Goal: Information Seeking & Learning: Learn about a topic

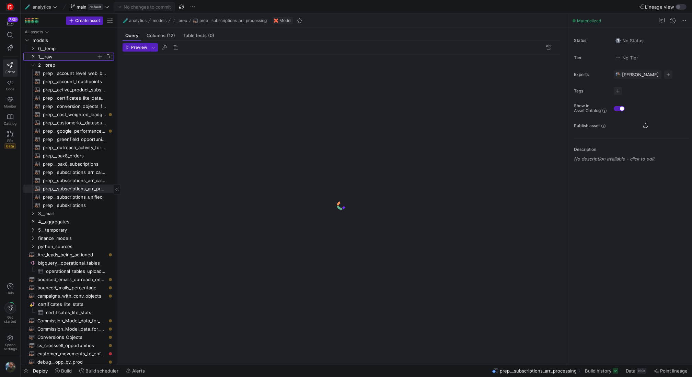
click at [46, 56] on span "1__raw" at bounding box center [67, 57] width 58 height 8
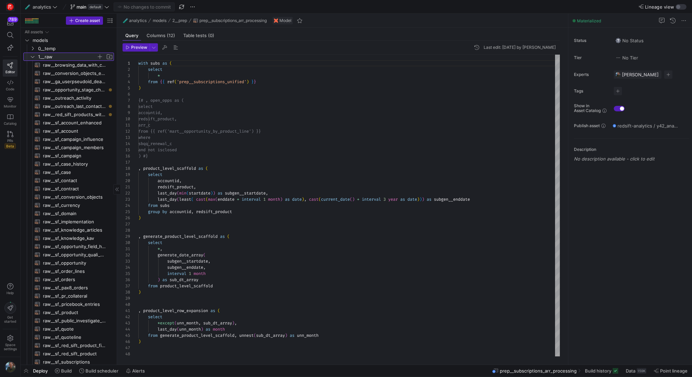
scroll to position [62, 0]
click at [53, 52] on span "0__temp" at bounding box center [67, 49] width 58 height 8
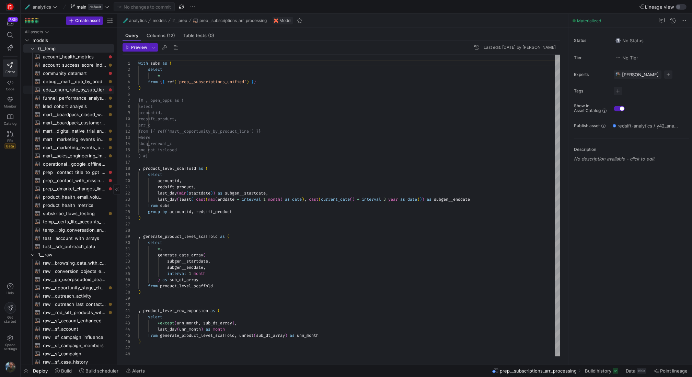
click at [75, 89] on span "eda__churn_rate_by_sub_tier​​​​​​​​​​" at bounding box center [74, 90] width 63 height 8
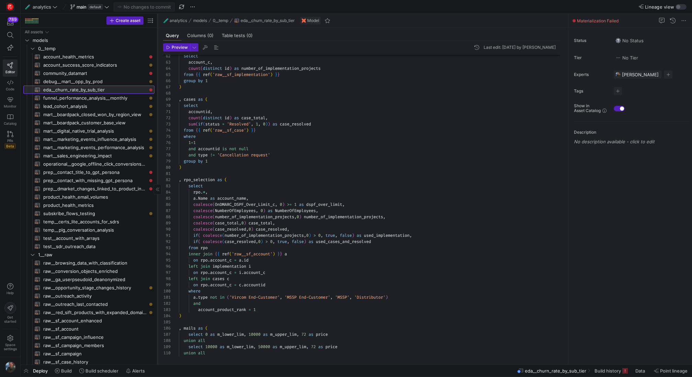
drag, startPoint x: 117, startPoint y: 144, endPoint x: 159, endPoint y: 148, distance: 42.2
click at [158, 148] on div at bounding box center [157, 189] width 0 height 351
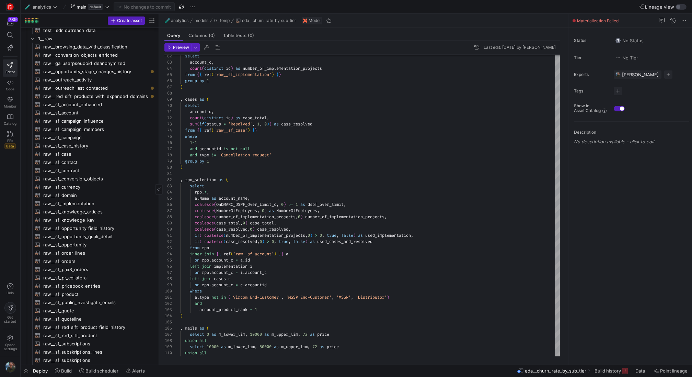
scroll to position [142, 0]
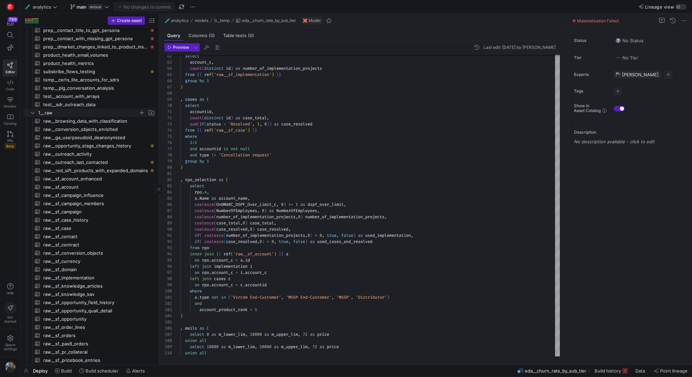
click at [48, 115] on span "1__raw" at bounding box center [88, 113] width 100 height 8
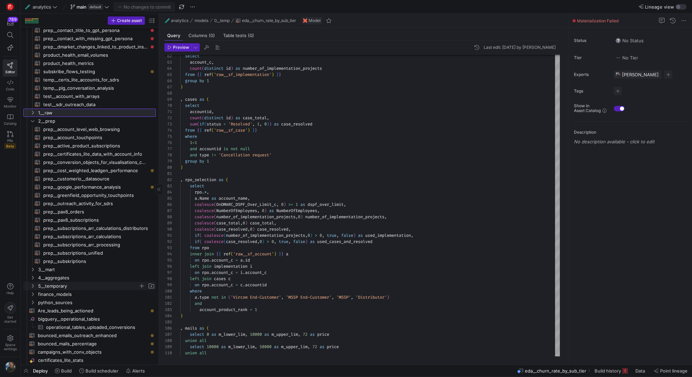
scroll to position [196, 0]
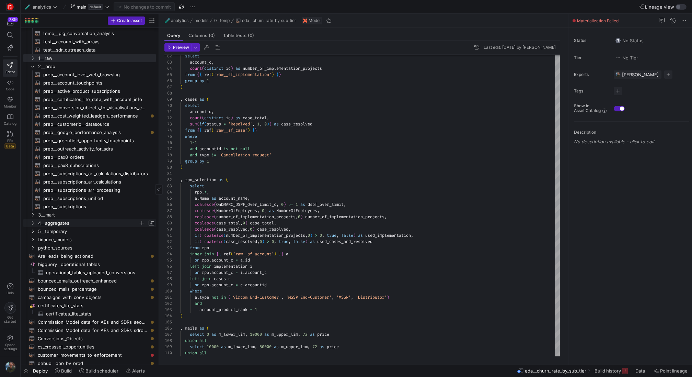
click at [69, 224] on span "4__aggregates" at bounding box center [88, 223] width 100 height 8
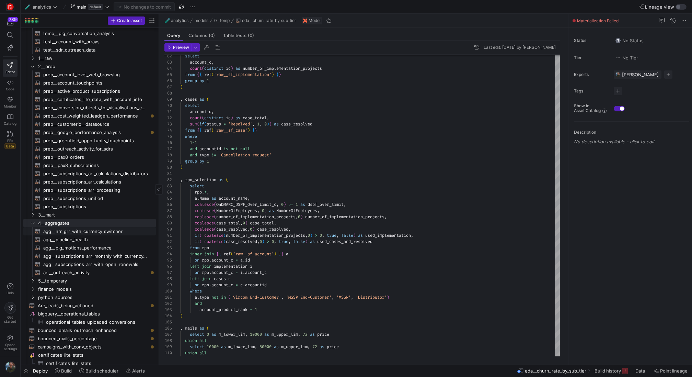
click at [109, 229] on span "agg__nrr_grr_with_currency_switcher​​​​​​​​​​" at bounding box center [95, 231] width 105 height 8
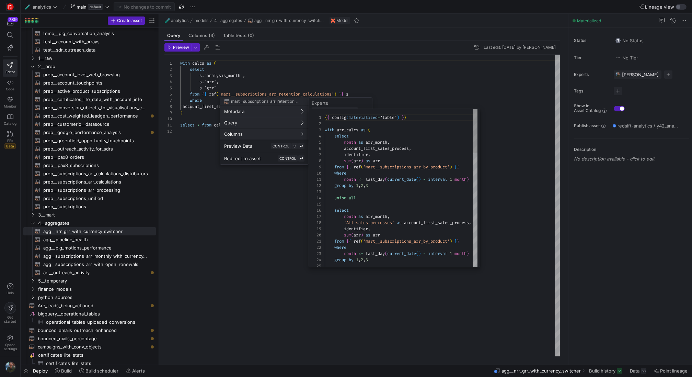
scroll to position [62, 0]
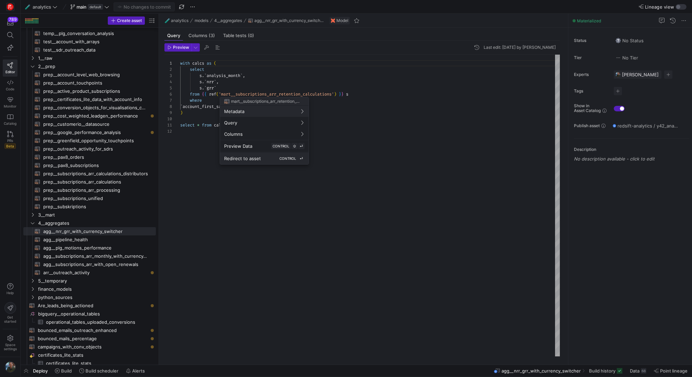
click at [267, 158] on div "Redirect to asset CONTROL ⏎" at bounding box center [264, 158] width 80 height 6
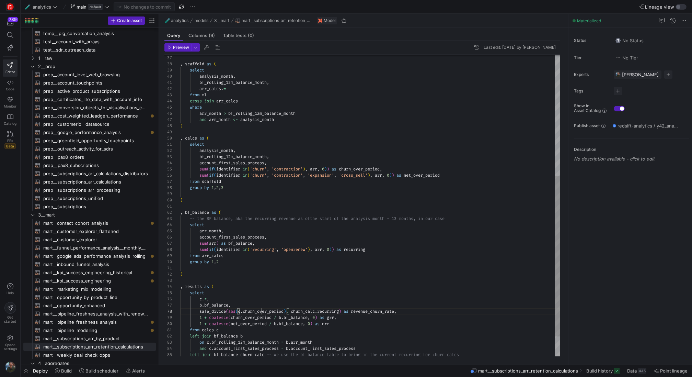
click at [261, 310] on div "from [PERSON_NAME] join arr_calcs where arr_month > bf_rolling_12m_balance_mont…" at bounding box center [370, 111] width 380 height 568
click at [330, 311] on div "from [PERSON_NAME] join arr_calcs where arr_month > bf_rolling_12m_balance_mont…" at bounding box center [370, 111] width 380 height 568
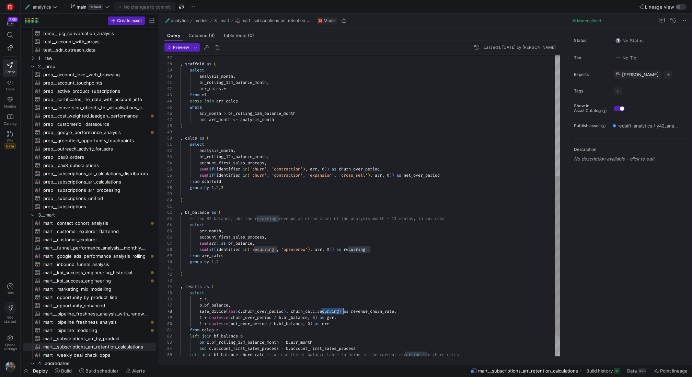
click at [330, 311] on div "from [PERSON_NAME] join arr_calcs where arr_month > bf_rolling_12m_balance_mont…" at bounding box center [370, 111] width 380 height 568
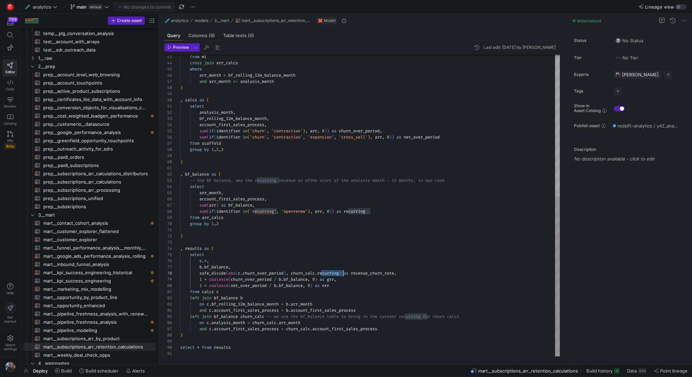
click at [309, 272] on div "from [PERSON_NAME] join arr_calcs where arr_month > bf_rolling_12m_balance_mont…" at bounding box center [370, 73] width 380 height 568
click at [331, 272] on div "from [PERSON_NAME] join arr_calcs where arr_month > bf_rolling_12m_balance_mont…" at bounding box center [370, 73] width 380 height 568
click at [240, 314] on div "from [PERSON_NAME] join arr_calcs where arr_month > bf_rolling_12m_balance_mont…" at bounding box center [370, 73] width 380 height 568
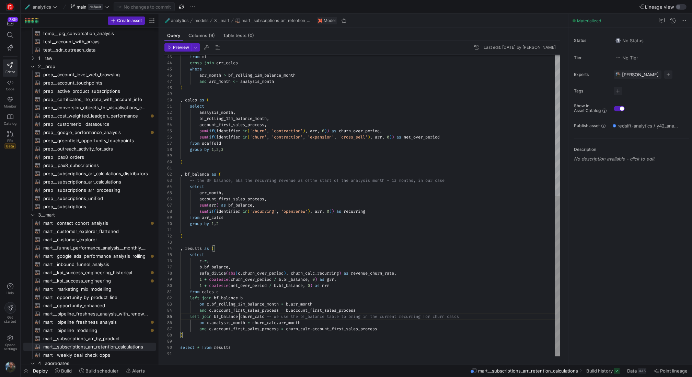
click at [240, 314] on div "from [PERSON_NAME] join arr_calcs where arr_month > bf_rolling_12m_balance_mont…" at bounding box center [370, 73] width 380 height 568
click at [266, 315] on div "from [PERSON_NAME] join arr_calcs where arr_month > bf_rolling_12m_balance_mont…" at bounding box center [370, 73] width 380 height 568
click at [237, 324] on div "from [PERSON_NAME] join arr_calcs where arr_month > bf_rolling_12m_balance_mont…" at bounding box center [370, 73] width 380 height 568
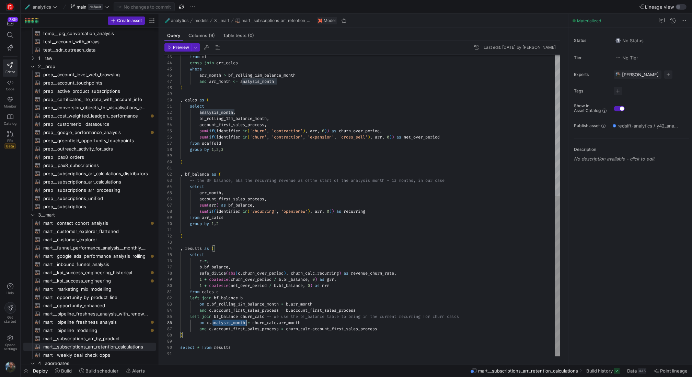
click at [237, 324] on div "from [PERSON_NAME] join arr_calcs where arr_month > bf_rolling_12m_balance_mont…" at bounding box center [370, 73] width 380 height 568
click at [289, 320] on div "from [PERSON_NAME] join arr_calcs where arr_month > bf_rolling_12m_balance_mont…" at bounding box center [370, 73] width 380 height 568
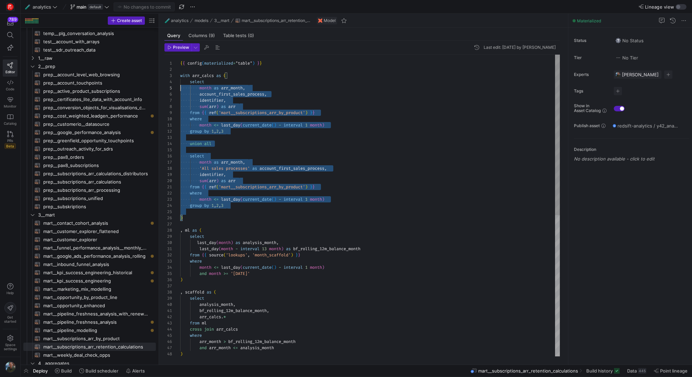
scroll to position [25, 0]
drag, startPoint x: 239, startPoint y: 216, endPoint x: 176, endPoint y: 86, distance: 145.1
click at [180, 86] on div "from [PERSON_NAME] join arr_calcs where arr_month > bf_rolling_12m_balance_mont…" at bounding box center [370, 339] width 380 height 568
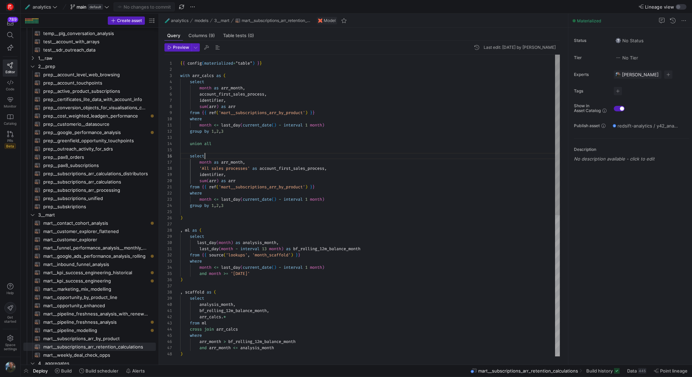
scroll to position [31, 25]
click at [287, 156] on div "from [PERSON_NAME] join arr_calcs where arr_month > bf_rolling_12m_balance_mont…" at bounding box center [370, 339] width 380 height 568
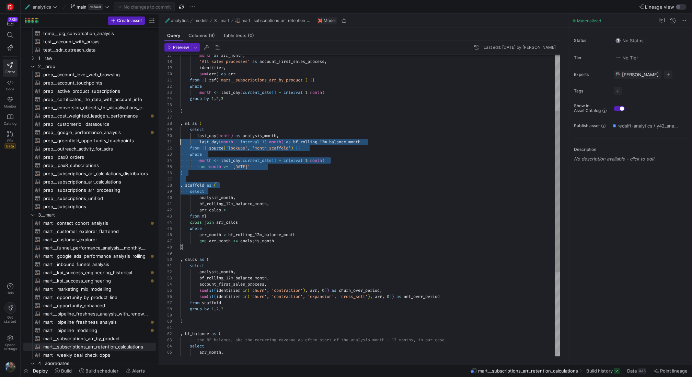
scroll to position [43, 0]
drag, startPoint x: 276, startPoint y: 190, endPoint x: 164, endPoint y: 125, distance: 128.6
click at [180, 125] on div "from [PERSON_NAME] join arr_calcs where arr_month > bf_rolling_12m_balance_mont…" at bounding box center [370, 232] width 380 height 568
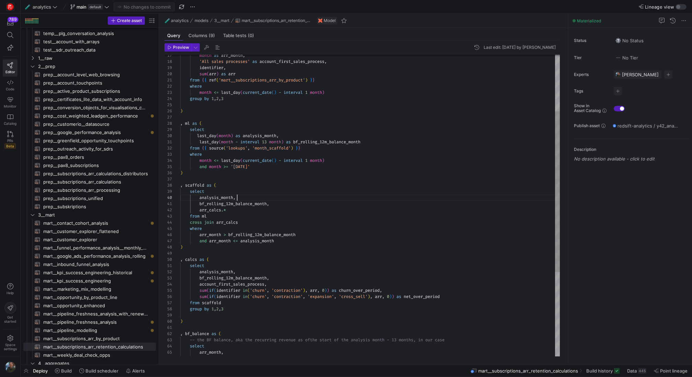
click at [289, 194] on div "from [PERSON_NAME] join arr_calcs where arr_month > bf_rolling_12m_balance_mont…" at bounding box center [370, 232] width 380 height 568
click at [265, 135] on div "from [PERSON_NAME] join arr_calcs where arr_month > bf_rolling_12m_balance_mont…" at bounding box center [370, 232] width 380 height 568
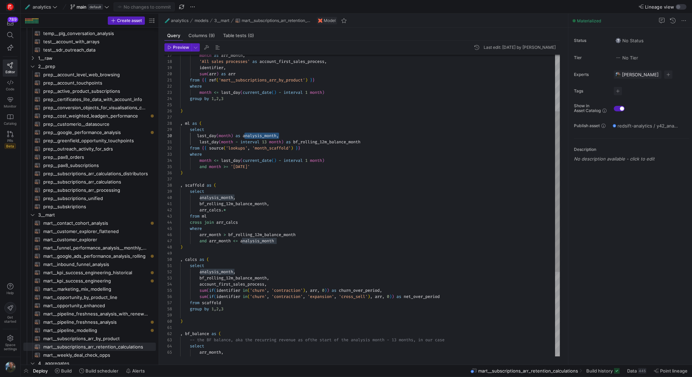
click at [336, 139] on div "from [PERSON_NAME] join arr_calcs where arr_month > bf_rolling_12m_balance_mont…" at bounding box center [370, 232] width 380 height 568
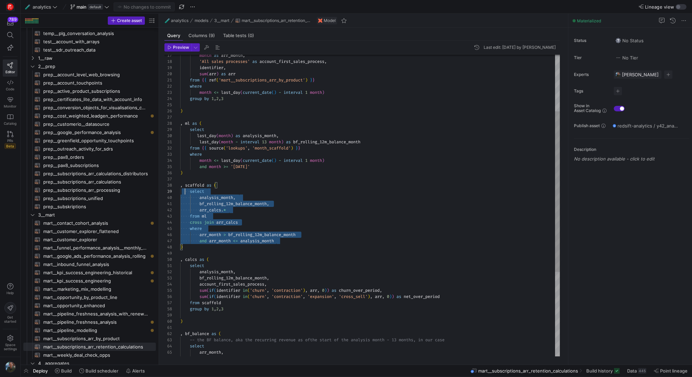
scroll to position [37, 0]
drag, startPoint x: 286, startPoint y: 242, endPoint x: 183, endPoint y: 177, distance: 122.7
click at [183, 177] on div "from [PERSON_NAME] join arr_calcs where arr_month > bf_rolling_12m_balance_mont…" at bounding box center [370, 232] width 380 height 568
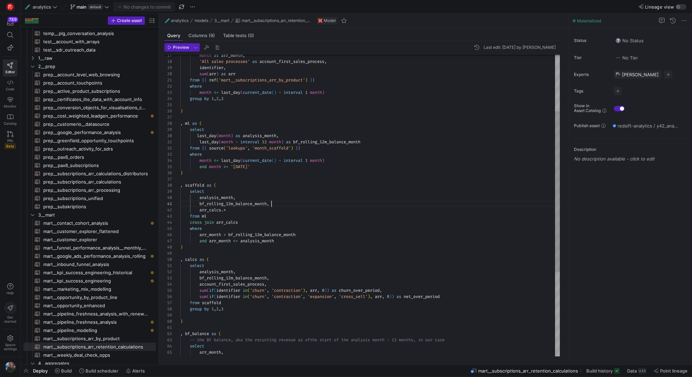
scroll to position [0, 91]
click at [301, 201] on div "from [PERSON_NAME] join arr_calcs where arr_month > bf_rolling_12m_balance_mont…" at bounding box center [370, 232] width 380 height 568
click at [338, 142] on div "from [PERSON_NAME] join arr_calcs where arr_month > bf_rolling_12m_balance_mont…" at bounding box center [370, 232] width 380 height 568
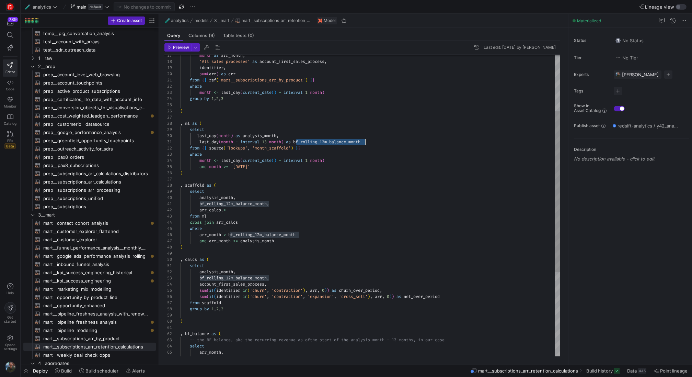
click at [278, 236] on div "from [PERSON_NAME] join arr_calcs where arr_month > bf_rolling_12m_balance_mont…" at bounding box center [370, 232] width 380 height 568
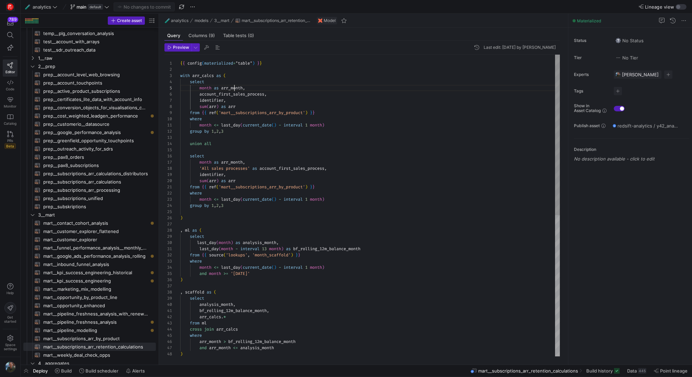
click at [235, 89] on div "from [PERSON_NAME] join arr_calcs where arr_month > bf_rolling_12m_balance_mont…" at bounding box center [370, 339] width 380 height 568
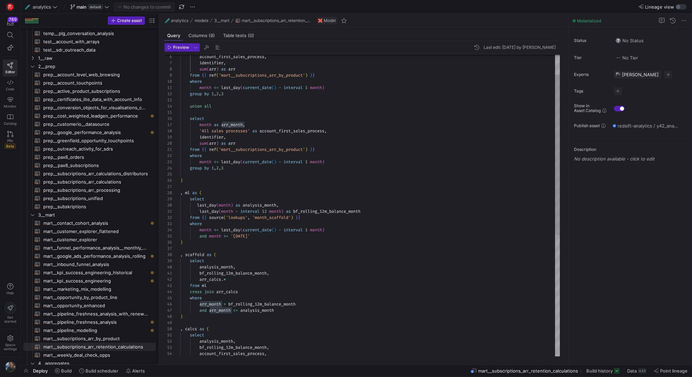
click at [273, 201] on div "from [PERSON_NAME] join arr_calcs where arr_month > bf_rolling_12m_balance_mont…" at bounding box center [370, 301] width 380 height 568
click at [323, 206] on div "from [PERSON_NAME] join arr_calcs where arr_month > bf_rolling_12m_balance_mont…" at bounding box center [370, 301] width 380 height 568
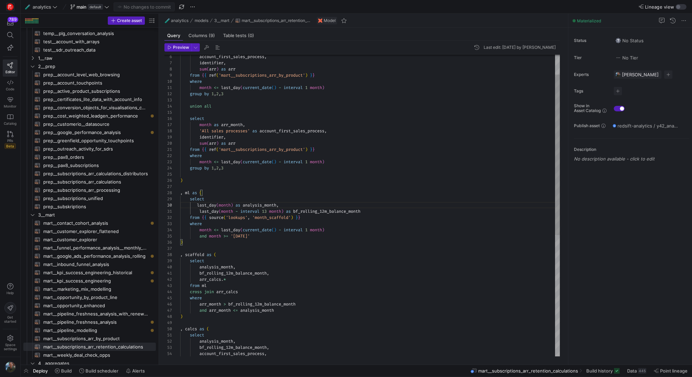
click at [322, 209] on div "from [PERSON_NAME] join arr_calcs where arr_month > bf_rolling_12m_balance_mont…" at bounding box center [370, 301] width 380 height 568
click at [259, 204] on div "from [PERSON_NAME] join arr_calcs where arr_month > bf_rolling_12m_balance_mont…" at bounding box center [370, 301] width 380 height 568
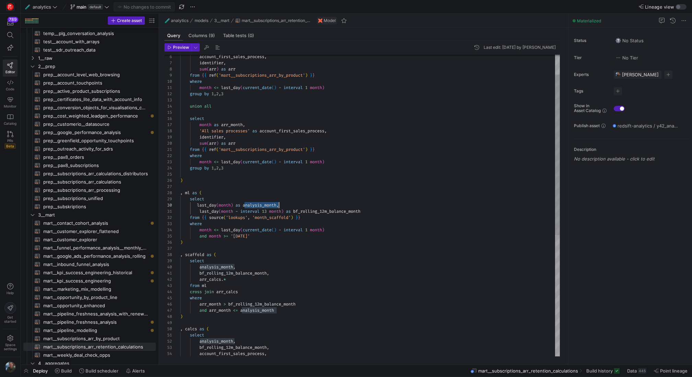
click at [308, 208] on div "from [PERSON_NAME] join arr_calcs where arr_month > bf_rolling_12m_balance_mont…" at bounding box center [370, 301] width 380 height 568
click at [263, 202] on div "from [PERSON_NAME] join arr_calcs where arr_month > bf_rolling_12m_balance_mont…" at bounding box center [370, 301] width 380 height 568
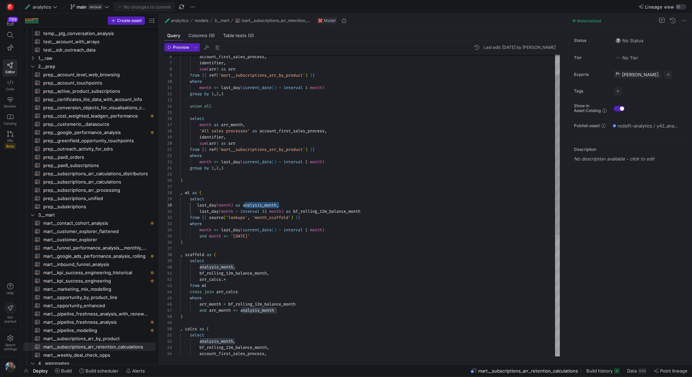
click at [332, 209] on div "from [PERSON_NAME] join arr_calcs where arr_month > bf_rolling_12m_balance_mont…" at bounding box center [370, 301] width 380 height 568
click at [272, 203] on div "from [PERSON_NAME] join arr_calcs where arr_month > bf_rolling_12m_balance_mont…" at bounding box center [370, 301] width 380 height 568
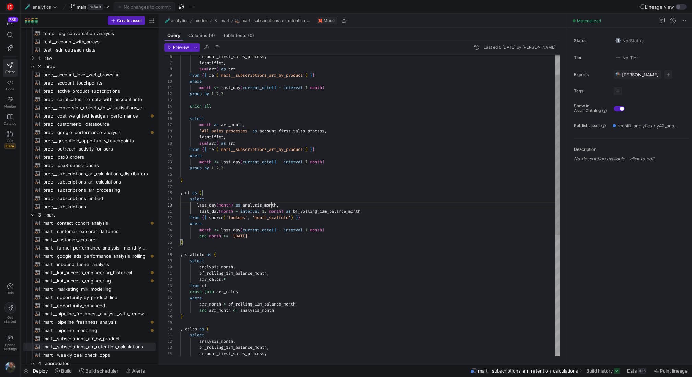
click at [272, 203] on div "from [PERSON_NAME] join arr_calcs where arr_month > bf_rolling_12m_balance_mont…" at bounding box center [370, 301] width 380 height 568
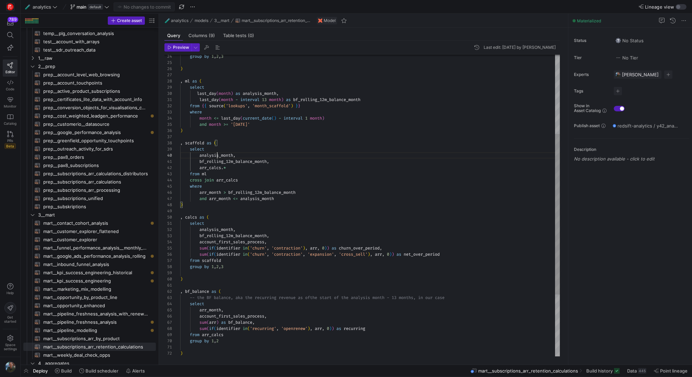
click at [218, 154] on div "from [PERSON_NAME] join arr_calcs where arr_month > bf_rolling_12m_balance_mont…" at bounding box center [370, 190] width 380 height 568
click at [252, 209] on div "from [PERSON_NAME] join arr_calcs where arr_month > bf_rolling_12m_balance_mont…" at bounding box center [370, 190] width 380 height 568
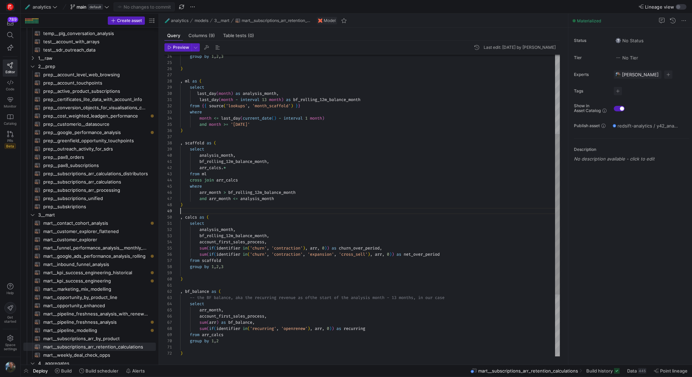
click at [280, 209] on div "from [PERSON_NAME] join arr_calcs where arr_month > bf_rolling_12m_balance_mont…" at bounding box center [370, 190] width 380 height 568
drag, startPoint x: 283, startPoint y: 236, endPoint x: 165, endPoint y: 227, distance: 117.4
click at [180, 227] on div "from [PERSON_NAME] join arr_calcs where arr_month > bf_rolling_12m_balance_mont…" at bounding box center [370, 190] width 380 height 568
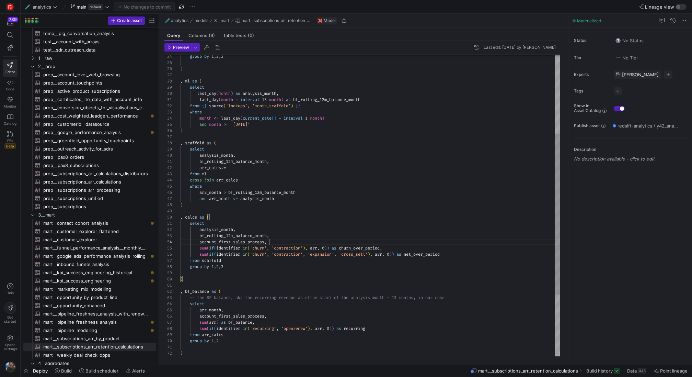
click at [297, 240] on div "from [PERSON_NAME] join arr_calcs where arr_month > bf_rolling_12m_balance_mont…" at bounding box center [370, 190] width 380 height 568
drag, startPoint x: 399, startPoint y: 249, endPoint x: 185, endPoint y: 248, distance: 213.2
click at [185, 248] on div "from [PERSON_NAME] join arr_calcs where arr_month > bf_rolling_12m_balance_mont…" at bounding box center [370, 190] width 380 height 568
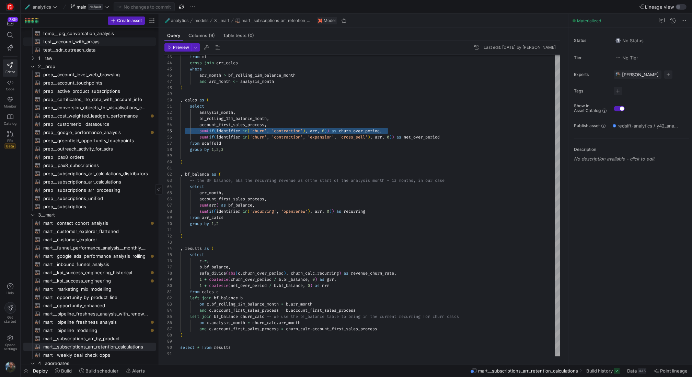
scroll to position [0, 0]
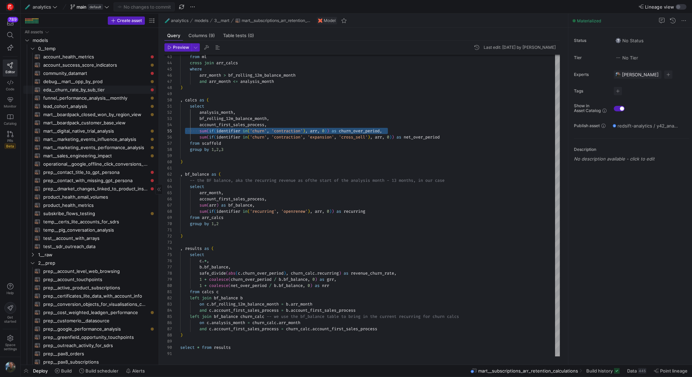
click at [90, 91] on span "eda__churn_rate_by_sub_tier​​​​​​​​​​" at bounding box center [95, 90] width 105 height 8
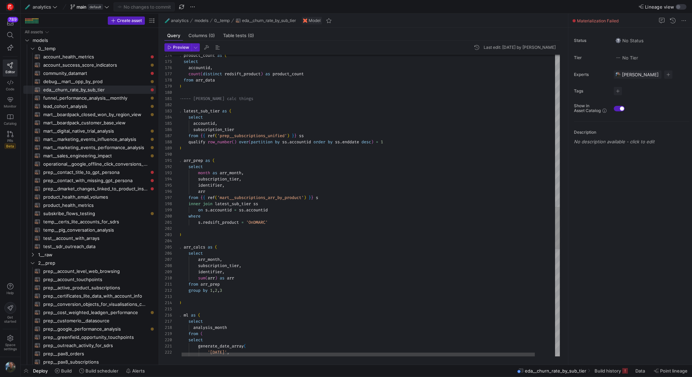
scroll to position [31, 57]
click at [242, 129] on div "'[DATE]' , '[DATE]' , generate_date_array ( select from ( analysis_month select…" at bounding box center [380, 49] width 403 height 2142
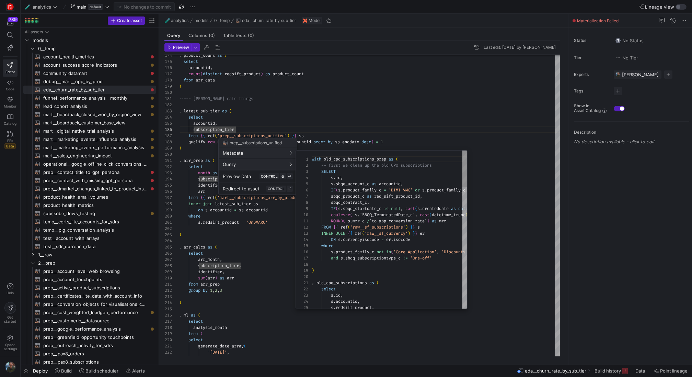
scroll to position [56, 0]
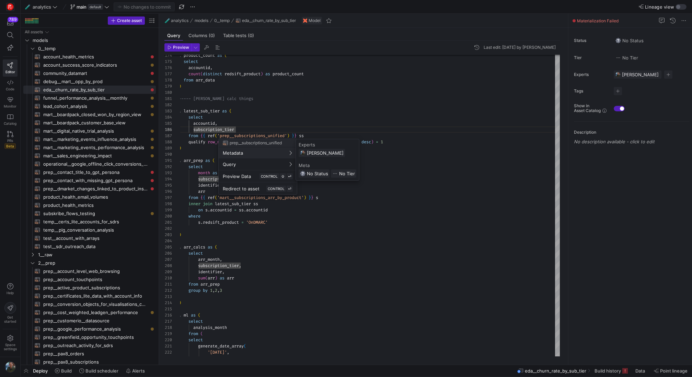
click at [244, 127] on div at bounding box center [346, 188] width 692 height 377
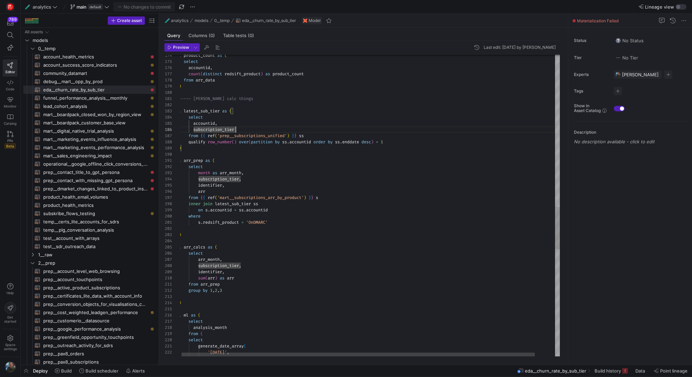
scroll to position [31, 57]
click at [243, 128] on div "'[DATE]' , '[DATE]' , generate_date_array ( select from ( analysis_month select…" at bounding box center [380, 49] width 403 height 2142
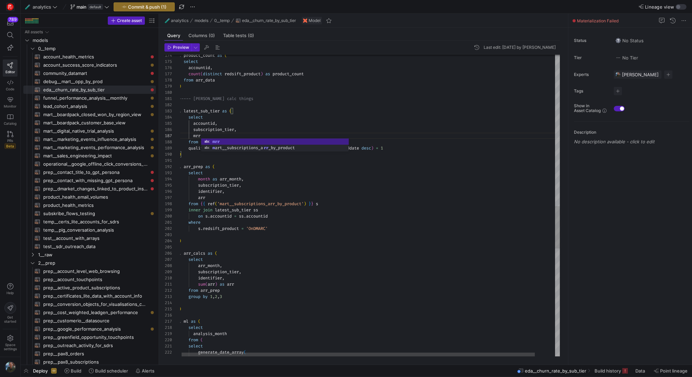
click at [264, 114] on div "'[DATE]' , generate_date_array ( select from ( analysis_month select , ml as ( …" at bounding box center [380, 52] width 403 height 2148
click at [262, 140] on div "'[DATE]' , generate_date_array ( select from ( analysis_month select , ml as ( …" at bounding box center [380, 52] width 403 height 2148
click at [282, 127] on div "'[DATE]' , generate_date_array ( select from ( analysis_month select , ml as ( …" at bounding box center [380, 52] width 403 height 2148
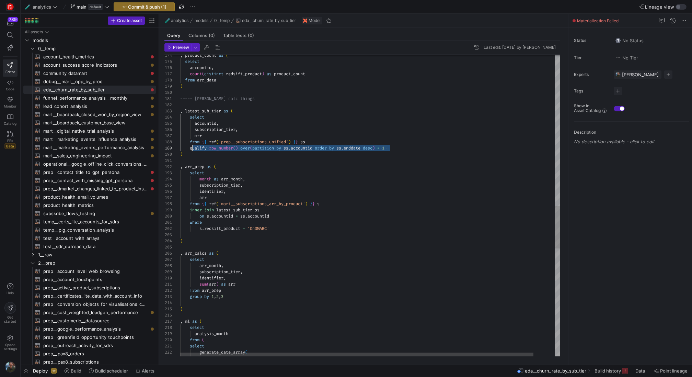
scroll to position [49, 10]
drag, startPoint x: 398, startPoint y: 146, endPoint x: 190, endPoint y: 146, distance: 208.4
click at [190, 146] on div "'[DATE]' , generate_date_array ( select from ( analysis_month select , ml as ( …" at bounding box center [381, 52] width 403 height 2148
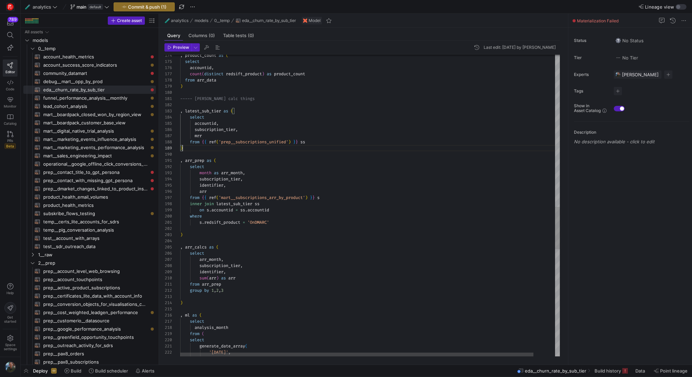
click at [215, 149] on div "'[DATE]' , generate_date_array ( select from ( analysis_month select , ml as ( …" at bounding box center [381, 49] width 403 height 2142
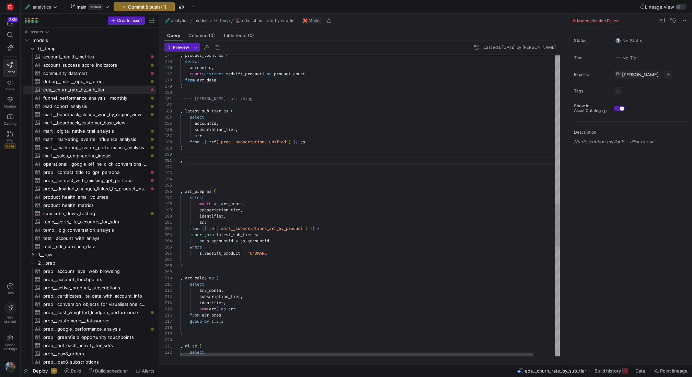
scroll to position [0, 5]
click at [269, 127] on div "analysis_month select , ml as ( ) from arr_prep group by 1 , 2 , 3 sum ( arr ) …" at bounding box center [381, 64] width 403 height 2173
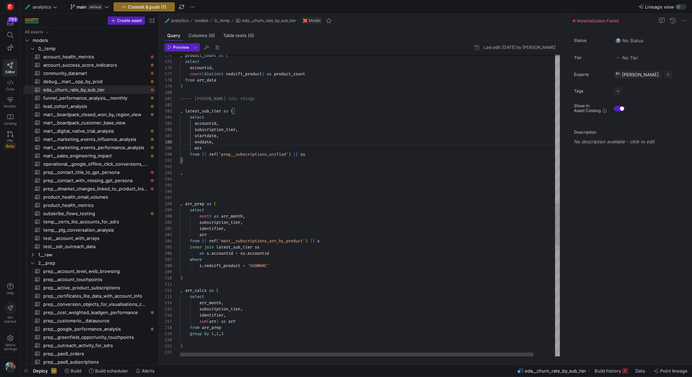
scroll to position [31, 0]
click at [291, 190] on div ", ml as ( ) from arr_prep group by 1 , 2 , 3 sum ( arr ) as arr arr_month , sub…" at bounding box center [381, 70] width 403 height 2185
click at [218, 173] on div ", ml as ( ) from arr_prep group by 1 , 2 , 3 sum ( arr ) as arr arr_month , sub…" at bounding box center [381, 70] width 403 height 2185
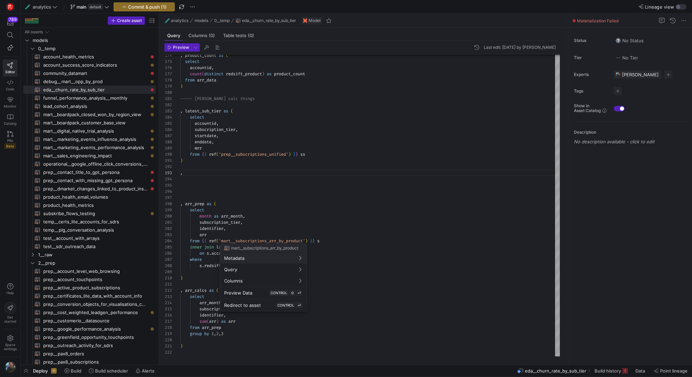
click at [315, 192] on div at bounding box center [346, 188] width 692 height 377
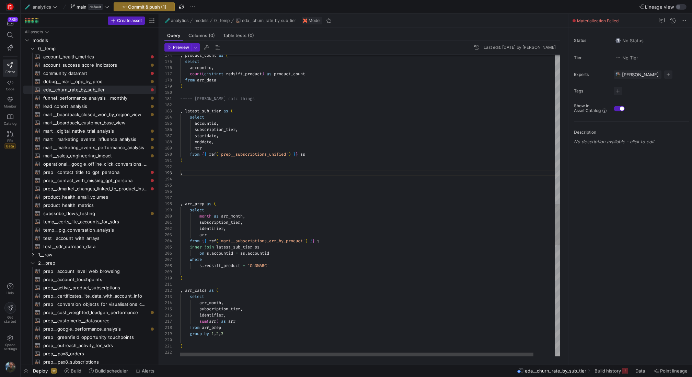
click at [318, 155] on div ", ml as ( ) from arr_prep group by 1 , 2 , 3 sum ( arr ) as arr arr_month , sub…" at bounding box center [381, 70] width 403 height 2185
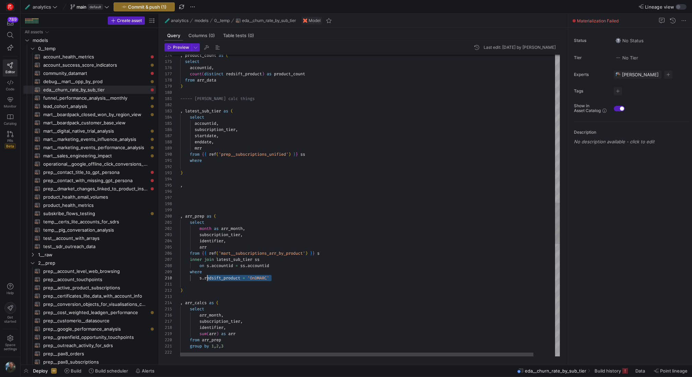
scroll to position [56, 25]
drag, startPoint x: 276, startPoint y: 278, endPoint x: 206, endPoint y: 280, distance: 70.7
click at [206, 280] on div ") from arr_prep group by 1 , 2 , 3 sum ( arr ) as arr arr_month , subscription_…" at bounding box center [381, 76] width 403 height 2197
click at [215, 167] on div ") from arr_prep group by 1 , 2 , 3 sum ( arr ) as arr arr_month , subscription_…" at bounding box center [381, 76] width 403 height 2197
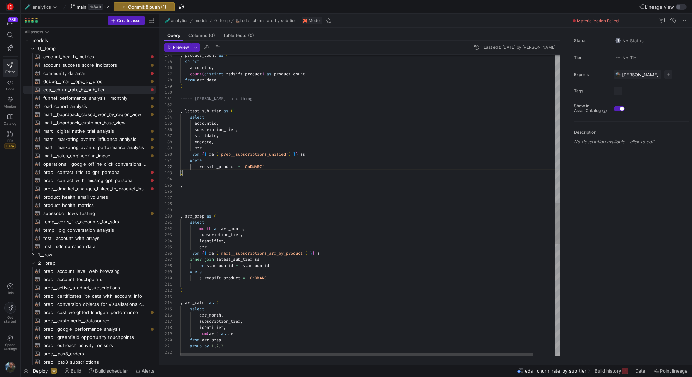
click at [277, 186] on div ") from arr_prep group by 1 , 2 , 3 sum ( arr ) as arr arr_month , subscription_…" at bounding box center [381, 76] width 403 height 2197
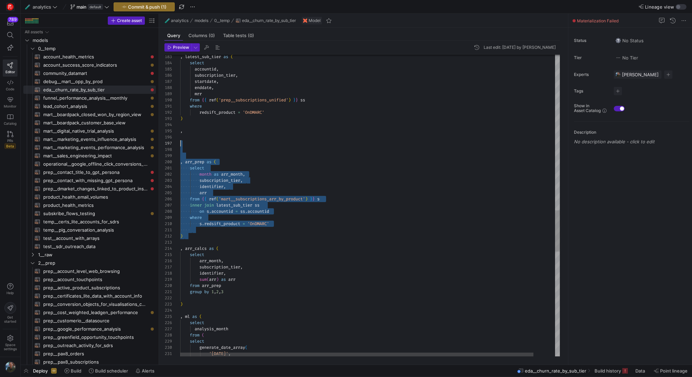
scroll to position [49, 0]
drag, startPoint x: 199, startPoint y: 239, endPoint x: 180, endPoint y: 154, distance: 87.2
click at [180, 154] on div ") from arr_prep group by 1 , 2 , 3 sum ( arr ) as arr arr_month , subscription_…" at bounding box center [381, 21] width 403 height 2197
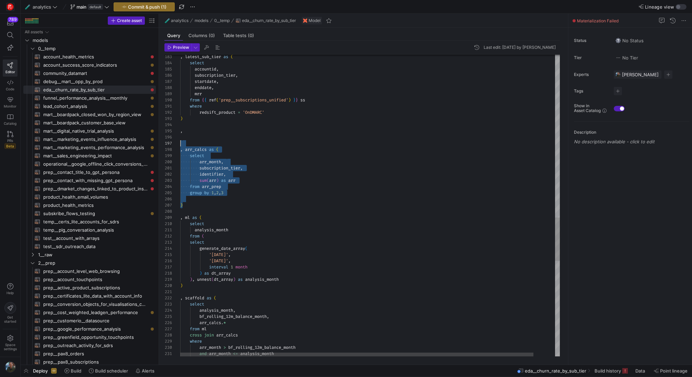
scroll to position [37, 0]
drag, startPoint x: 195, startPoint y: 206, endPoint x: 162, endPoint y: 142, distance: 71.6
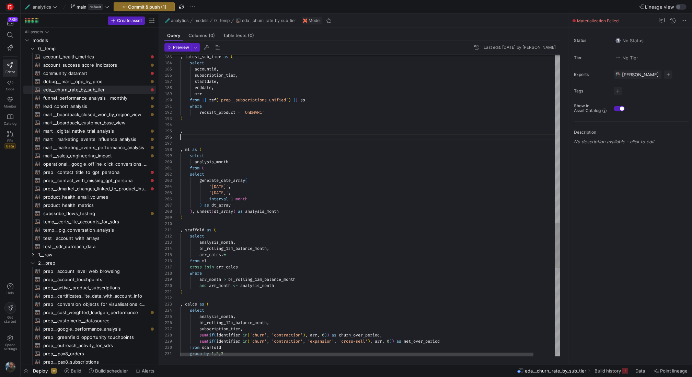
scroll to position [31, 0]
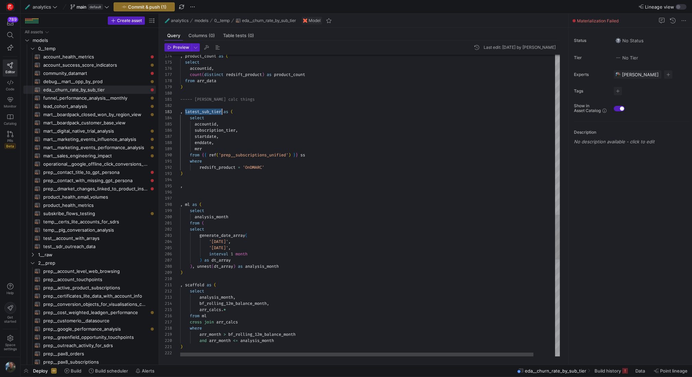
scroll to position [19, 0]
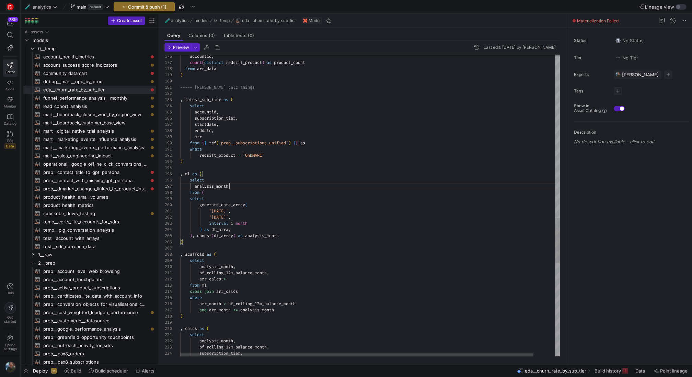
scroll to position [37, 49]
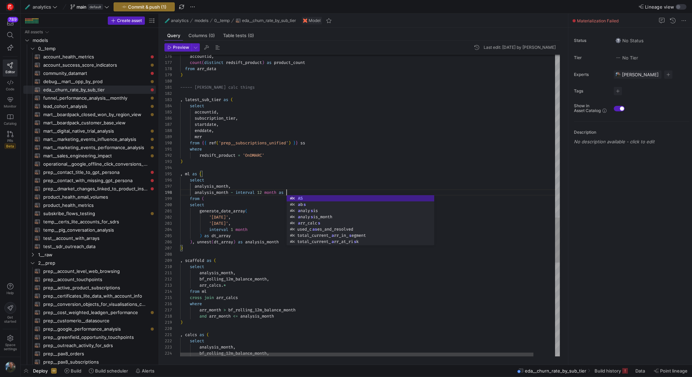
scroll to position [43, 108]
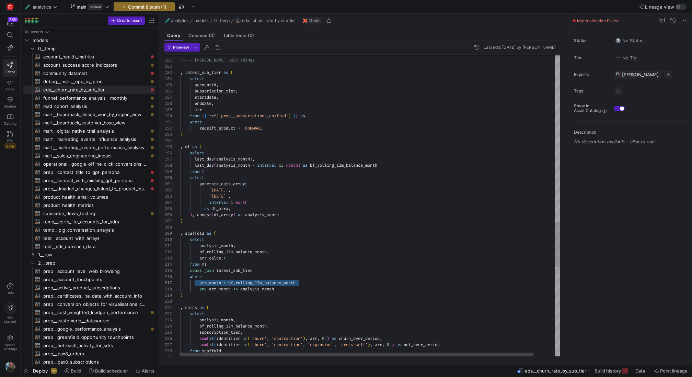
scroll to position [37, 20]
drag, startPoint x: 305, startPoint y: 281, endPoint x: 201, endPoint y: 280, distance: 103.3
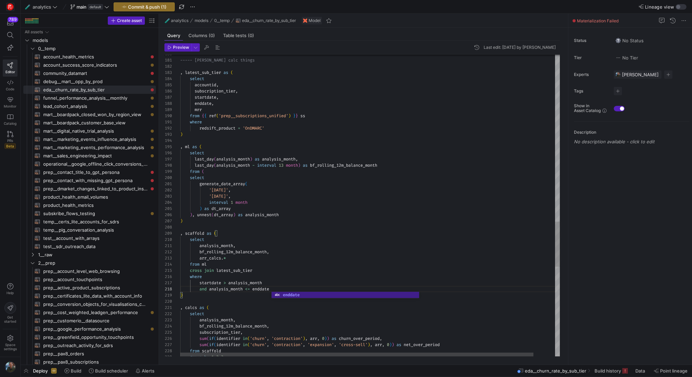
scroll to position [12, 47]
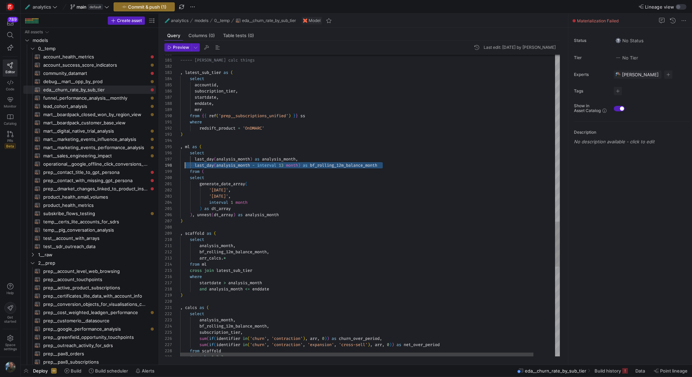
scroll to position [43, 0]
drag, startPoint x: 392, startPoint y: 164, endPoint x: 176, endPoint y: 166, distance: 215.6
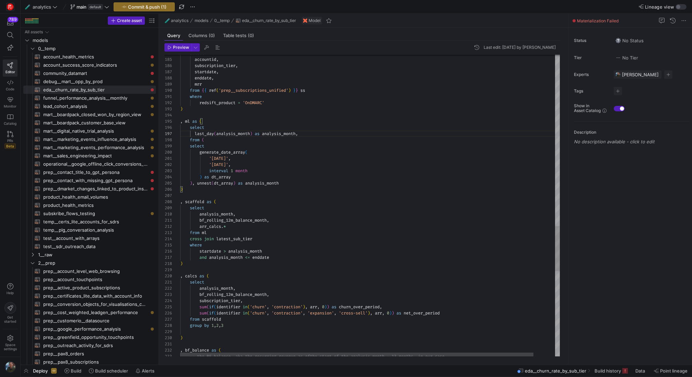
scroll to position [31, 2]
drag, startPoint x: 281, startPoint y: 220, endPoint x: 173, endPoint y: 218, distance: 108.2
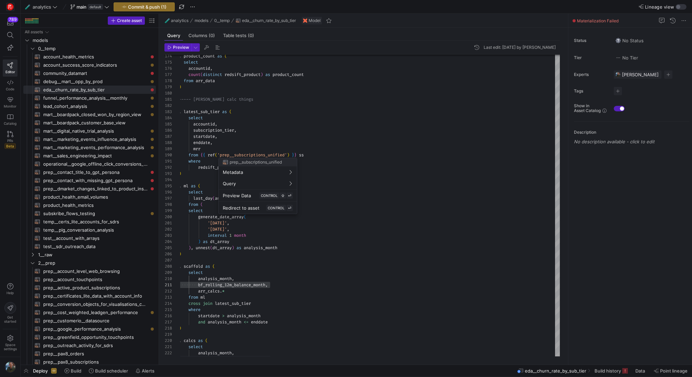
click at [252, 113] on div at bounding box center [346, 188] width 692 height 377
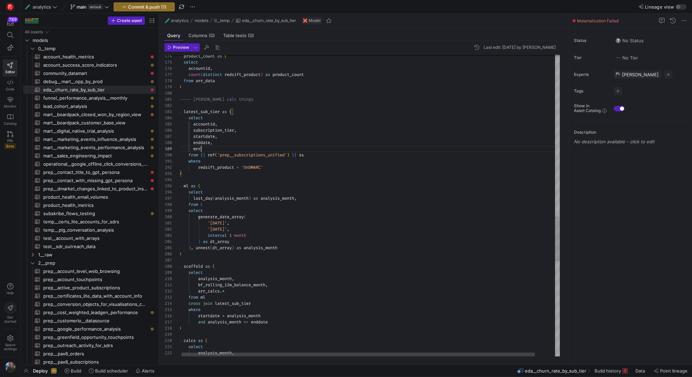
scroll to position [49, 22]
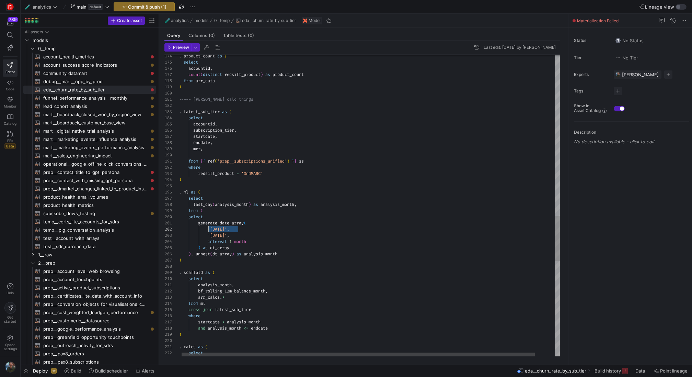
scroll to position [6, 32]
drag, startPoint x: 238, startPoint y: 229, endPoint x: 210, endPoint y: 228, distance: 27.8
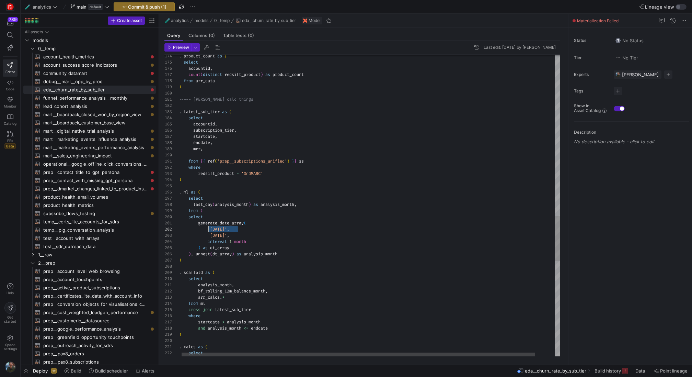
drag, startPoint x: 238, startPoint y: 229, endPoint x: 209, endPoint y: 227, distance: 28.9
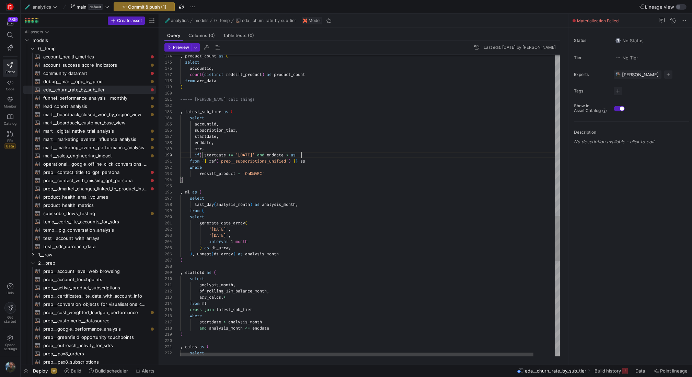
drag, startPoint x: 264, startPoint y: 153, endPoint x: 238, endPoint y: 155, distance: 26.2
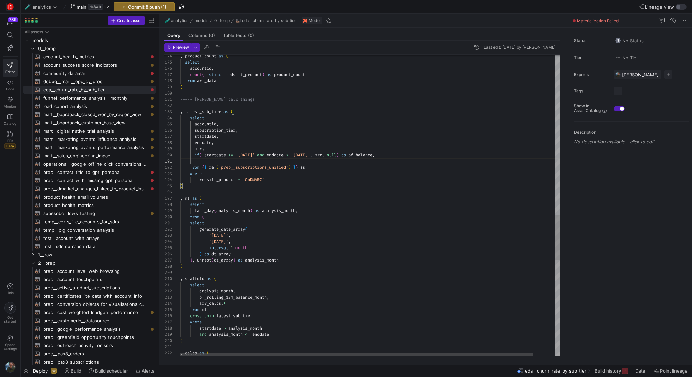
scroll to position [49, 25]
drag, startPoint x: 404, startPoint y: 156, endPoint x: 196, endPoint y: 155, distance: 208.1
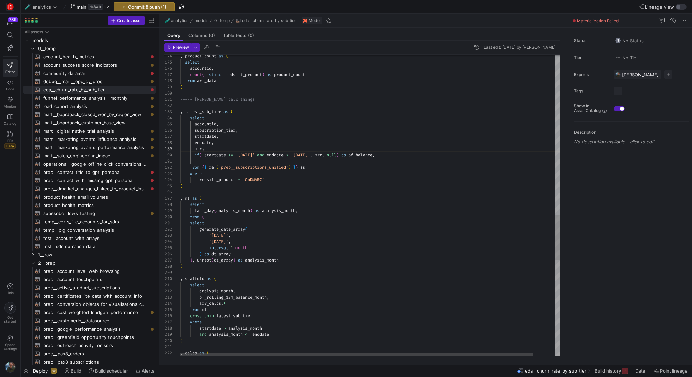
drag, startPoint x: 401, startPoint y: 155, endPoint x: 194, endPoint y: 152, distance: 207.4
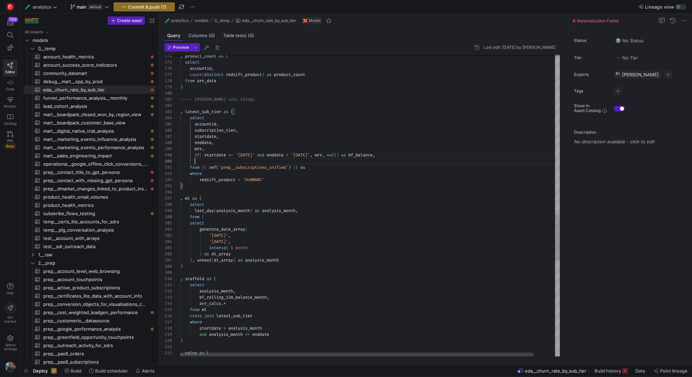
scroll to position [0, 219]
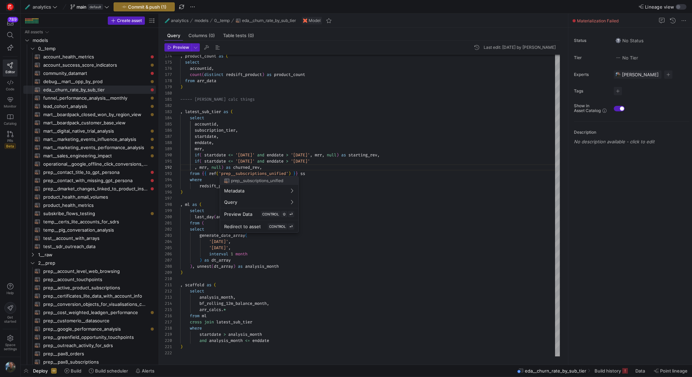
click at [206, 162] on div at bounding box center [346, 188] width 692 height 377
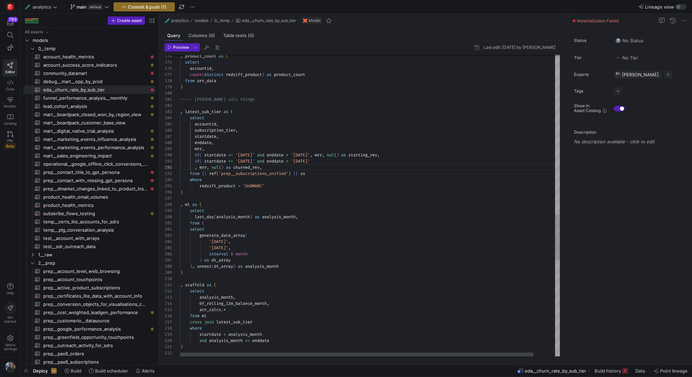
scroll to position [6, 12]
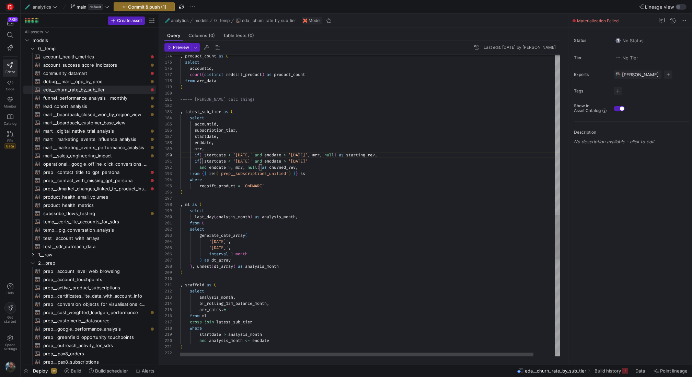
drag, startPoint x: 238, startPoint y: 247, endPoint x: 212, endPoint y: 246, distance: 25.8
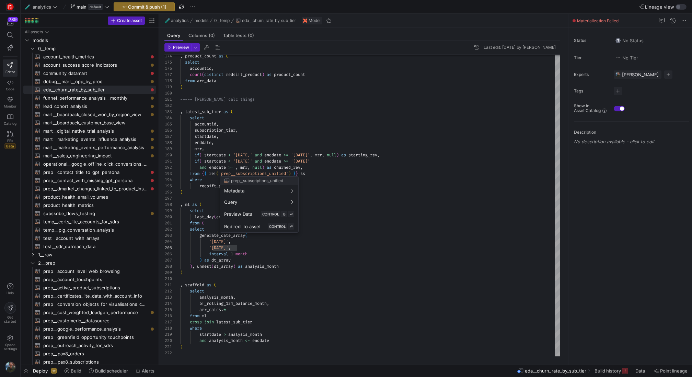
click at [237, 168] on div at bounding box center [346, 188] width 692 height 377
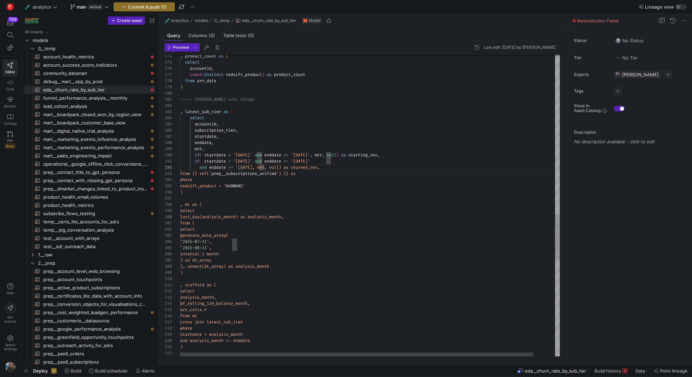
scroll to position [6, 87]
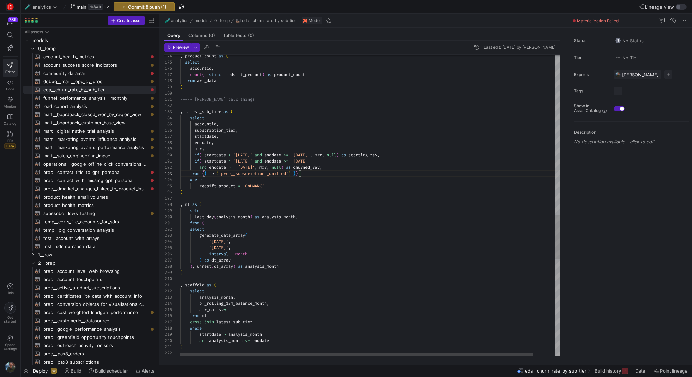
drag, startPoint x: 340, startPoint y: 160, endPoint x: 277, endPoint y: 160, distance: 63.2
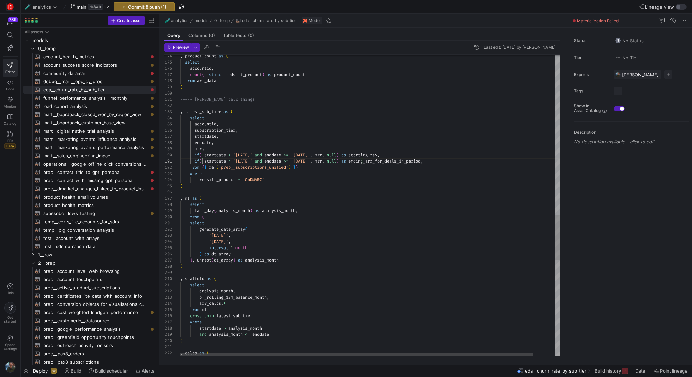
scroll to position [0, 218]
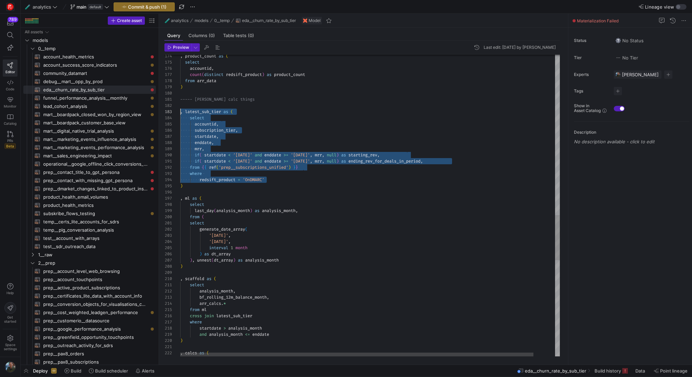
scroll to position [19, 0]
drag, startPoint x: 271, startPoint y: 178, endPoint x: 168, endPoint y: 118, distance: 119.4
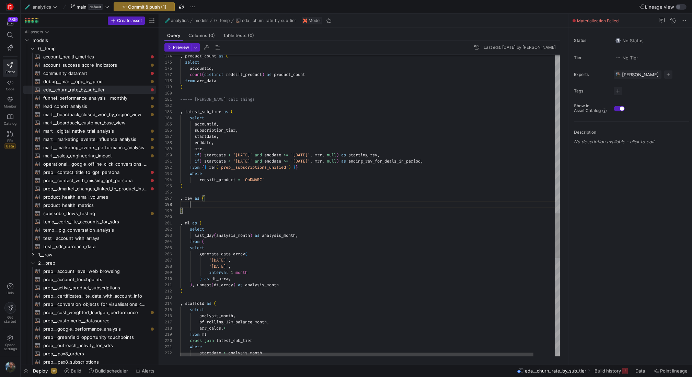
scroll to position [43, 10]
type textarea "if( startdate < '[DATE]' and enddate >= '[DATE]', mrr, null) as ending_rev_for_…"
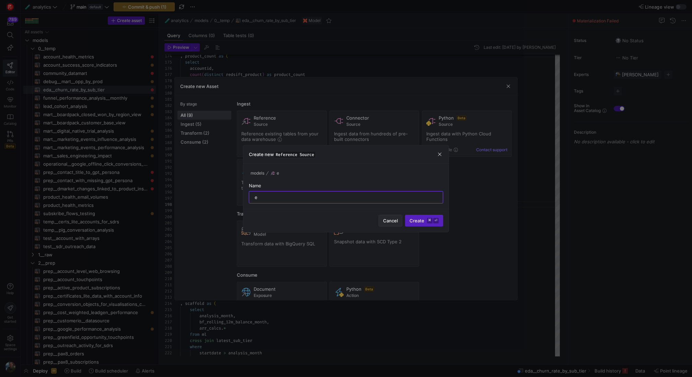
type input "e"
click at [386, 220] on span "Cancel" at bounding box center [390, 220] width 15 height 5
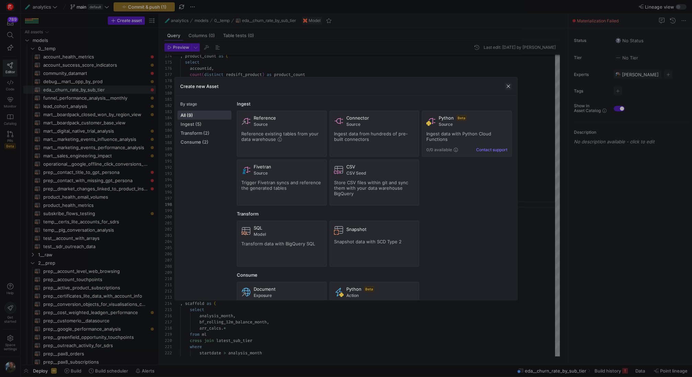
click at [510, 85] on span "button" at bounding box center [508, 86] width 7 height 7
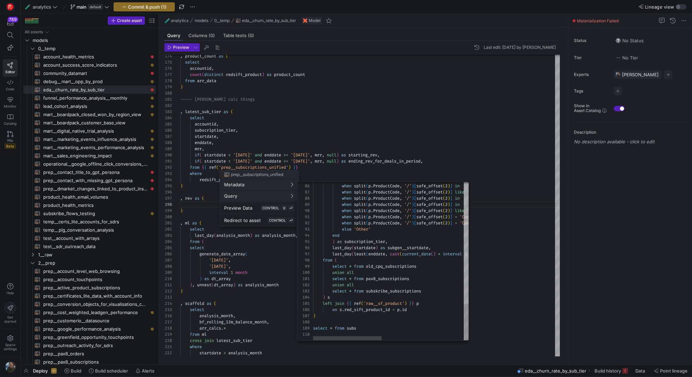
click at [181, 194] on div at bounding box center [346, 188] width 692 height 377
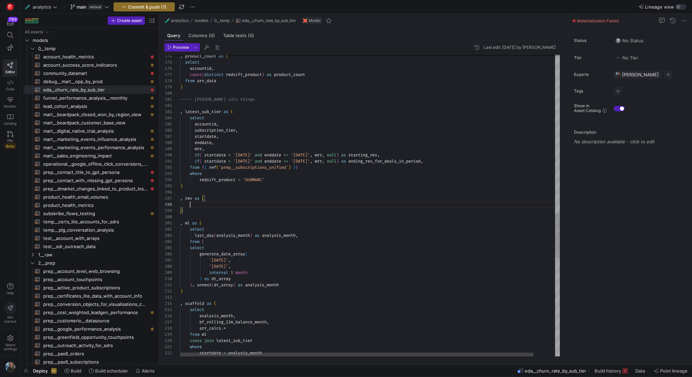
click at [195, 205] on div "from ( select generate_date_array ( '[DATE]' , '[DATE]' , interval 1 month ) as…" at bounding box center [381, 2] width 403 height 2049
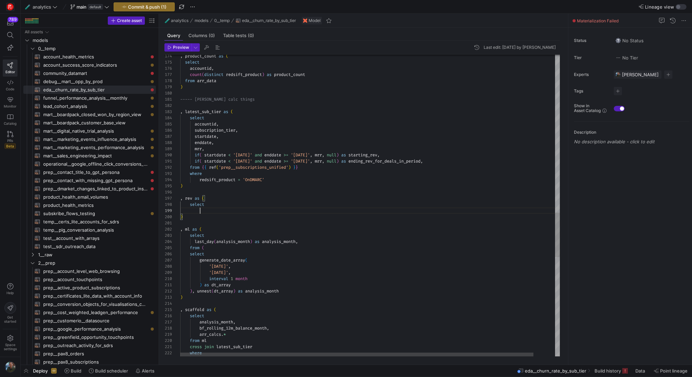
scroll to position [49, 20]
click at [218, 130] on div "from ( select generate_date_array ( '[DATE]' , '[DATE]' , interval 1 month ) as…" at bounding box center [381, 5] width 403 height 2055
click at [199, 210] on div "from ( select generate_date_array ( '[DATE]' , '[DATE]' , interval 1 month ) as…" at bounding box center [381, 5] width 403 height 2055
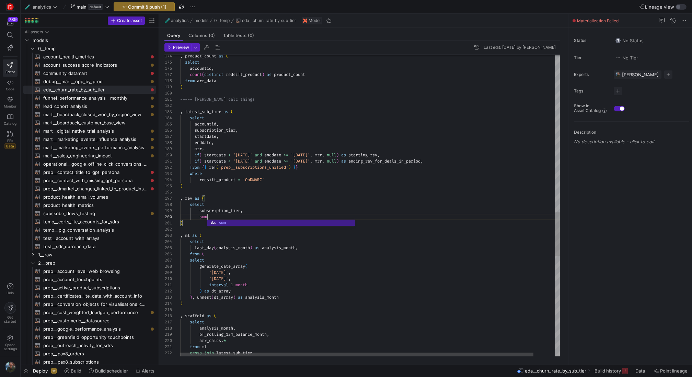
scroll to position [56, 30]
click at [389, 155] on div "from ( select generate_date_array ( '[DATE]' , '[DATE]' , interval 1 month ) as…" at bounding box center [381, 8] width 403 height 2061
click at [210, 217] on div "from ( select generate_date_array ( '[DATE]' , '[DATE]' , interval 1 month ) as…" at bounding box center [381, 8] width 403 height 2061
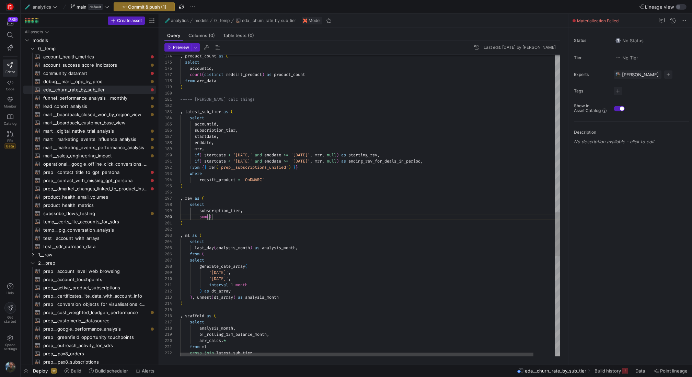
scroll to position [56, 59]
click at [268, 218] on div "from ( select generate_date_array ( '[DATE]' , '[DATE]' , interval 1 month ) as…" at bounding box center [381, 8] width 403 height 2061
click at [222, 218] on div "from ( select generate_date_array ( '[DATE]' , '[DATE]' , interval 1 month ) as…" at bounding box center [381, 8] width 403 height 2061
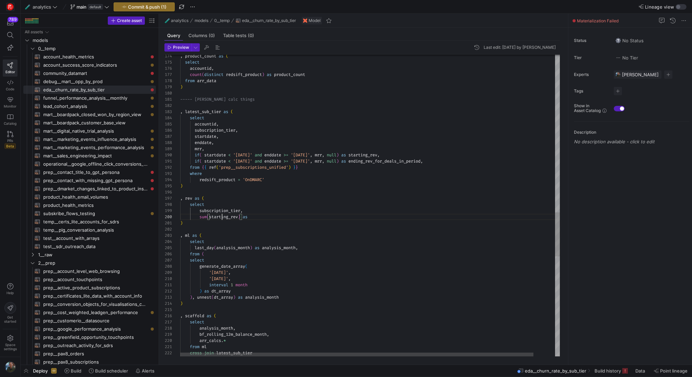
click at [222, 218] on div "from ( select generate_date_array ( '[DATE]' , '[DATE]' , interval 1 month ) as…" at bounding box center [381, 8] width 403 height 2061
click at [265, 215] on div "from ( select generate_date_array ( '[DATE]' , '[DATE]' , interval 1 month ) as…" at bounding box center [381, 8] width 403 height 2061
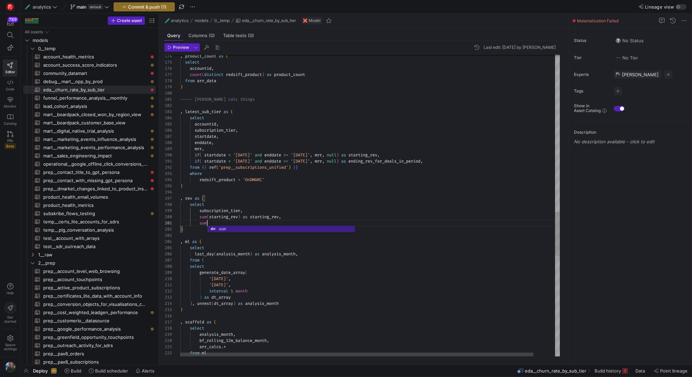
scroll to position [0, 30]
click at [386, 159] on div "from ( select generate_date_array ( '[DATE]' , '[DATE]' , interval 1 month ) as…" at bounding box center [381, 12] width 403 height 2068
click at [210, 223] on div "from ( select generate_date_array ( '[DATE]' , '[DATE]' , interval 1 month ) as…" at bounding box center [381, 12] width 403 height 2068
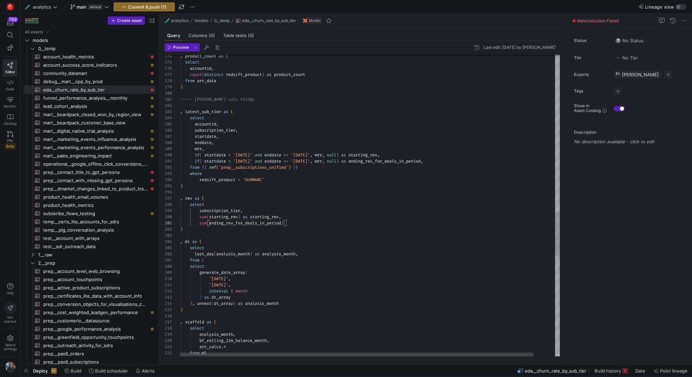
click at [296, 224] on div "from ( select generate_date_array ( '[DATE]' , '[DATE]' , interval 1 month ) as…" at bounding box center [381, 12] width 403 height 2068
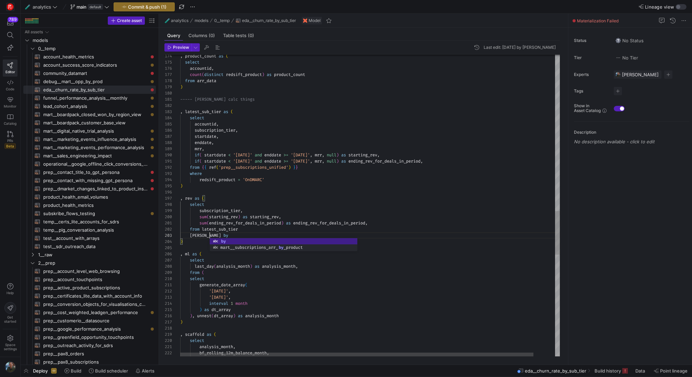
scroll to position [12, 32]
click at [196, 235] on div "from ( select generate_date_array ( '[DATE]' , '[DATE]' , interval 1 month ) as…" at bounding box center [381, 18] width 403 height 2080
click at [255, 236] on div "from ( select generate_date_array ( '[DATE]' , '[DATE]' , interval 1 month ) as…" at bounding box center [381, 18] width 403 height 2080
click at [384, 224] on div "from ( select generate_date_array ( '[DATE]' , '[DATE]' , interval 1 month ) as…" at bounding box center [381, 18] width 403 height 2080
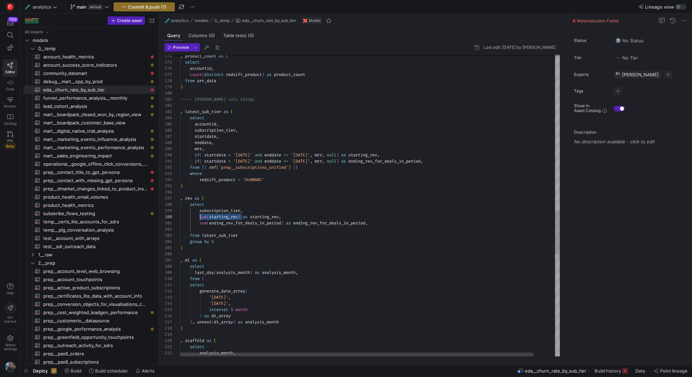
scroll to position [56, 20]
drag, startPoint x: 242, startPoint y: 217, endPoint x: 199, endPoint y: 217, distance: 42.9
click at [199, 217] on div "from ( select generate_date_array ( '[DATE]' , '[DATE]' , interval 1 month ) as…" at bounding box center [381, 21] width 403 height 2086
click at [198, 222] on div "from ( select generate_date_array ( '[DATE]' , '[DATE]' , interval 1 month ) as…" at bounding box center [381, 21] width 403 height 2086
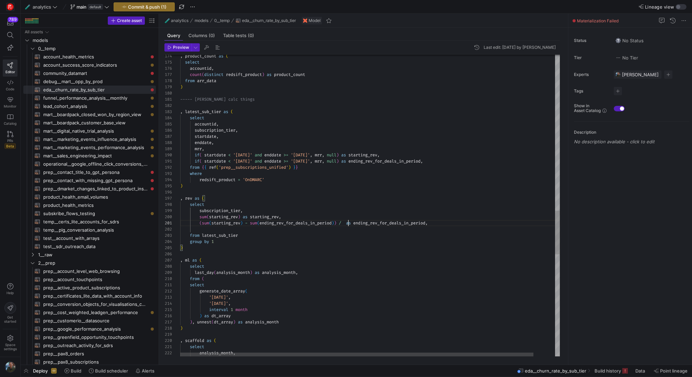
scroll to position [0, 210]
click at [344, 216] on div "from ( select generate_date_array ( '[DATE]' , '[DATE]' , interval 1 month ) as…" at bounding box center [381, 21] width 403 height 2086
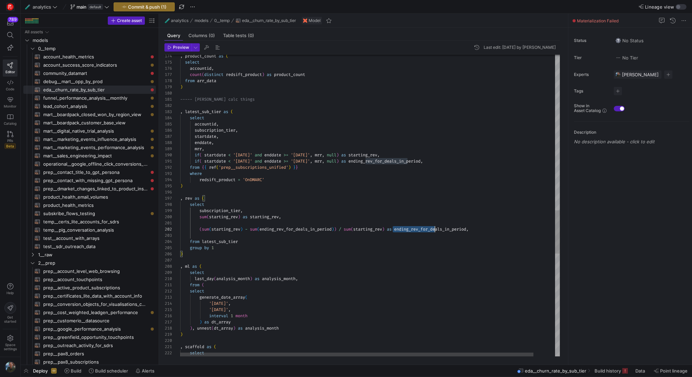
scroll to position [6, 296]
drag, startPoint x: 393, startPoint y: 230, endPoint x: 516, endPoint y: 227, distance: 123.3
click at [516, 227] on div "from ( select generate_date_array ( '[DATE]' , '[DATE]' , interval 1 month ) as…" at bounding box center [381, 24] width 403 height 2092
click at [253, 224] on div "from ( select generate_date_array ( '[DATE]' , '[DATE]' , interval 1 month ) as…" at bounding box center [381, 24] width 403 height 2092
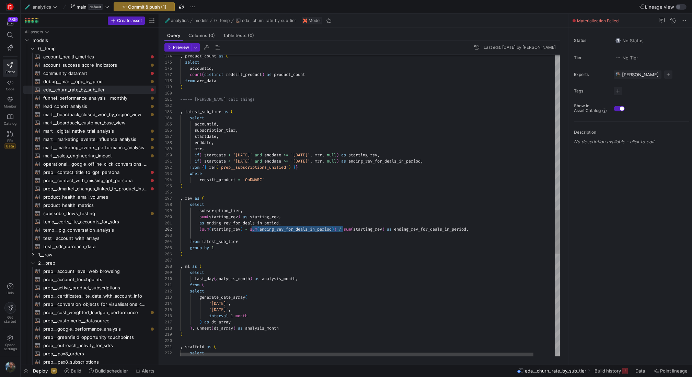
drag, startPoint x: 343, startPoint y: 229, endPoint x: 251, endPoint y: 228, distance: 91.3
click at [251, 228] on div "from ( select generate_date_array ( '[DATE]' , '[DATE]' , interval 1 month ) as…" at bounding box center [381, 24] width 403 height 2092
click at [200, 222] on div "from ( select generate_date_array ( '[DATE]' , '[DATE]' , interval 1 month ) as…" at bounding box center [381, 24] width 403 height 2092
click at [445, 228] on div "from ( select generate_date_array ( '[DATE]' , '[DATE]' , interval 1 month ) as…" at bounding box center [381, 24] width 403 height 2092
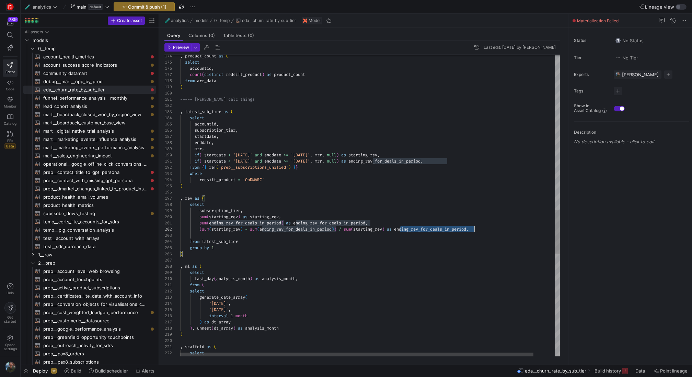
scroll to position [6, 294]
click at [445, 228] on div "from ( select generate_date_array ( '[DATE]' , '[DATE]' , interval 1 month ) as…" at bounding box center [381, 24] width 403 height 2092
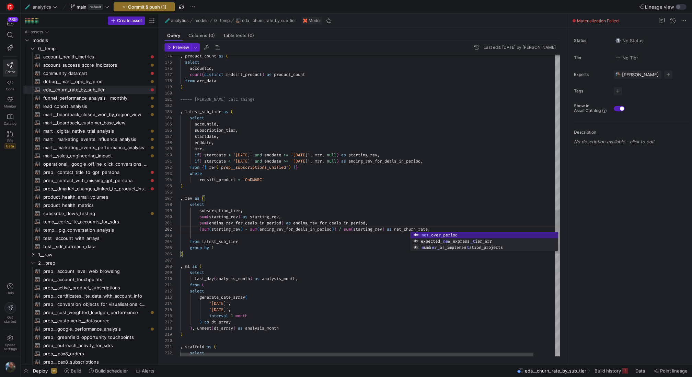
click at [361, 238] on div "from ( select generate_date_array ( '[DATE]' , '[DATE]' , interval 1 month ) as…" at bounding box center [381, 24] width 403 height 2092
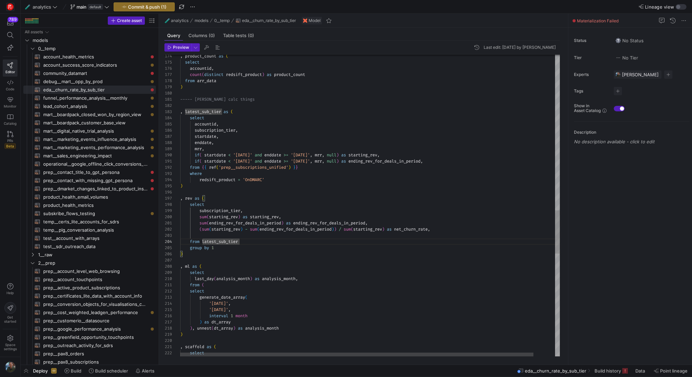
click at [453, 231] on div "from ( select generate_date_array ( '[DATE]' , '[DATE]' , interval 1 month ) as…" at bounding box center [381, 24] width 403 height 2092
click at [194, 236] on div "from ( select generate_date_array ( '[DATE]' , '[DATE]' , interval 1 month ) as…" at bounding box center [381, 24] width 403 height 2092
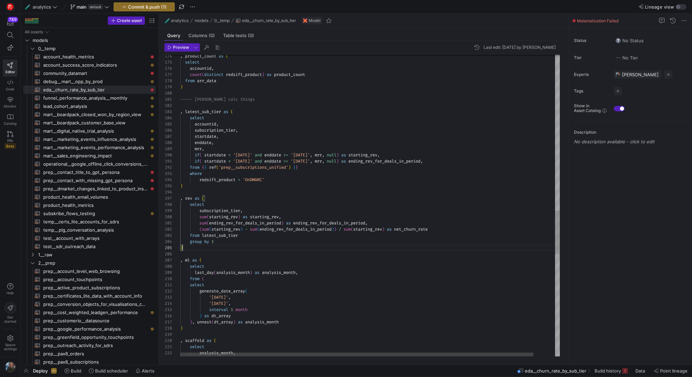
click at [205, 249] on div "from ( select generate_date_array ( '[DATE]' , '[DATE]' , interval 1 month ) as…" at bounding box center [381, 21] width 403 height 2086
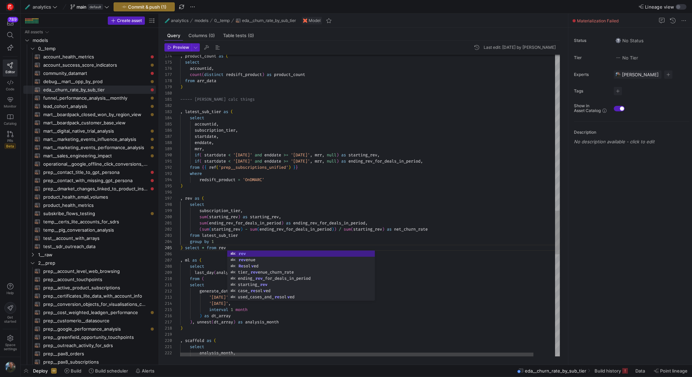
click at [202, 213] on div "from ( select generate_date_array ( '[DATE]' , '[DATE]' , interval 1 month ) as…" at bounding box center [381, 21] width 403 height 2086
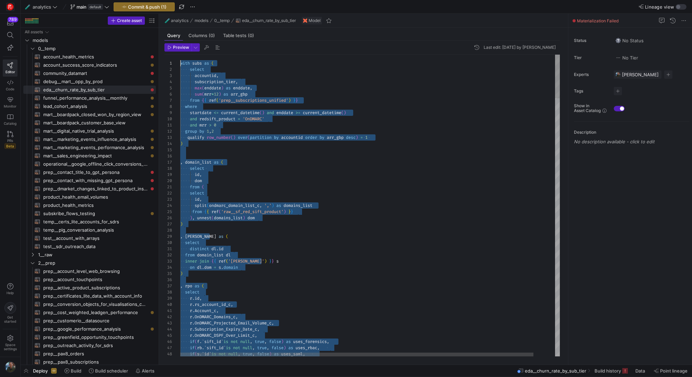
drag, startPoint x: 235, startPoint y: 249, endPoint x: 163, endPoint y: -73, distance: 329.2
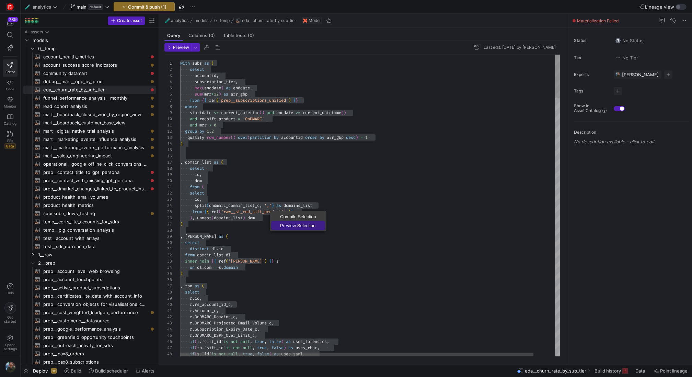
click at [293, 226] on span "Preview Selection" at bounding box center [298, 225] width 54 height 4
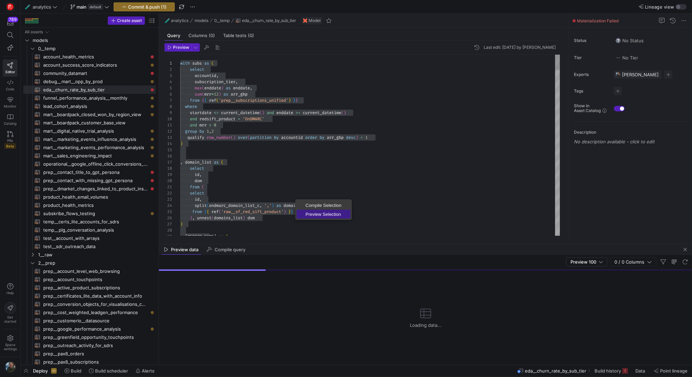
click at [323, 215] on span "Preview Selection" at bounding box center [324, 214] width 54 height 4
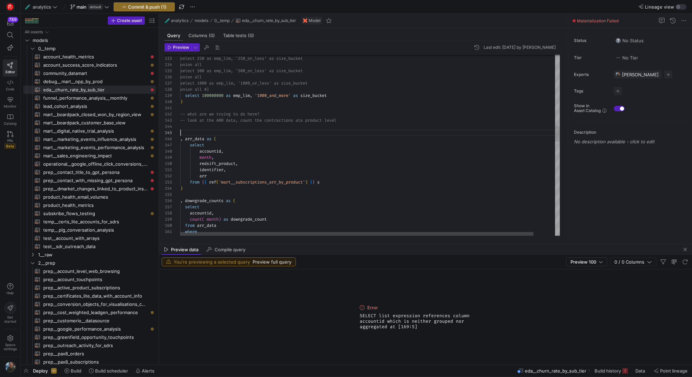
scroll to position [25, 0]
click at [282, 131] on div "select accountid , count ( month ) as downgrade_count from arr_data where ident…" at bounding box center [381, 277] width 403 height 2086
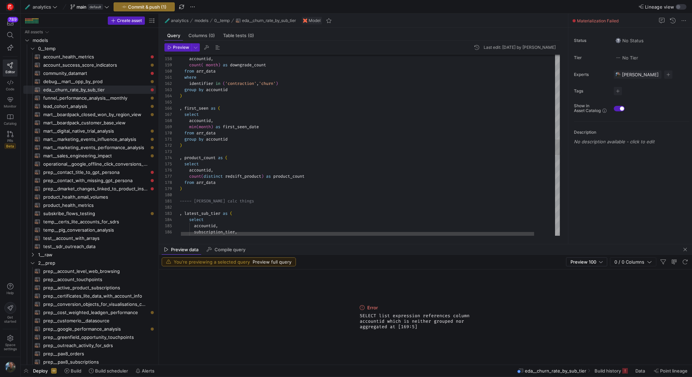
scroll to position [43, 37]
click at [234, 182] on div "select accountid , count ( month ) as downgrade_count from arr_data where ident…" at bounding box center [381, 123] width 403 height 2086
click at [260, 142] on div "select accountid , count ( month ) as downgrade_count from arr_data where ident…" at bounding box center [381, 126] width 403 height 2092
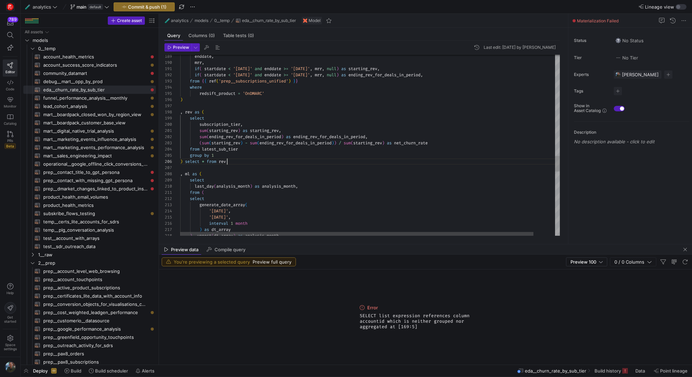
scroll to position [25, 0]
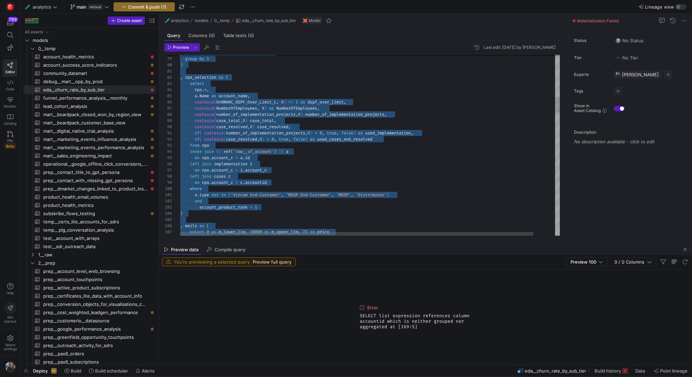
drag, startPoint x: 244, startPoint y: 162, endPoint x: 198, endPoint y: -61, distance: 227.8
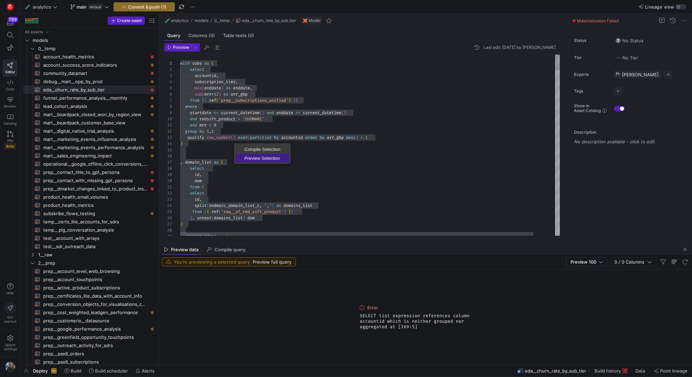
click at [253, 155] on link "Preview Selection" at bounding box center [263, 157] width 54 height 9
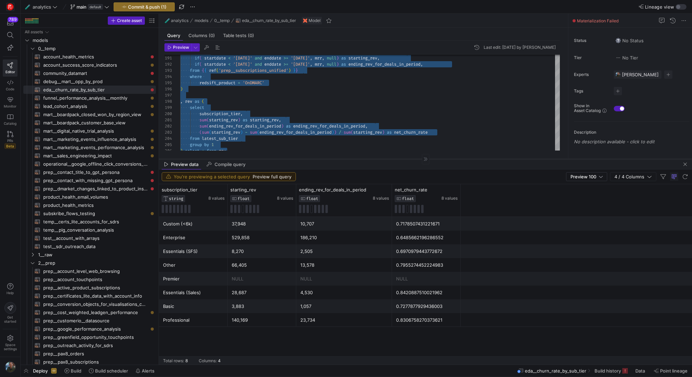
drag, startPoint x: 351, startPoint y: 244, endPoint x: 369, endPoint y: 159, distance: 87.2
click at [369, 159] on div at bounding box center [425, 159] width 533 height 0
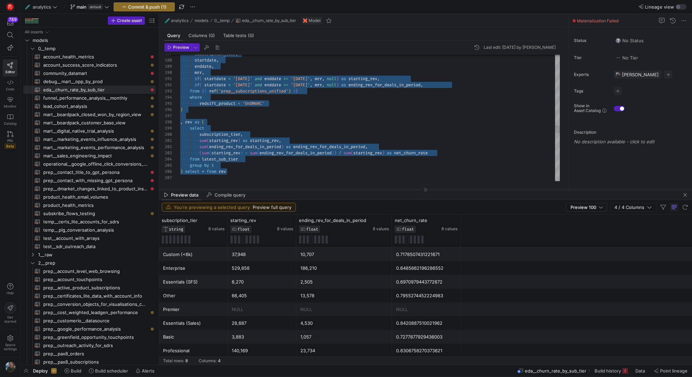
drag, startPoint x: 411, startPoint y: 159, endPoint x: 404, endPoint y: 189, distance: 31.4
click at [404, 189] on div at bounding box center [425, 189] width 533 height 0
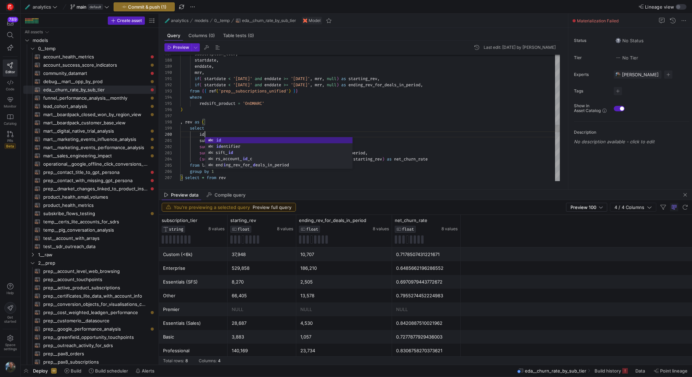
scroll to position [56, 27]
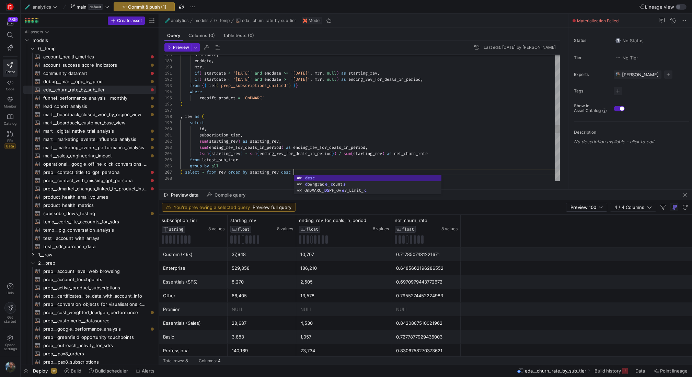
scroll to position [37, 114]
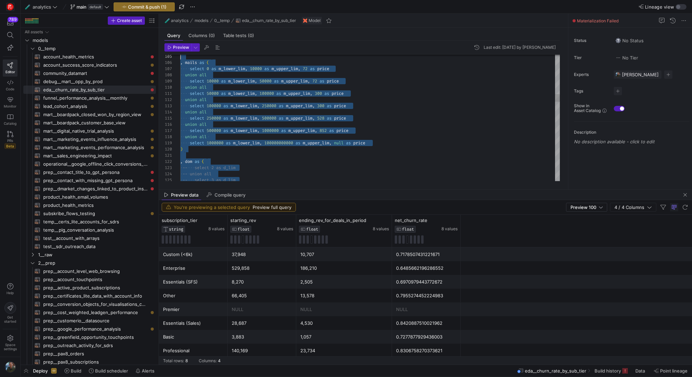
scroll to position [19, 0]
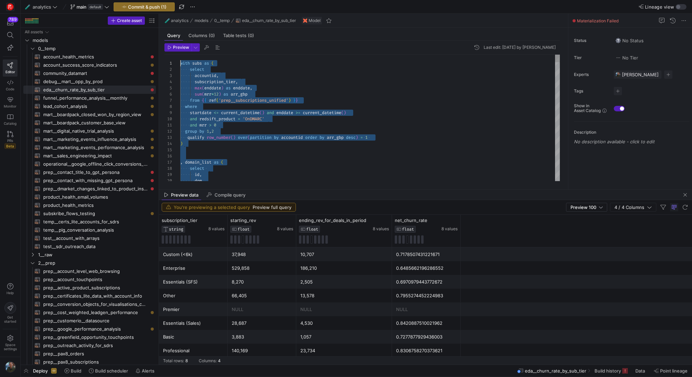
drag, startPoint x: 300, startPoint y: 174, endPoint x: 193, endPoint y: -47, distance: 246.2
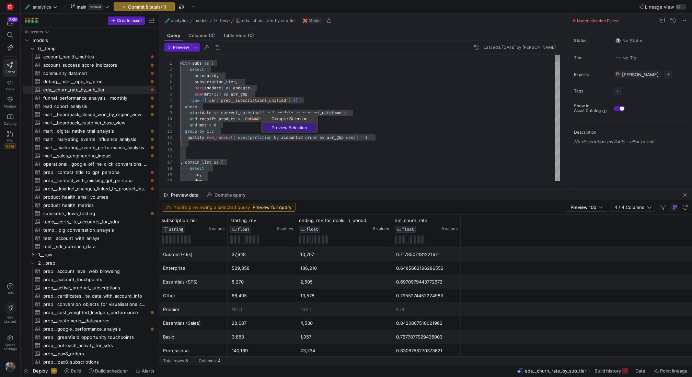
click at [285, 124] on link "Preview Selection" at bounding box center [290, 127] width 54 height 9
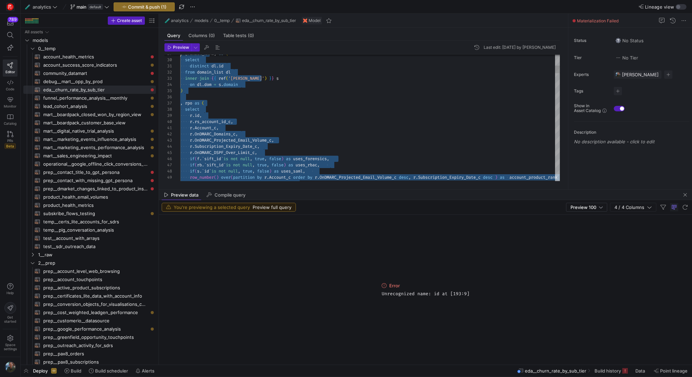
scroll to position [37, 0]
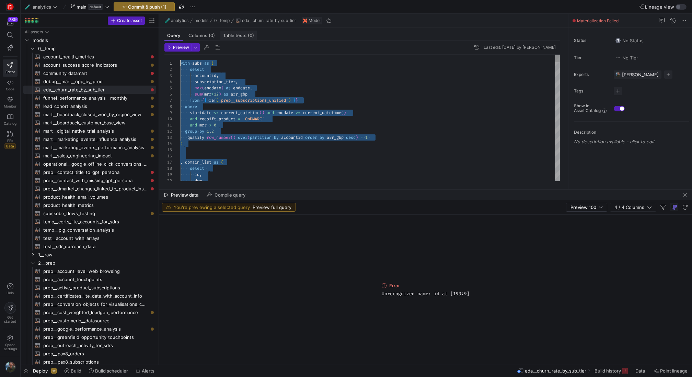
drag, startPoint x: 301, startPoint y: 116, endPoint x: 233, endPoint y: 32, distance: 108.0
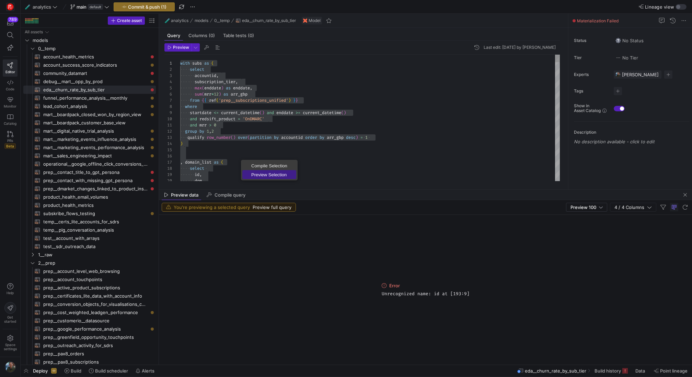
click at [261, 173] on span "Preview Selection" at bounding box center [269, 174] width 54 height 4
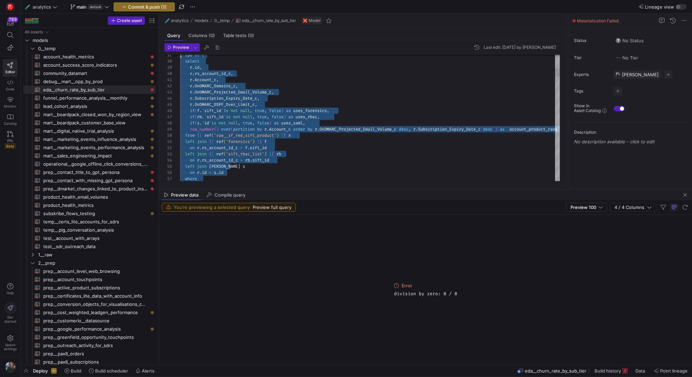
scroll to position [6, 0]
drag, startPoint x: 306, startPoint y: 154, endPoint x: 215, endPoint y: -16, distance: 193.2
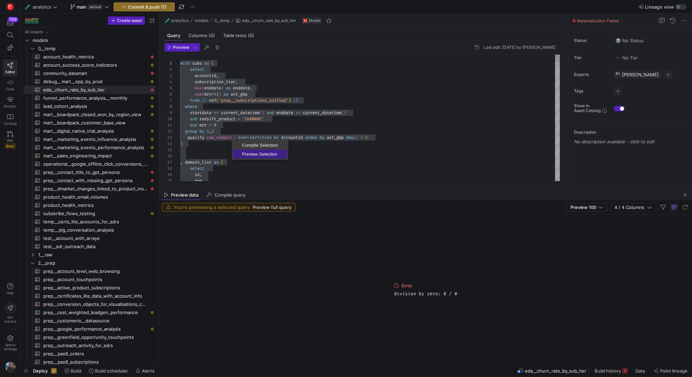
click at [246, 152] on span "Preview Selection" at bounding box center [260, 154] width 54 height 4
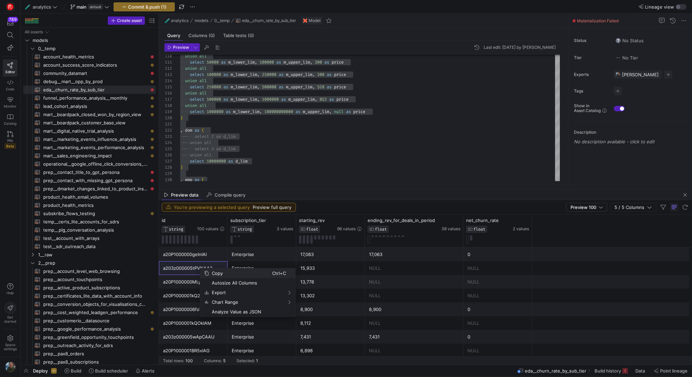
click at [220, 271] on span "Copy" at bounding box center [240, 273] width 63 height 10
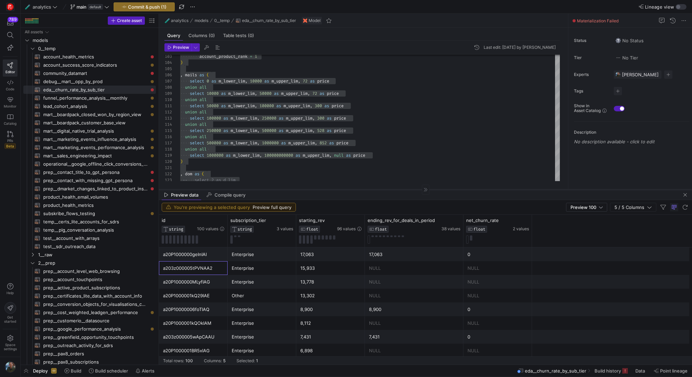
drag, startPoint x: 373, startPoint y: 189, endPoint x: 372, endPoint y: 281, distance: 92.4
click at [372, 190] on div at bounding box center [425, 189] width 533 height 0
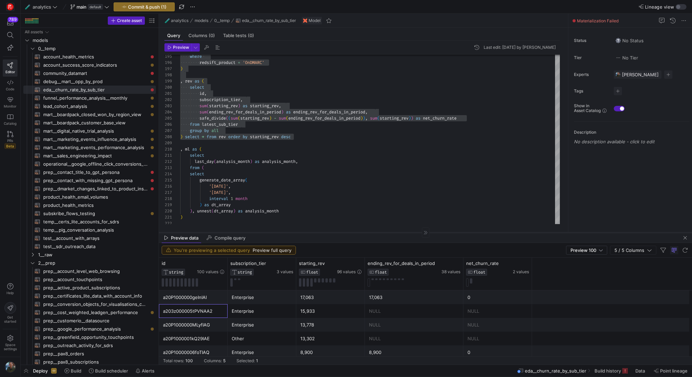
drag, startPoint x: 350, startPoint y: 282, endPoint x: 355, endPoint y: 233, distance: 48.7
click at [355, 232] on div at bounding box center [425, 232] width 533 height 0
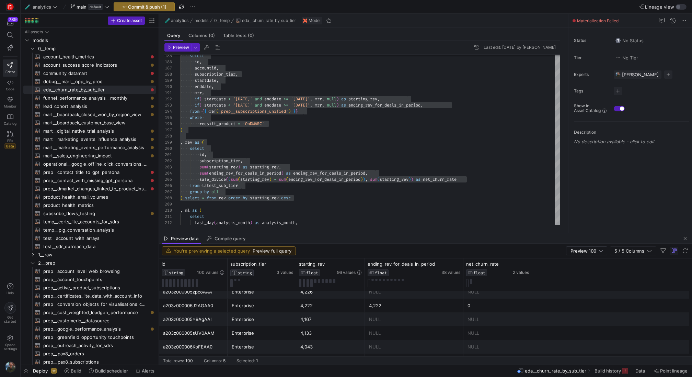
scroll to position [324, 0]
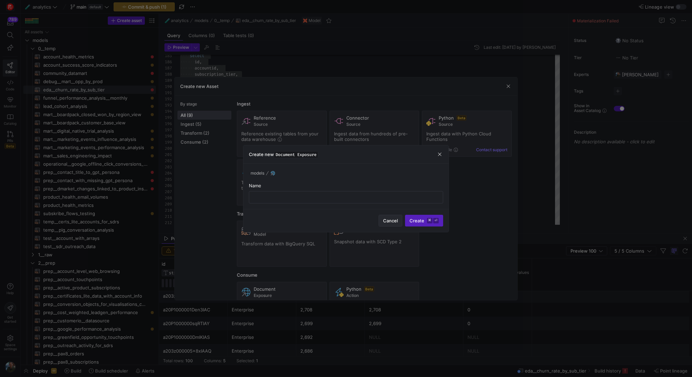
click at [381, 220] on span "button" at bounding box center [390, 220] width 23 height 11
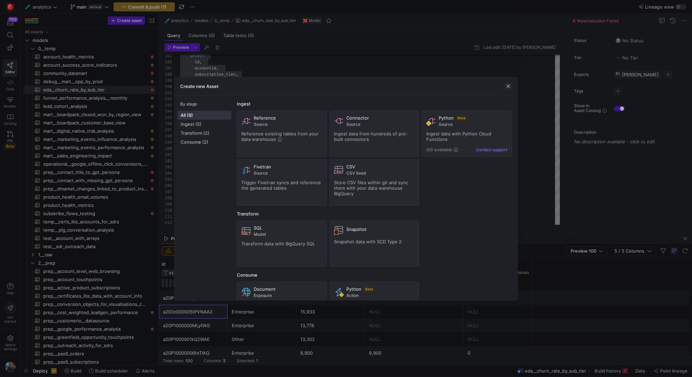
click at [508, 86] on span "button" at bounding box center [508, 86] width 7 height 7
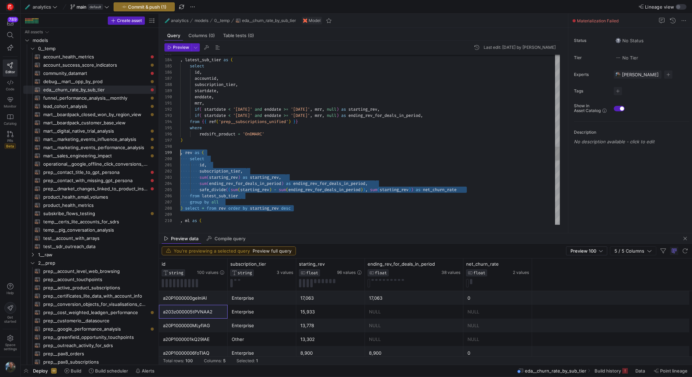
drag, startPoint x: 308, startPoint y: 208, endPoint x: 169, endPoint y: 152, distance: 149.9
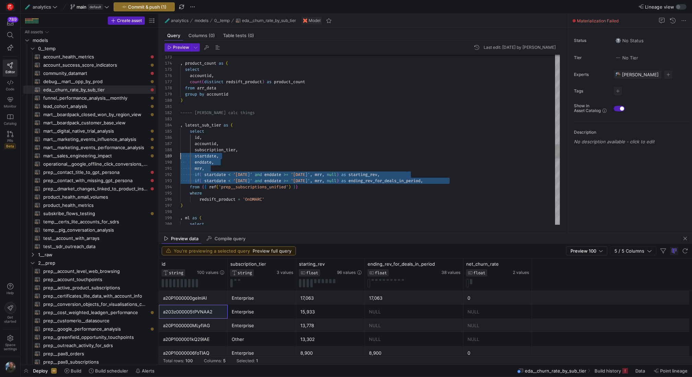
drag, startPoint x: 460, startPoint y: 182, endPoint x: 158, endPoint y: 157, distance: 303.5
click at [180, 157] on div "select , ml as ( ) redsift_product = 'OnDMARC' where from { { ref ( 'prep__subs…" at bounding box center [370, 1] width 380 height 2033
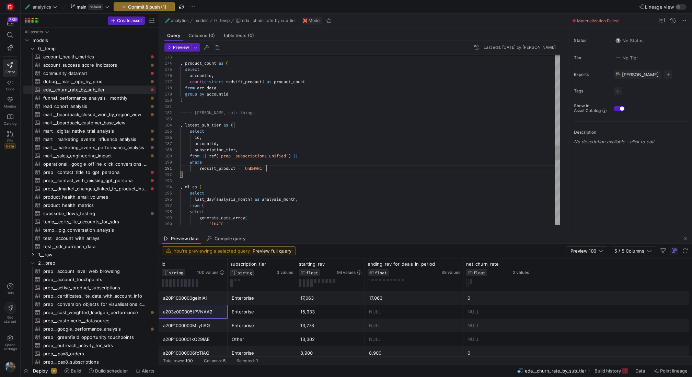
drag, startPoint x: 205, startPoint y: 138, endPoint x: 176, endPoint y: 138, distance: 28.8
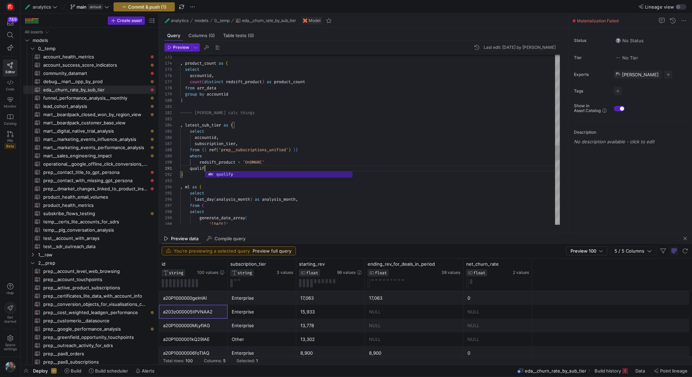
type textarea "qualify ) , ml as ( select last_day(analysis_month) as analysis_month, from ( s…"
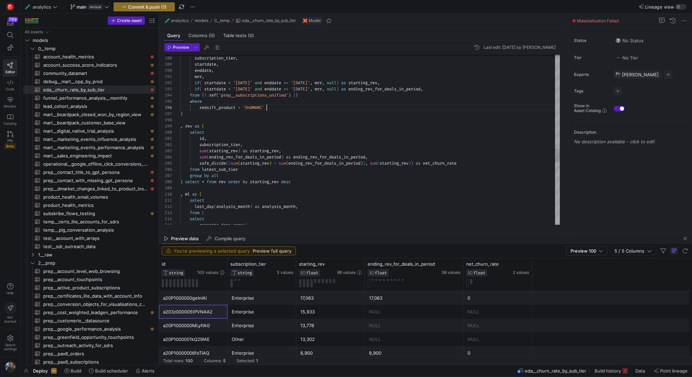
scroll to position [31, 87]
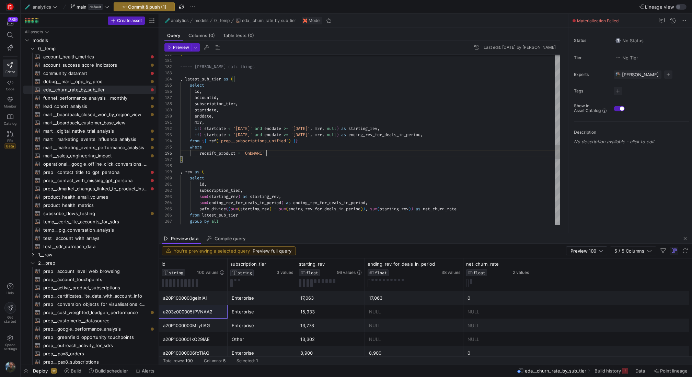
scroll to position [43, 0]
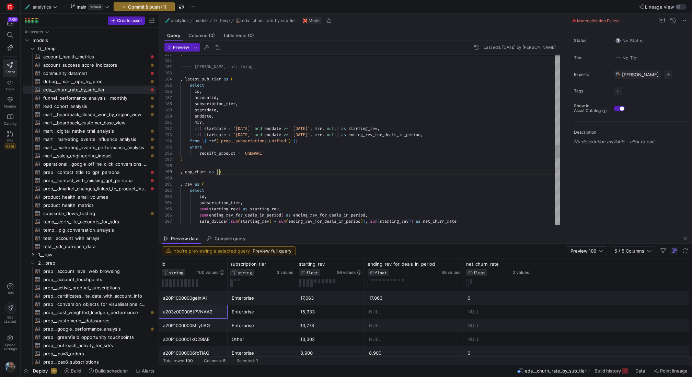
scroll to position [56, 10]
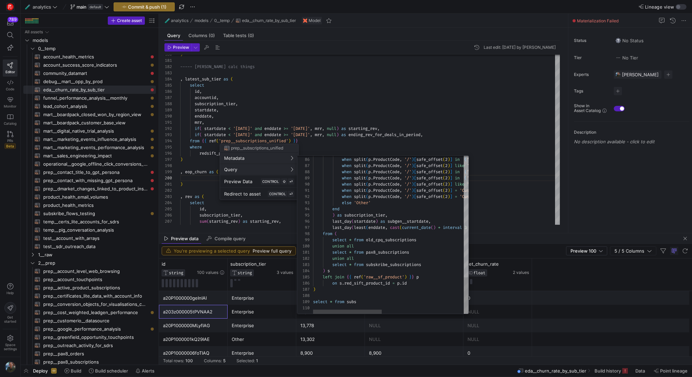
click at [197, 191] on div at bounding box center [346, 188] width 692 height 377
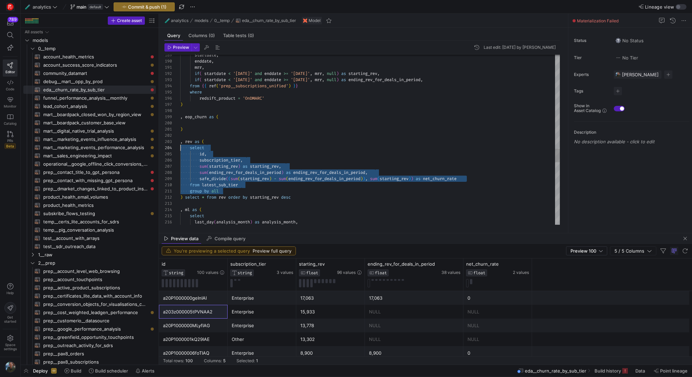
scroll to position [19, 0]
drag, startPoint x: 233, startPoint y: 192, endPoint x: 157, endPoint y: 147, distance: 88.4
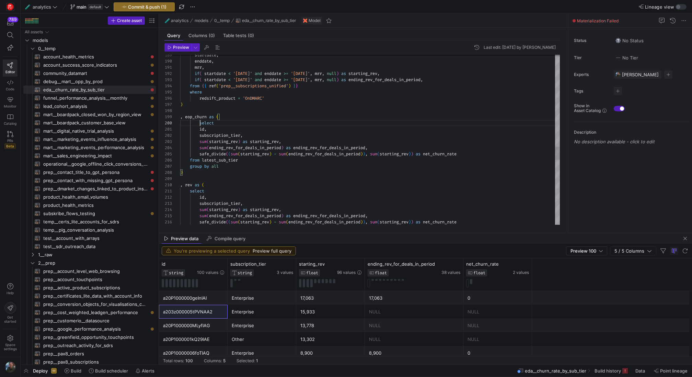
scroll to position [56, 20]
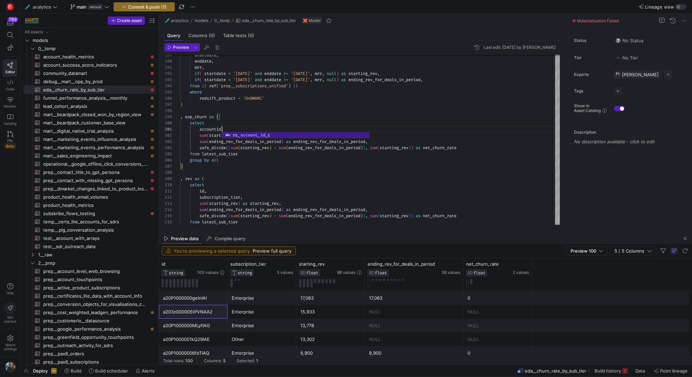
scroll to position [0, 42]
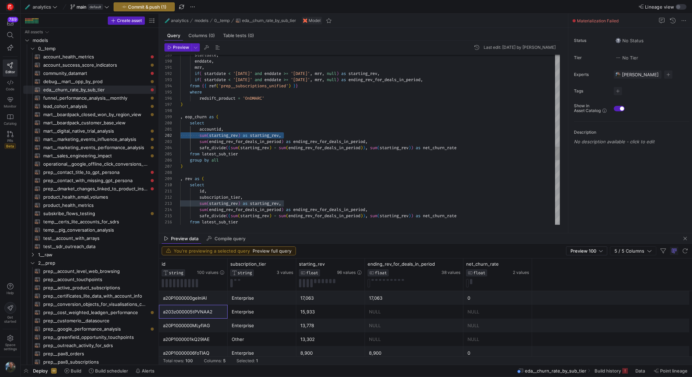
drag, startPoint x: 295, startPoint y: 134, endPoint x: 174, endPoint y: 133, distance: 121.5
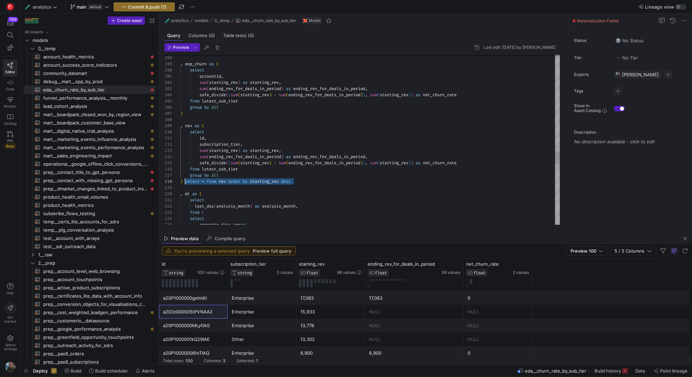
scroll to position [43, 5]
drag, startPoint x: 300, startPoint y: 180, endPoint x: 184, endPoint y: 179, distance: 116.4
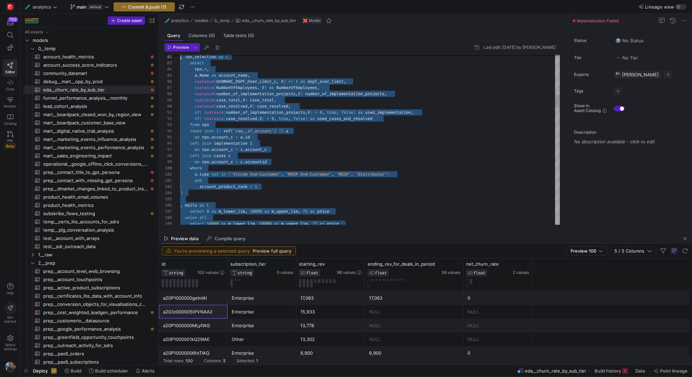
scroll to position [6, 0]
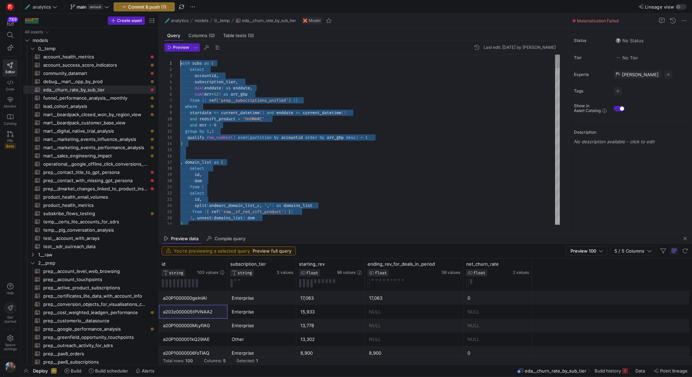
drag, startPoint x: 314, startPoint y: 115, endPoint x: 239, endPoint y: -13, distance: 148.2
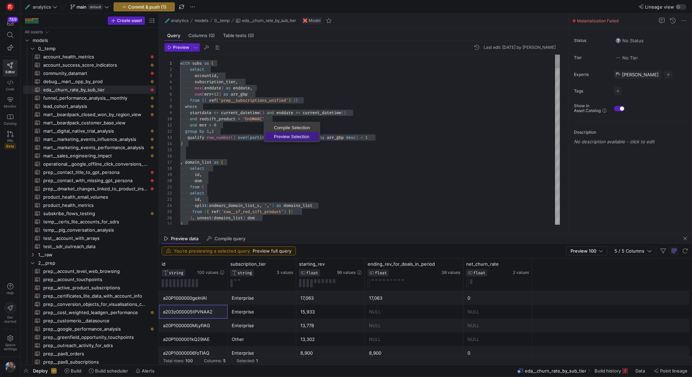
click at [287, 134] on span "Preview Selection" at bounding box center [292, 136] width 54 height 4
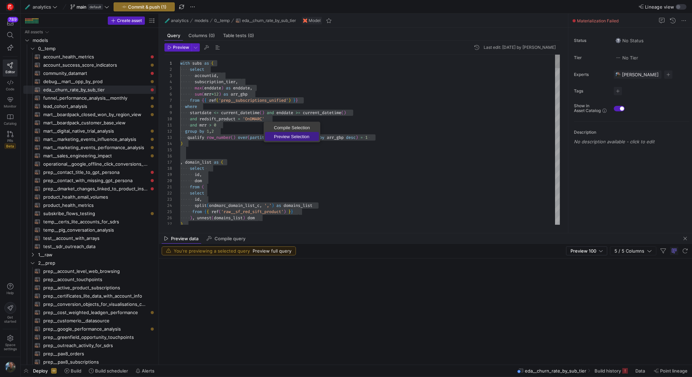
scroll to position [0, 0]
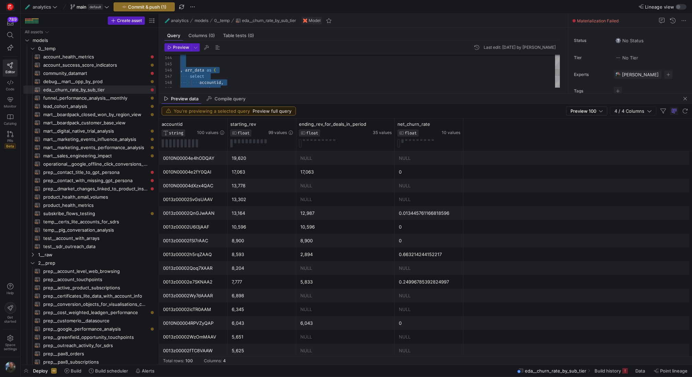
drag, startPoint x: 298, startPoint y: 233, endPoint x: 317, endPoint y: 93, distance: 141.4
click at [317, 93] on as-split "🧪 analytics models 0__temp eda__churn_rate_by_sub_tier Model Query Columns (0) …" at bounding box center [425, 189] width 533 height 351
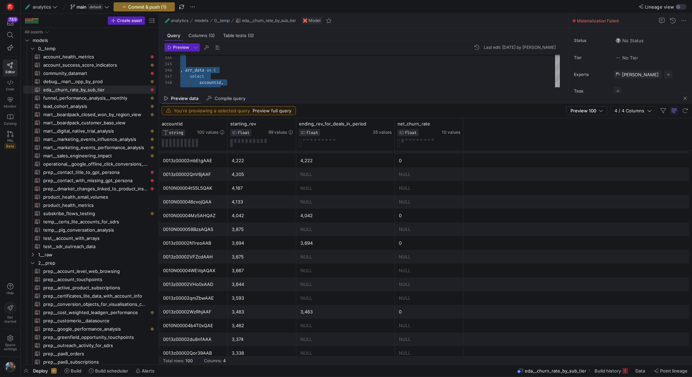
scroll to position [421, 0]
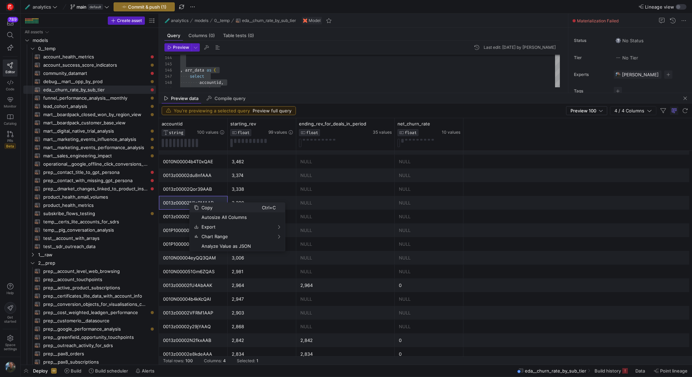
click at [205, 204] on span "Copy" at bounding box center [230, 208] width 63 height 10
click at [194, 216] on div "0013z00002N2Rk2AAF" at bounding box center [193, 216] width 60 height 13
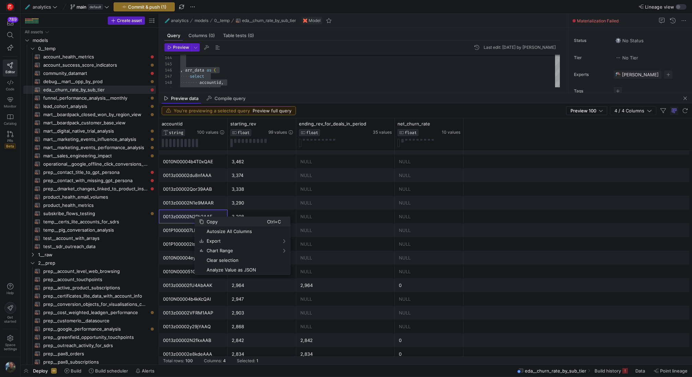
click at [209, 218] on span "Copy" at bounding box center [235, 222] width 63 height 10
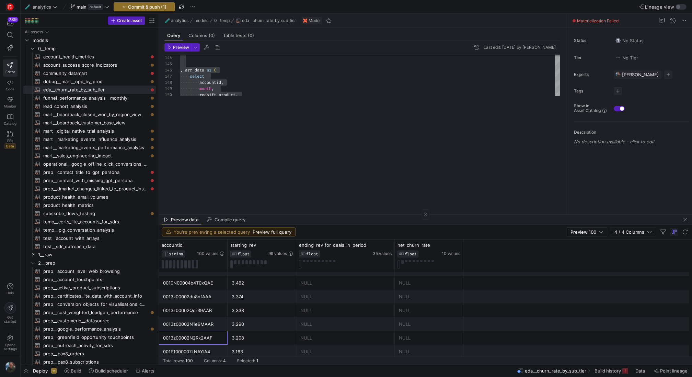
drag, startPoint x: 312, startPoint y: 93, endPoint x: 312, endPoint y: 214, distance: 121.2
click at [312, 214] on div at bounding box center [425, 214] width 533 height 0
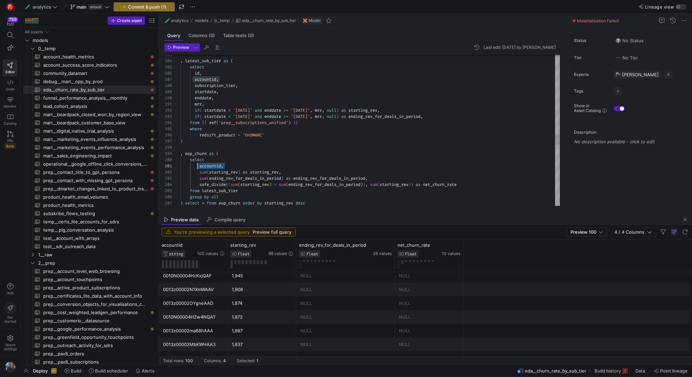
scroll to position [0, 20]
drag, startPoint x: 229, startPoint y: 164, endPoint x: 200, endPoint y: 166, distance: 29.6
click at [200, 166] on div "group by all ) select * from eop_churn order by starting_rev desc from latest_s…" at bounding box center [370, 2] width 380 height 2162
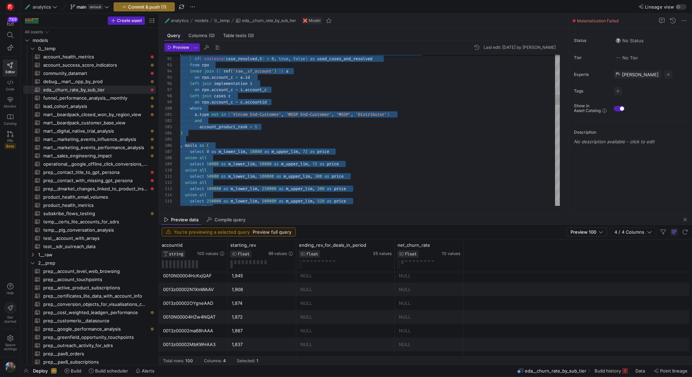
drag, startPoint x: 317, startPoint y: 197, endPoint x: 188, endPoint y: -25, distance: 256.9
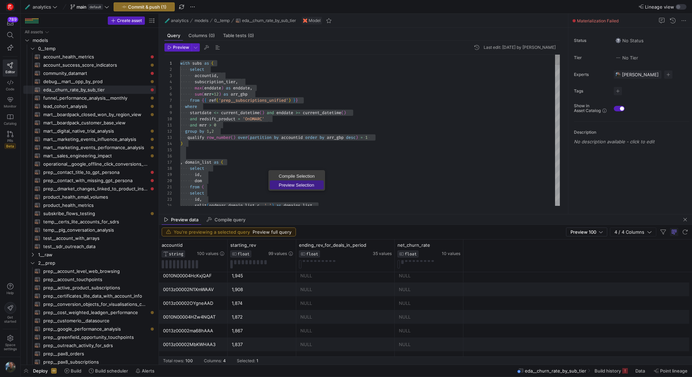
click at [302, 184] on span "Preview Selection" at bounding box center [297, 185] width 54 height 4
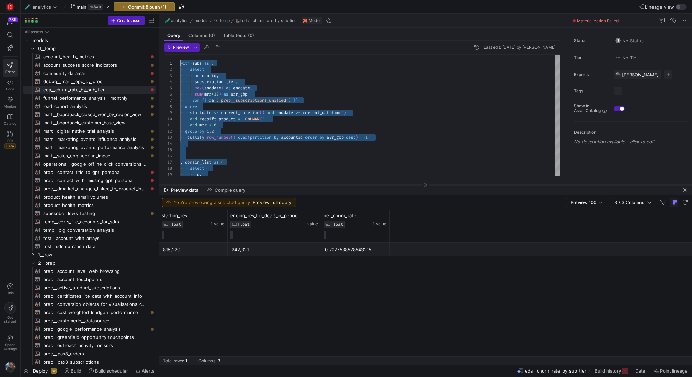
drag, startPoint x: 296, startPoint y: 214, endPoint x: 261, endPoint y: 184, distance: 46.3
click at [261, 184] on div at bounding box center [425, 184] width 533 height 0
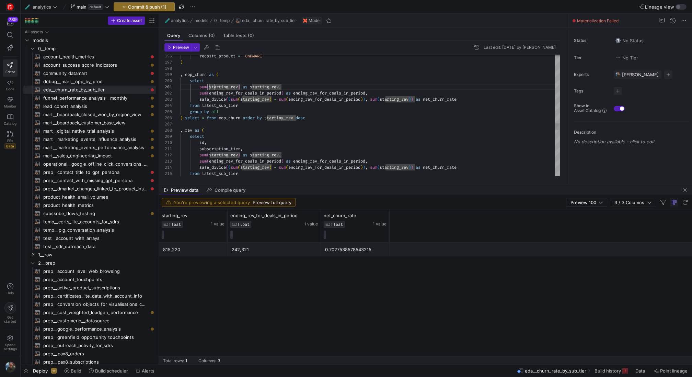
scroll to position [56, 25]
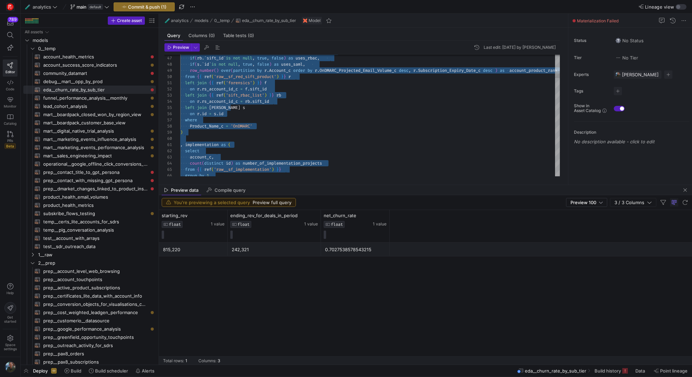
scroll to position [0, 0]
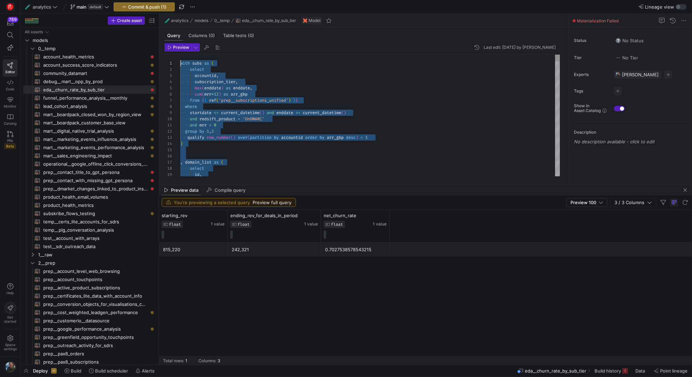
drag, startPoint x: 318, startPoint y: 125, endPoint x: 196, endPoint y: -73, distance: 231.8
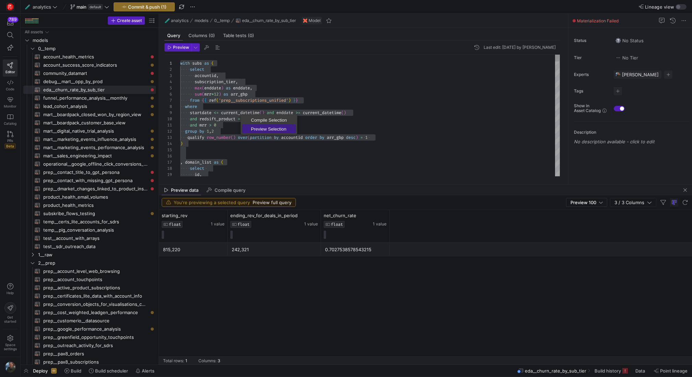
click at [260, 127] on span "Preview Selection" at bounding box center [269, 129] width 54 height 4
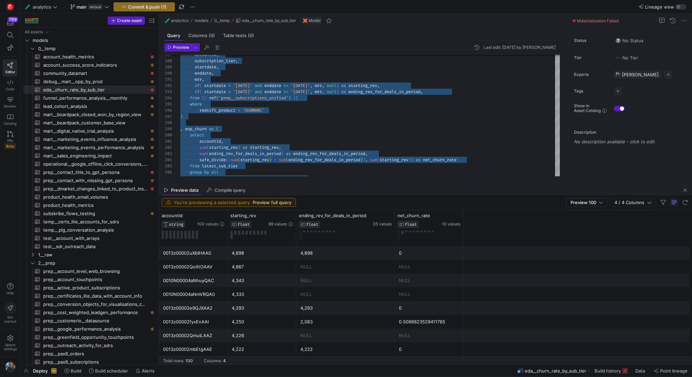
scroll to position [312, 0]
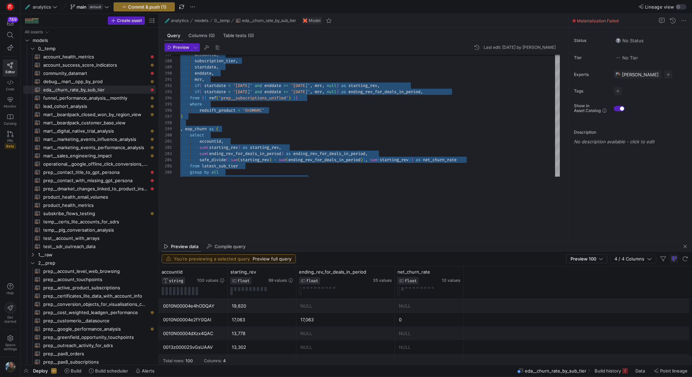
drag, startPoint x: 350, startPoint y: 185, endPoint x: 349, endPoint y: 242, distance: 57.0
click at [350, 242] on as-split "🧪 analytics models 0__temp eda__churn_rate_by_sub_tier Model Query Columns (0) …" at bounding box center [425, 189] width 533 height 351
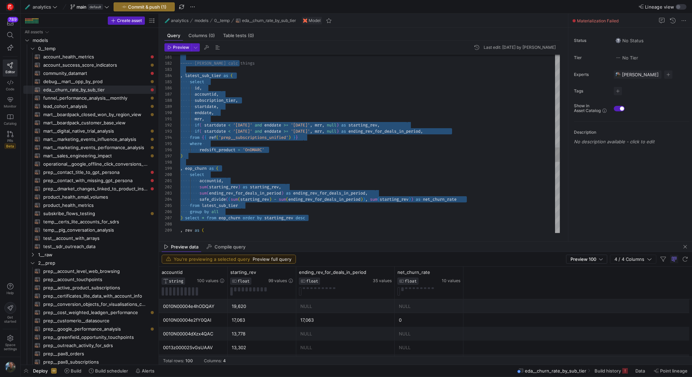
click at [285, 149] on div "redsift_product = 'OnDMARC' where from { { ref ( 'prep__subscriptions_unified' …" at bounding box center [370, 17] width 380 height 2162
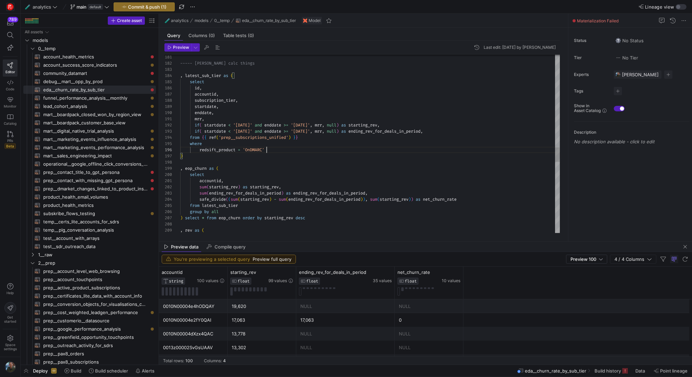
click at [232, 155] on div "redsift_product = 'OnDMARC' where from { { ref ( 'prep__subscriptions_unified' …" at bounding box center [370, 17] width 380 height 2162
click at [244, 155] on div "redsift_product = 'OnDMARC' where from { { ref ( 'prep__subscriptions_unified' …" at bounding box center [370, 17] width 380 height 2162
drag, startPoint x: 252, startPoint y: 157, endPoint x: 203, endPoint y: 157, distance: 49.1
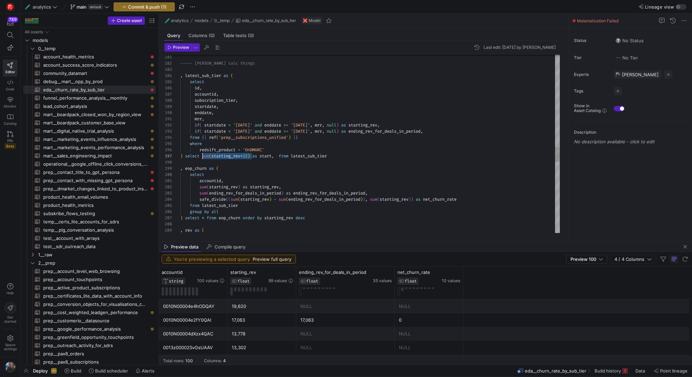
click at [203, 157] on div "redsift_product = 'OnDMARC' where from { { ref ( 'prep__subscriptions_unified' …" at bounding box center [370, 17] width 380 height 2162
click at [278, 157] on div "redsift_product = 'OnDMARC' where from { { ref ( 'prep__subscriptions_unified' …" at bounding box center [370, 17] width 380 height 2162
click at [303, 156] on div "redsift_product = 'OnDMARC' where from { { ref ( 'prep__subscriptions_unified' …" at bounding box center [370, 17] width 380 height 2162
click at [400, 133] on div "redsift_product = 'OnDMARC' where from { { ref ( 'prep__subscriptions_unified' …" at bounding box center [370, 17] width 380 height 2162
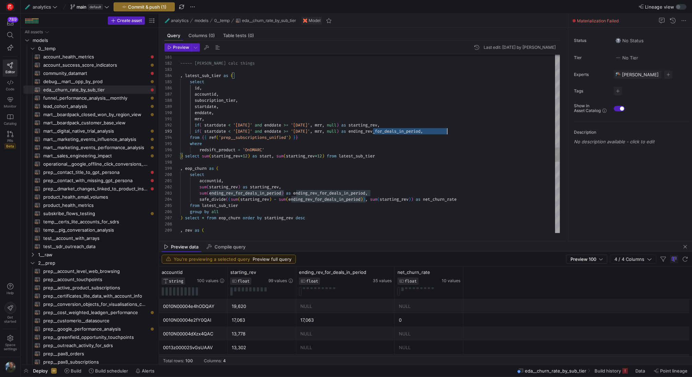
scroll to position [12, 267]
click at [400, 133] on div "redsift_product = 'OnDMARC' where from { { ref ( 'prep__subscriptions_unified' …" at bounding box center [370, 17] width 380 height 2162
click at [309, 155] on div "redsift_product = 'OnDMARC' where from { { ref ( 'prep__subscriptions_unified' …" at bounding box center [370, 17] width 380 height 2162
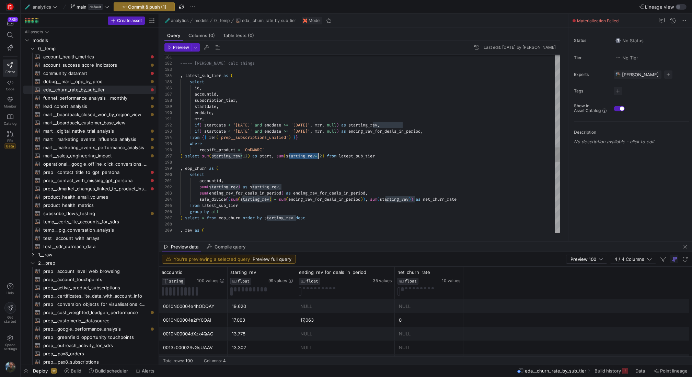
click at [309, 155] on div "redsift_product = 'OnDMARC' where from { { ref ( 'prep__subscriptions_unified' …" at bounding box center [370, 17] width 380 height 2162
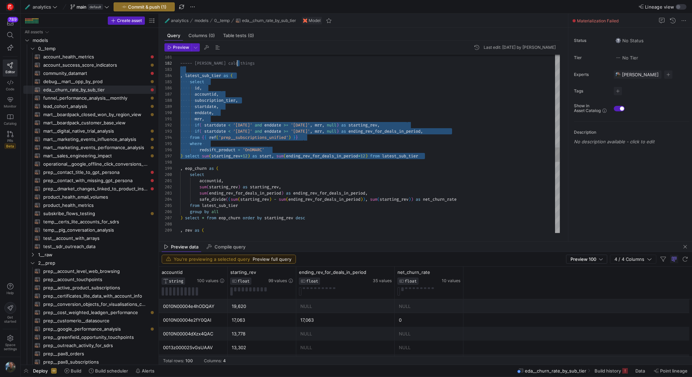
scroll to position [25, 0]
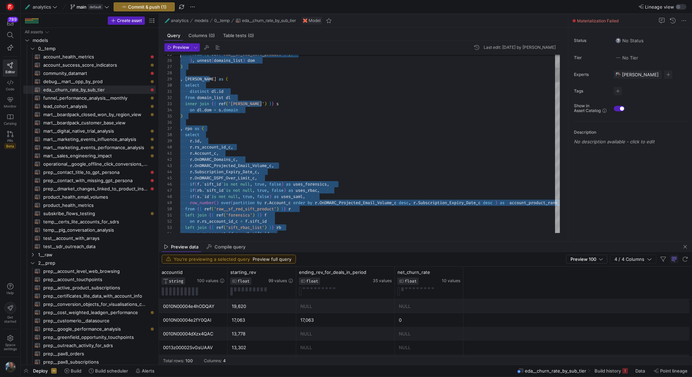
drag, startPoint x: 445, startPoint y: 155, endPoint x: 272, endPoint y: -47, distance: 265.9
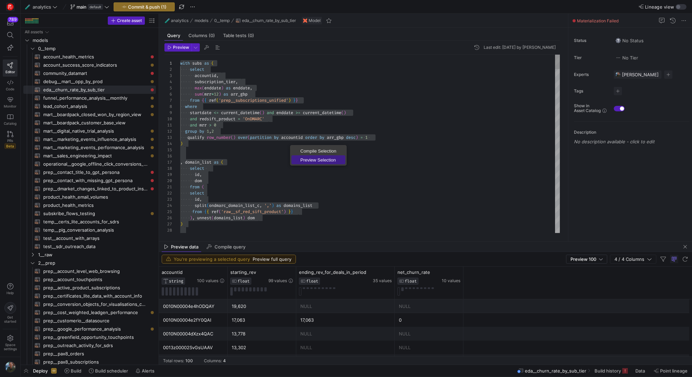
click at [309, 159] on span "Preview Selection" at bounding box center [318, 160] width 54 height 4
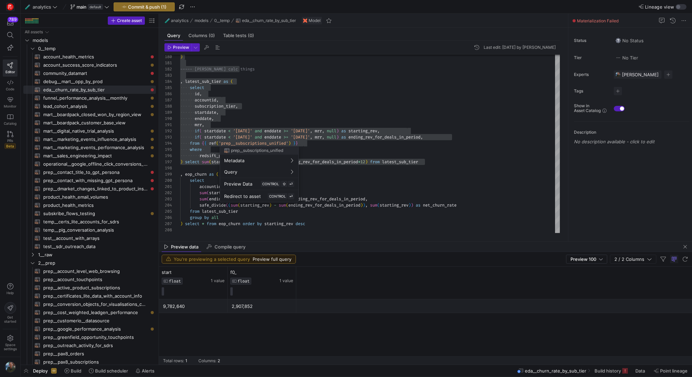
click at [302, 121] on div at bounding box center [346, 188] width 692 height 377
click at [263, 137] on div at bounding box center [346, 188] width 692 height 377
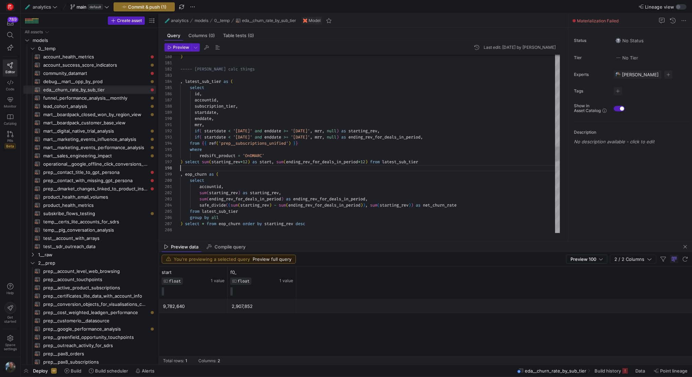
scroll to position [43, 0]
click at [292, 169] on div ") select sum ( starting_rev * 12 ) as start , sum ( ending_rev_for_deals_in_per…" at bounding box center [370, 23] width 380 height 2162
drag, startPoint x: 433, startPoint y: 162, endPoint x: 184, endPoint y: 160, distance: 249.6
click at [184, 160] on div ") select sum ( starting_rev * 12 ) as start , sum ( ending_rev_for_deals_in_per…" at bounding box center [370, 23] width 380 height 2162
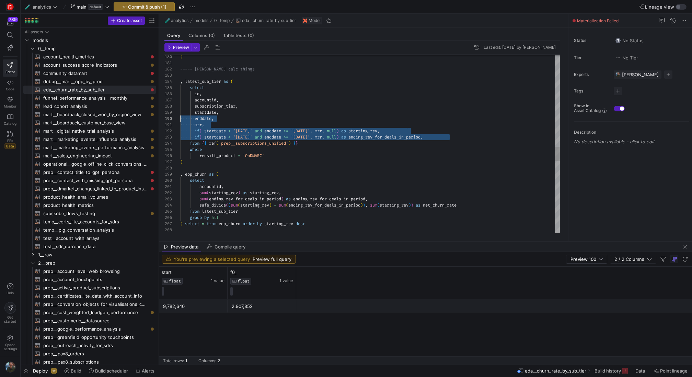
scroll to position [49, 0]
drag, startPoint x: 457, startPoint y: 136, endPoint x: 162, endPoint y: 113, distance: 295.8
click at [180, 113] on div ") , eop_churn as ( select accountid , sum ( starting_rev ) as starting_rev , su…" at bounding box center [370, 23] width 380 height 2162
click at [443, 135] on div ") , eop_churn as ( select accountid , sum ( starting_rev ) as starting_rev , su…" at bounding box center [370, 23] width 380 height 2162
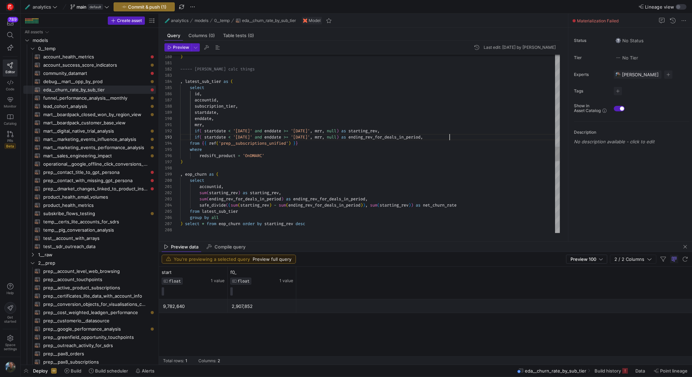
click at [461, 137] on div ") , eop_churn as ( select accountid , sum ( starting_rev ) as starting_rev , su…" at bounding box center [370, 23] width 380 height 2162
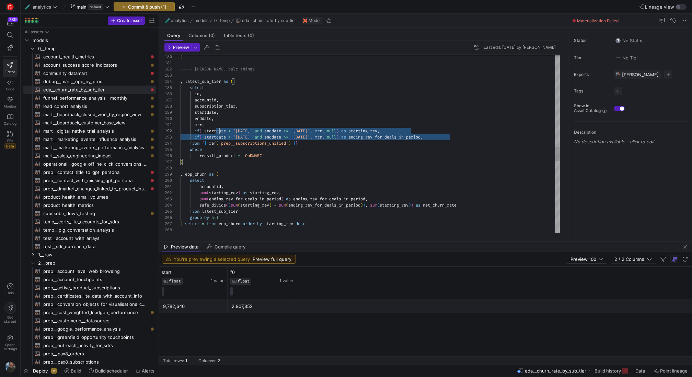
scroll to position [6, 0]
drag, startPoint x: 461, startPoint y: 137, endPoint x: 155, endPoint y: 132, distance: 306.3
click at [180, 132] on div ") , eop_churn as ( select accountid , sum ( starting_rev ) as starting_rev , su…" at bounding box center [370, 23] width 380 height 2162
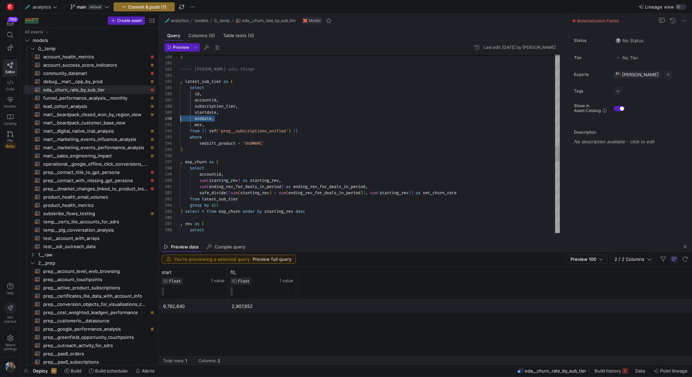
scroll to position [49, 0]
drag, startPoint x: 219, startPoint y: 117, endPoint x: 165, endPoint y: 113, distance: 53.4
click at [180, 113] on div ") , eop_churn as ( select accountid , sum ( starting_rev ) as starting_rev , su…" at bounding box center [370, 17] width 380 height 2150
click at [271, 122] on div ") , eop_churn as ( select accountid , sum ( starting_rev ) as starting_rev , su…" at bounding box center [370, 17] width 380 height 2150
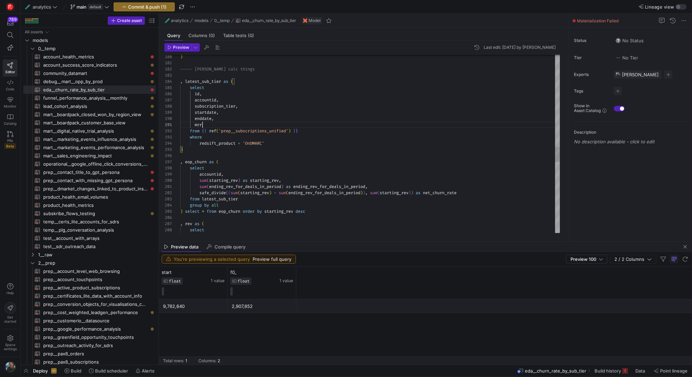
scroll to position [0, 22]
click at [251, 107] on div ") , eop_churn as ( select accountid , sum ( starting_rev ) as starting_rev , su…" at bounding box center [370, 17] width 380 height 2150
click at [318, 182] on div ") , eop_churn as ( select accountid , sum ( starting_rev ) as starting_rev , su…" at bounding box center [370, 17] width 380 height 2150
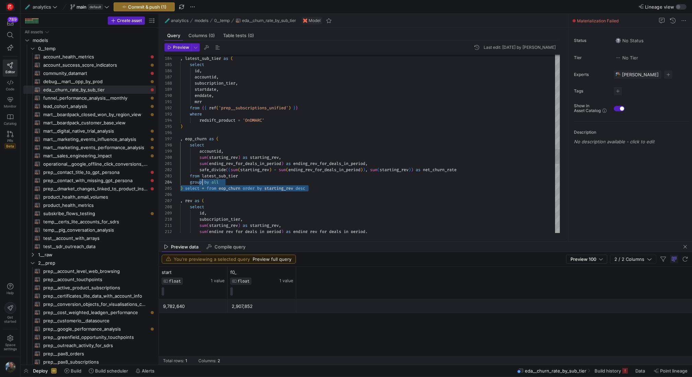
scroll to position [12, 17]
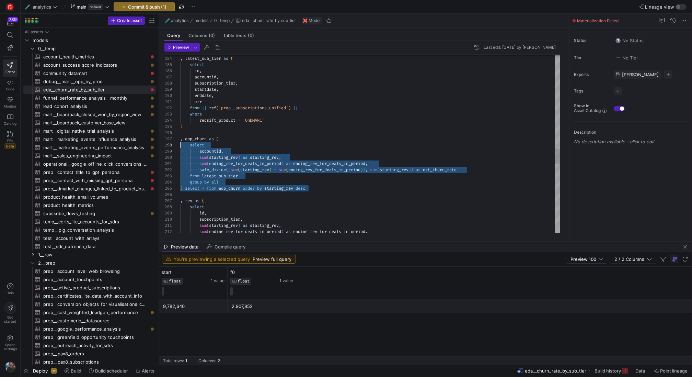
drag, startPoint x: 317, startPoint y: 188, endPoint x: 161, endPoint y: 141, distance: 163.1
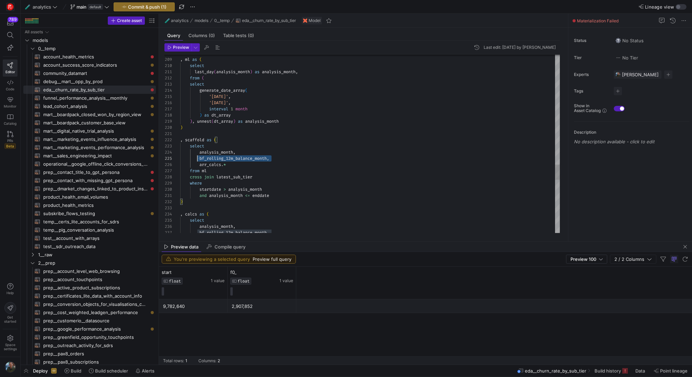
scroll to position [25, 0]
drag, startPoint x: 282, startPoint y: 159, endPoint x: 165, endPoint y: 158, distance: 116.1
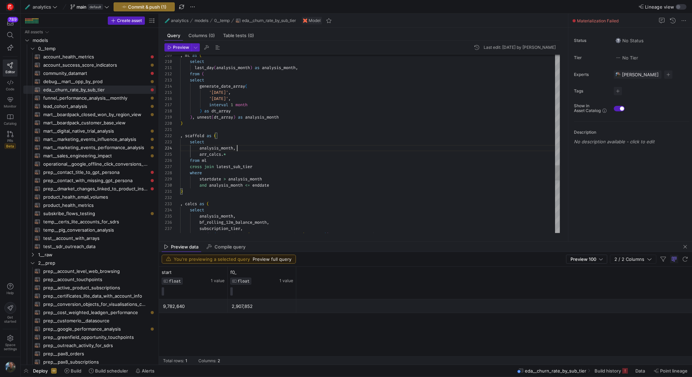
scroll to position [49, 47]
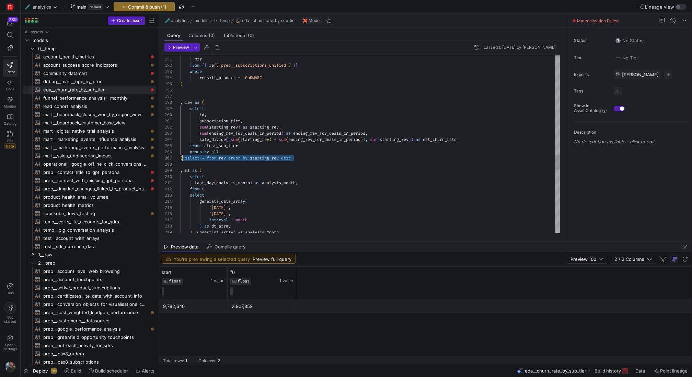
scroll to position [37, 5]
drag, startPoint x: 298, startPoint y: 156, endPoint x: 186, endPoint y: 156, distance: 112.6
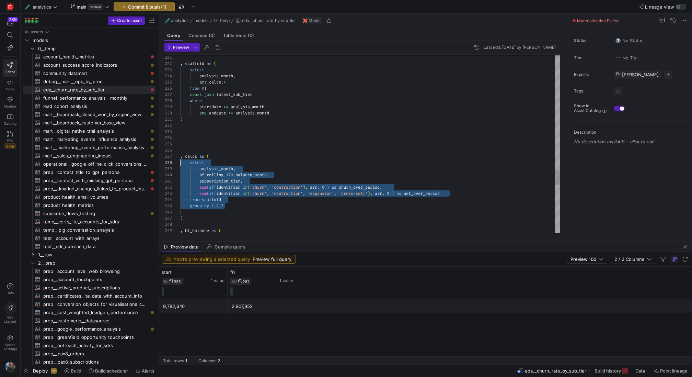
scroll to position [37, 0]
drag, startPoint x: 233, startPoint y: 208, endPoint x: 168, endPoint y: 158, distance: 82.0
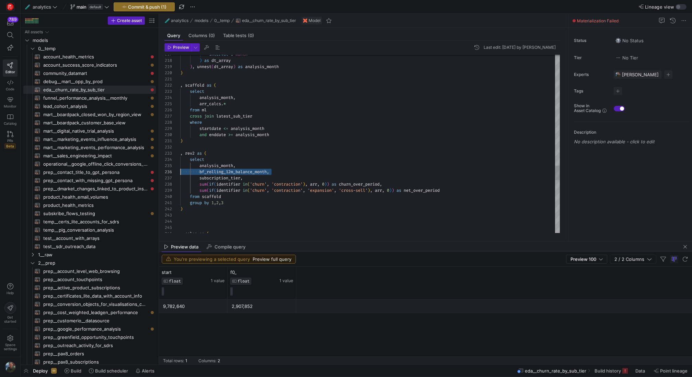
scroll to position [31, 0]
drag, startPoint x: 281, startPoint y: 171, endPoint x: 175, endPoint y: 173, distance: 106.1
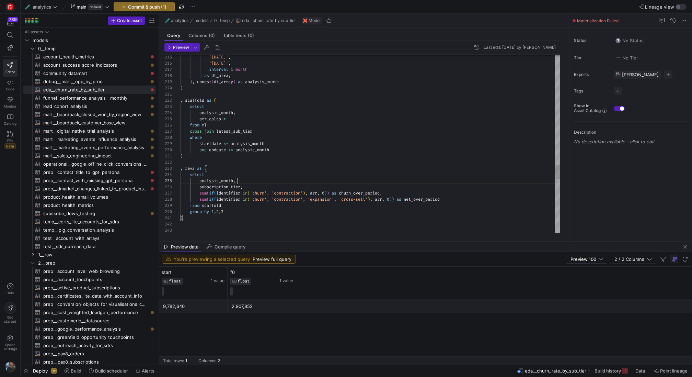
scroll to position [56, 45]
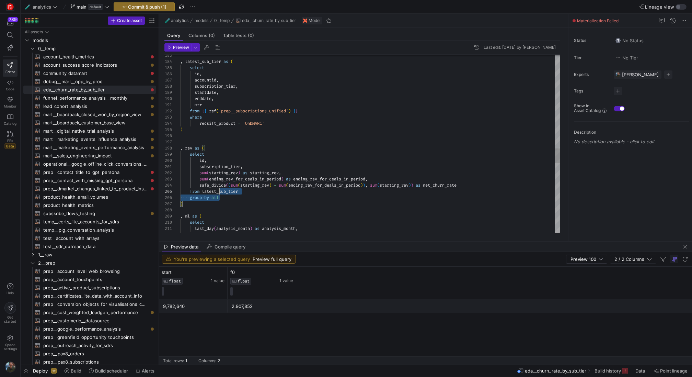
scroll to position [25, 35]
drag, startPoint x: 236, startPoint y: 197, endPoint x: 215, endPoint y: 188, distance: 23.1
click at [215, 188] on div "from ( last_day ( analysis_month ) as analysis_month , select , ml as ( ) group…" at bounding box center [370, 3] width 380 height 2162
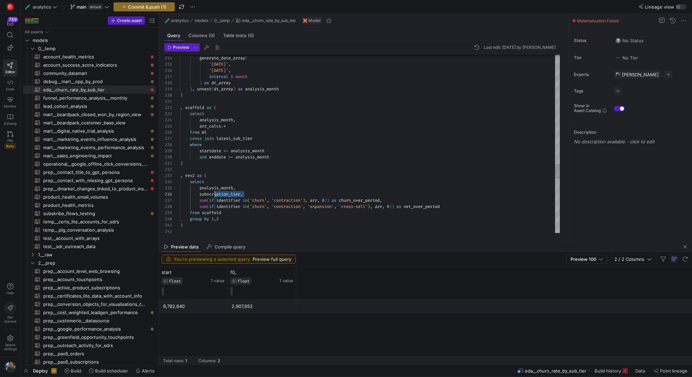
drag, startPoint x: 398, startPoint y: 197, endPoint x: 212, endPoint y: 197, distance: 185.4
drag, startPoint x: 211, startPoint y: 199, endPoint x: 405, endPoint y: 198, distance: 194.3
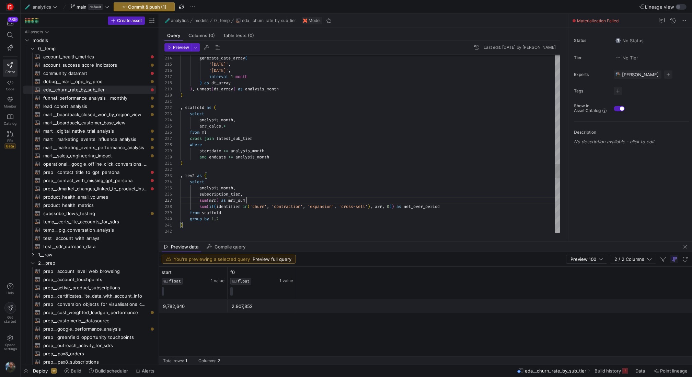
scroll to position [43, 266]
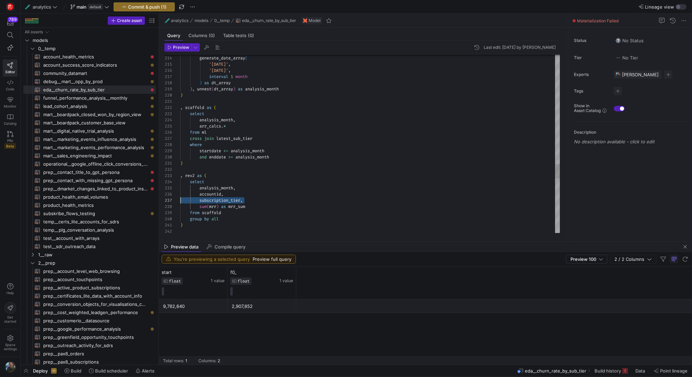
drag, startPoint x: 250, startPoint y: 201, endPoint x: 170, endPoint y: 201, distance: 80.0
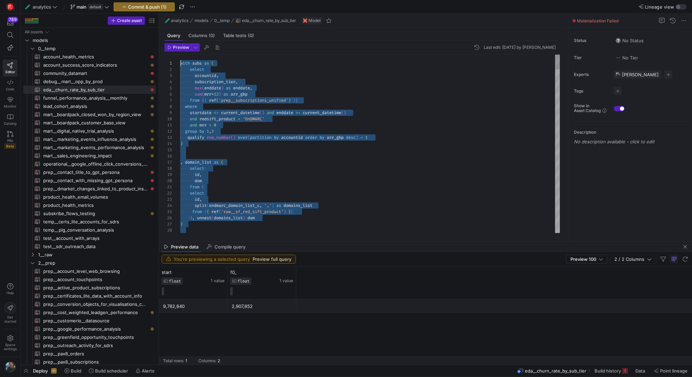
drag, startPoint x: 258, startPoint y: 221, endPoint x: 159, endPoint y: -43, distance: 282.5
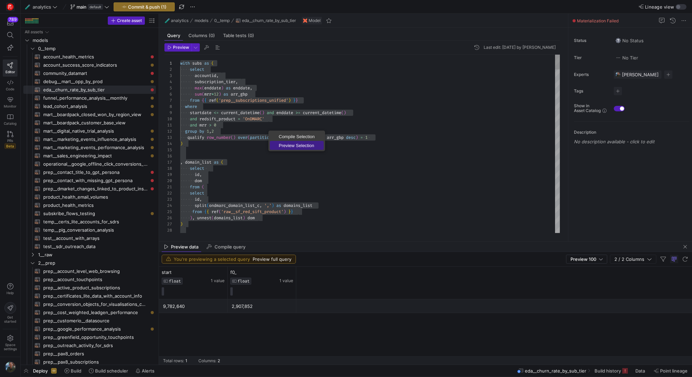
click at [294, 143] on span "Preview Selection" at bounding box center [297, 145] width 54 height 4
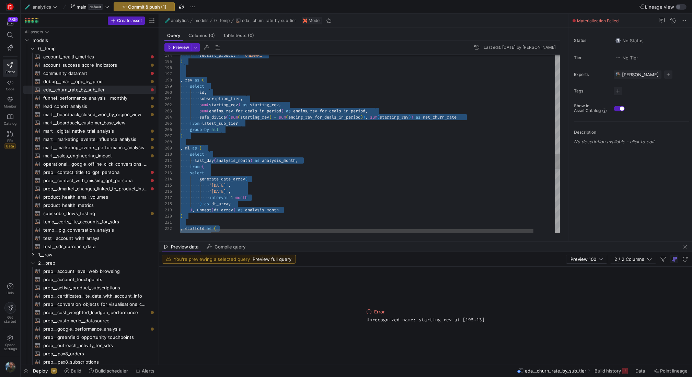
scroll to position [37, 5]
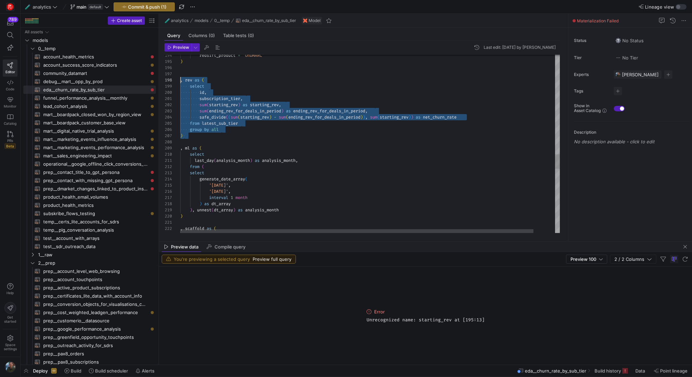
drag, startPoint x: 194, startPoint y: 137, endPoint x: 166, endPoint y: 79, distance: 65.0
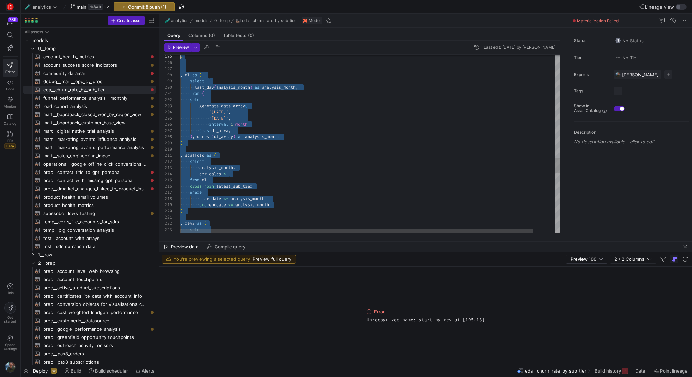
scroll to position [6, 0]
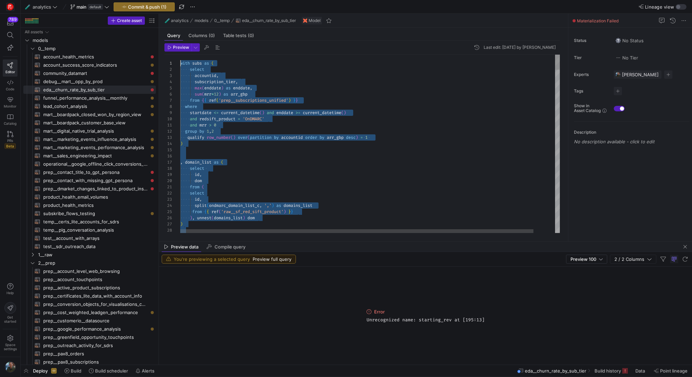
drag, startPoint x: 240, startPoint y: 171, endPoint x: 193, endPoint y: -73, distance: 247.9
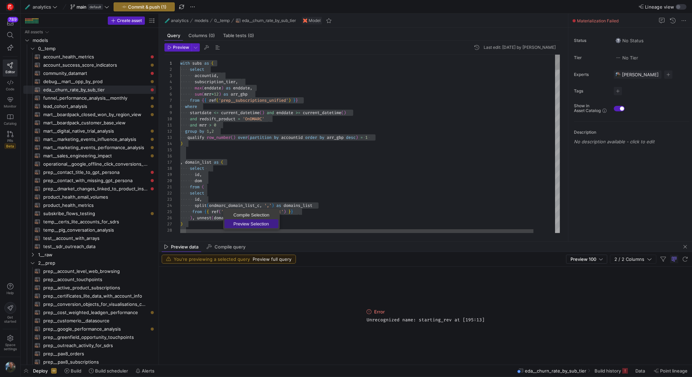
click at [253, 224] on span "Preview Selection" at bounding box center [252, 223] width 54 height 4
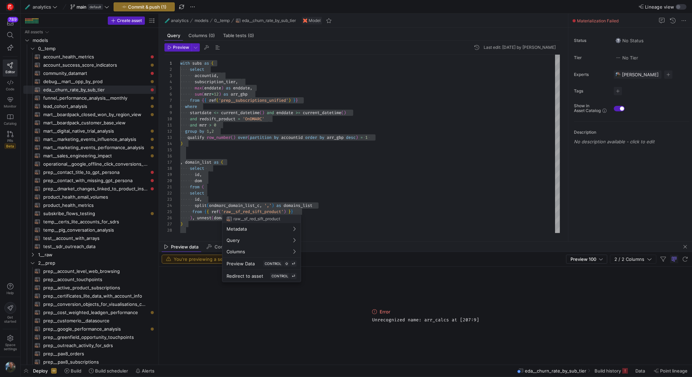
click at [290, 159] on div at bounding box center [346, 188] width 692 height 377
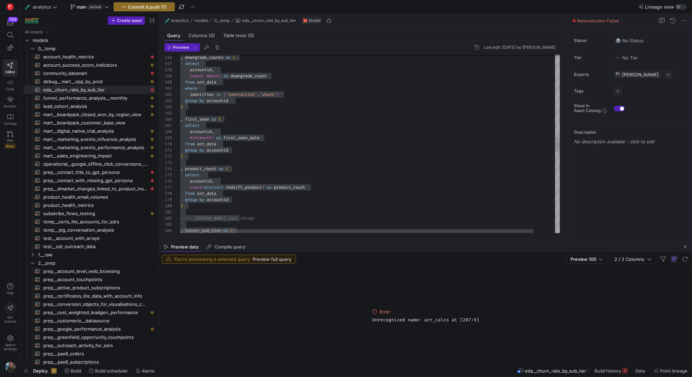
scroll to position [12, 0]
click at [288, 160] on div ", downgrade_counts as ( select accountid , count ( month ) as downgrade_count f…" at bounding box center [381, 137] width 403 height 2092
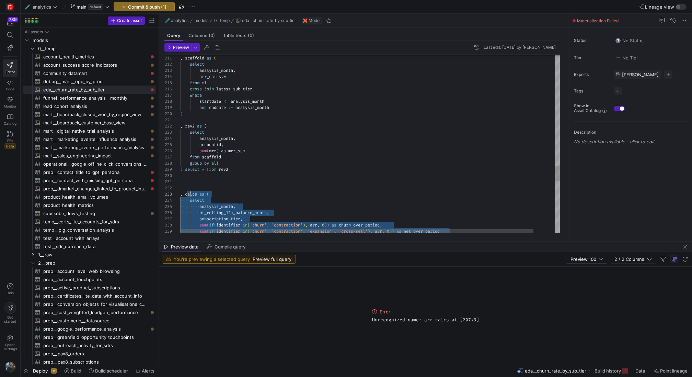
scroll to position [6, 0]
drag, startPoint x: 422, startPoint y: 203, endPoint x: 186, endPoint y: 188, distance: 236.7
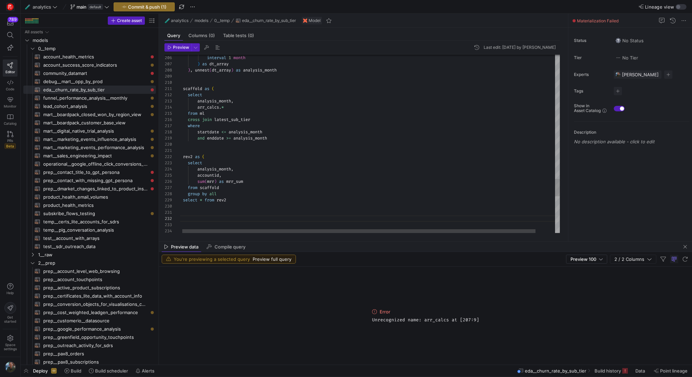
scroll to position [49, 49]
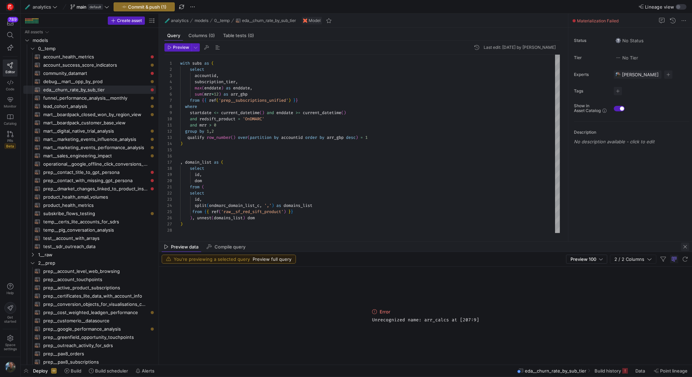
click at [686, 247] on span "button" at bounding box center [685, 246] width 8 height 8
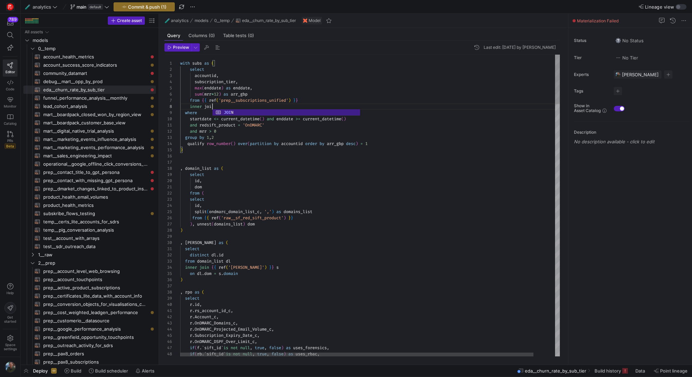
scroll to position [43, 37]
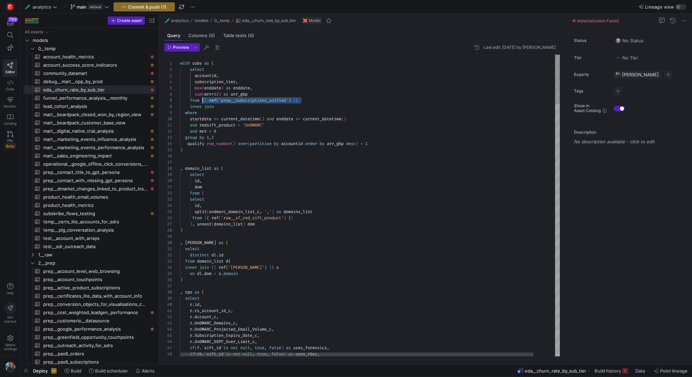
scroll to position [37, 22]
drag, startPoint x: 311, startPoint y: 99, endPoint x: 203, endPoint y: 100, distance: 108.2
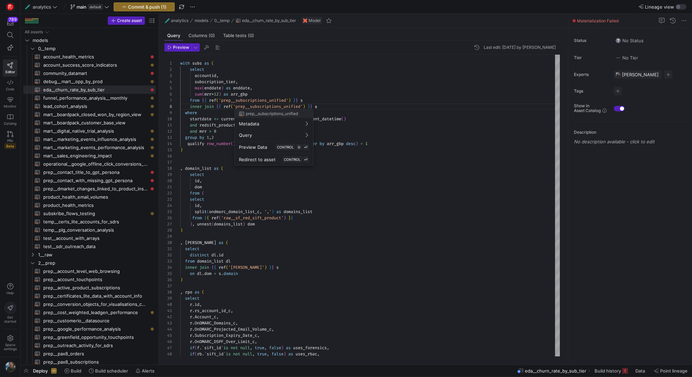
click at [344, 84] on div at bounding box center [346, 188] width 692 height 377
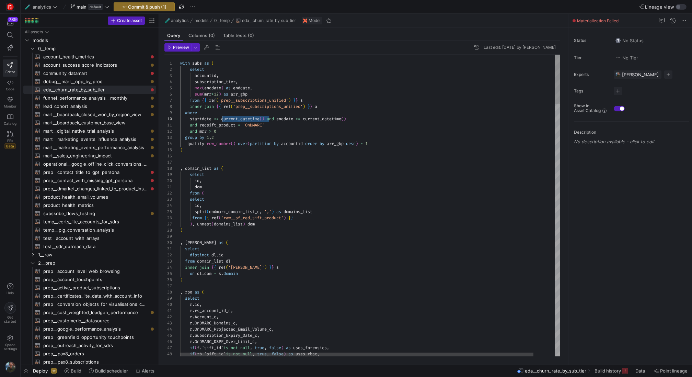
scroll to position [56, 42]
drag, startPoint x: 268, startPoint y: 119, endPoint x: 221, endPoint y: 116, distance: 47.4
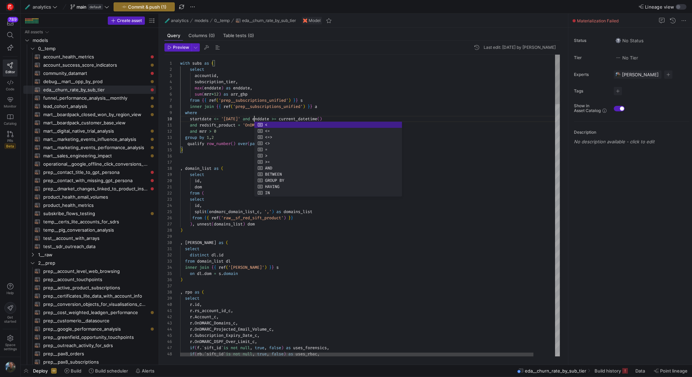
scroll to position [25, 74]
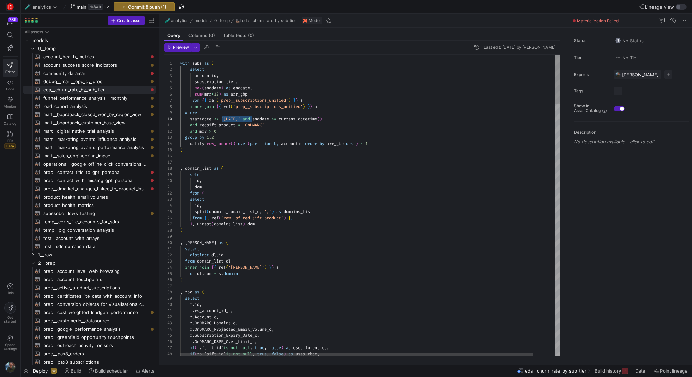
scroll to position [56, 42]
drag, startPoint x: 253, startPoint y: 117, endPoint x: 221, endPoint y: 117, distance: 31.9
type textarea "with subs as ( select accountid, subscription_tier, max(enddate) as enddate, su…"
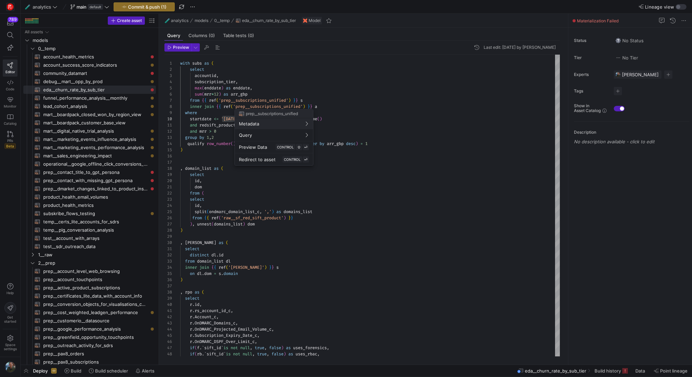
click at [345, 108] on div at bounding box center [346, 188] width 692 height 377
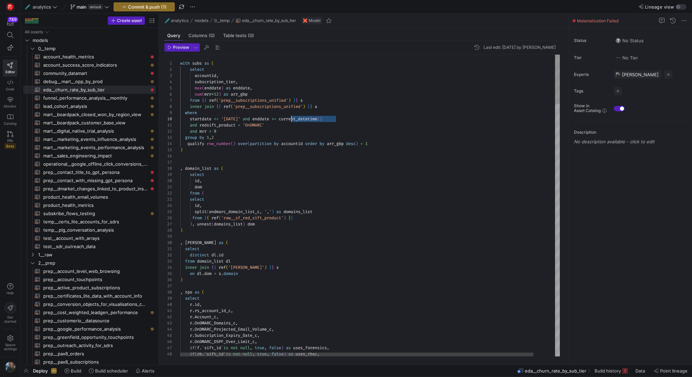
drag, startPoint x: 345, startPoint y: 117, endPoint x: 292, endPoint y: 116, distance: 52.5
drag, startPoint x: 253, startPoint y: 118, endPoint x: 221, endPoint y: 118, distance: 31.9
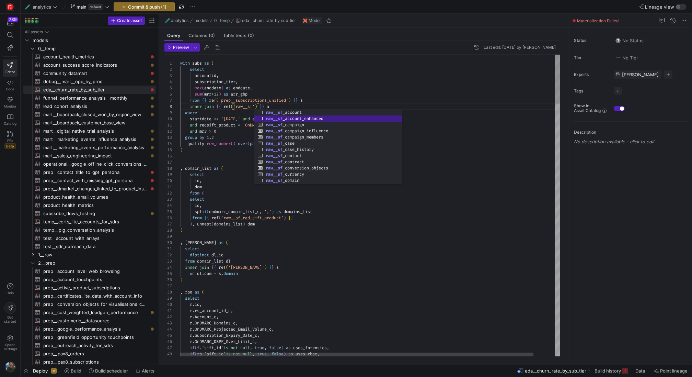
scroll to position [43, 116]
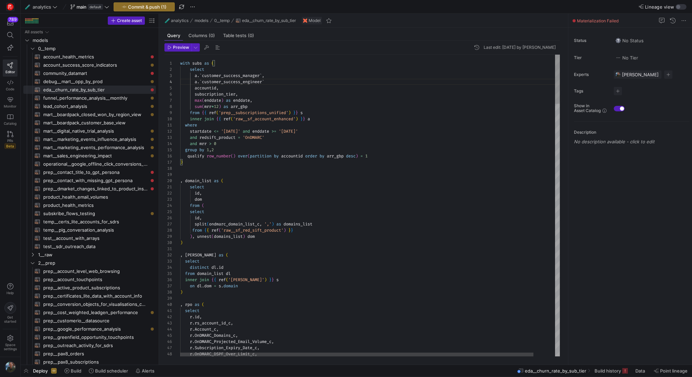
scroll to position [19, 89]
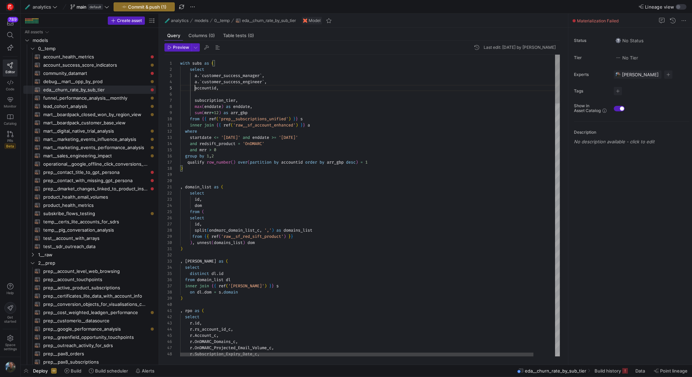
scroll to position [25, 15]
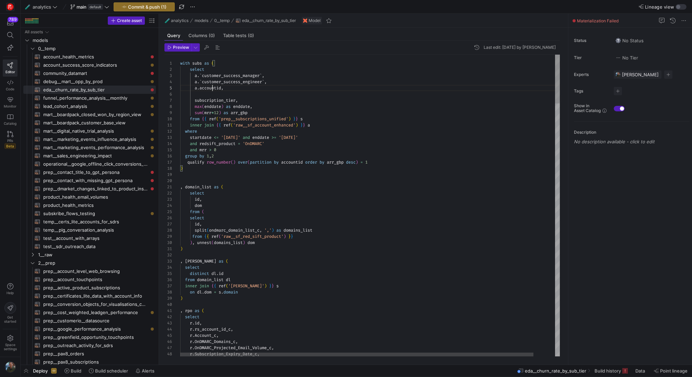
scroll to position [25, 42]
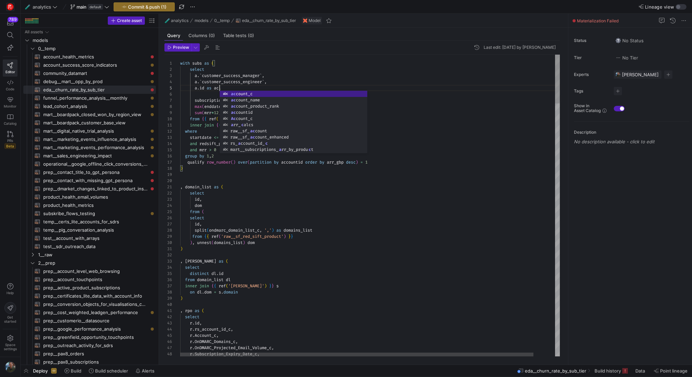
scroll to position [25, 45]
type textarea "with subs as ( select a.`customer_success_manager`, a.`customer_success_enginee…"
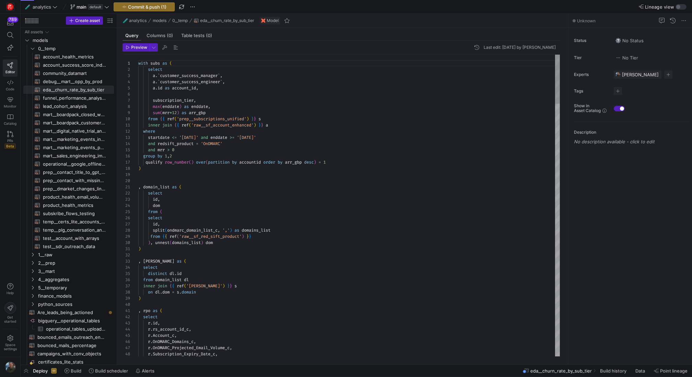
scroll to position [62, 0]
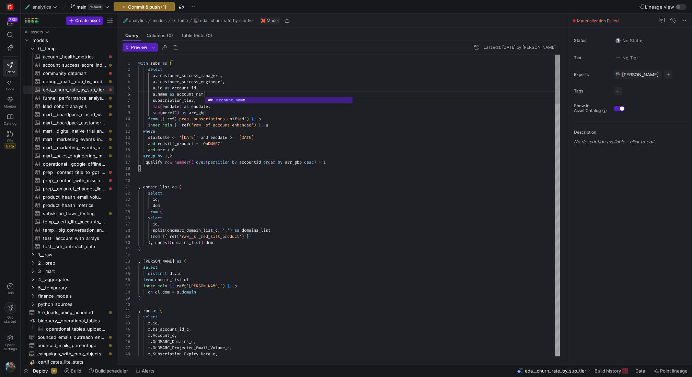
scroll to position [31, 72]
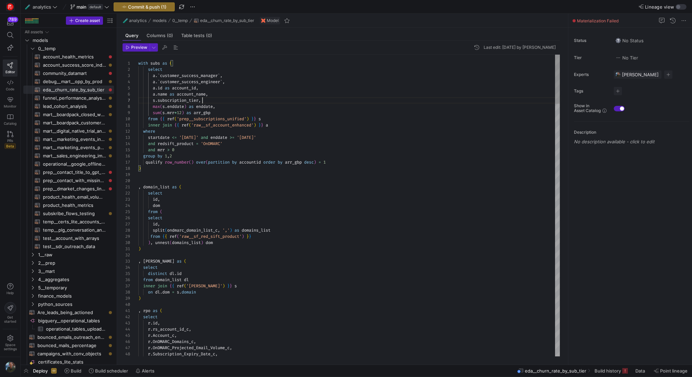
scroll to position [37, 64]
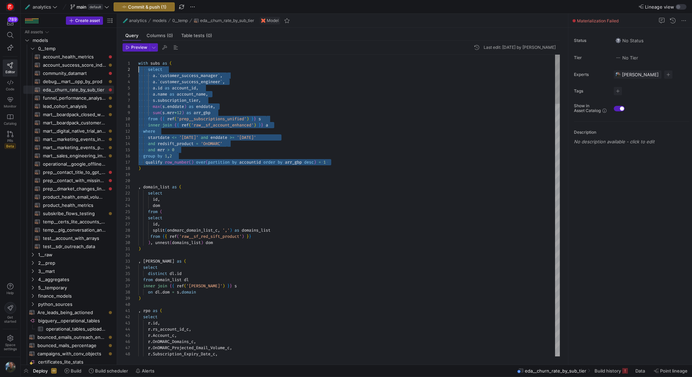
scroll to position [6, 0]
drag, startPoint x: 342, startPoint y: 163, endPoint x: 136, endPoint y: 68, distance: 227.5
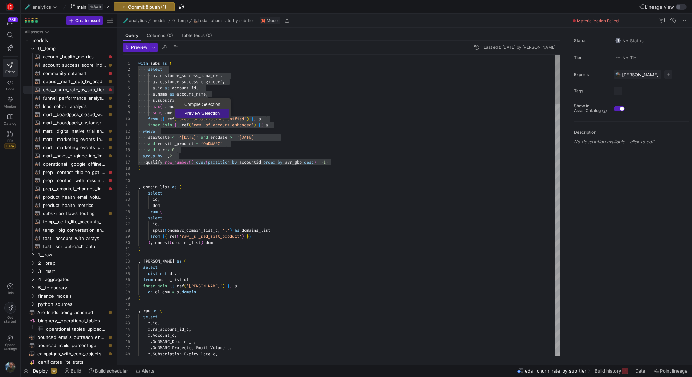
click at [188, 111] on span "Preview Selection" at bounding box center [202, 113] width 54 height 4
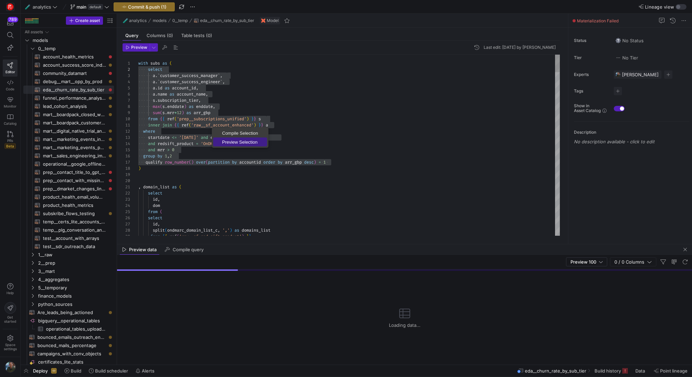
click at [230, 144] on link "Preview Selection" at bounding box center [240, 141] width 54 height 9
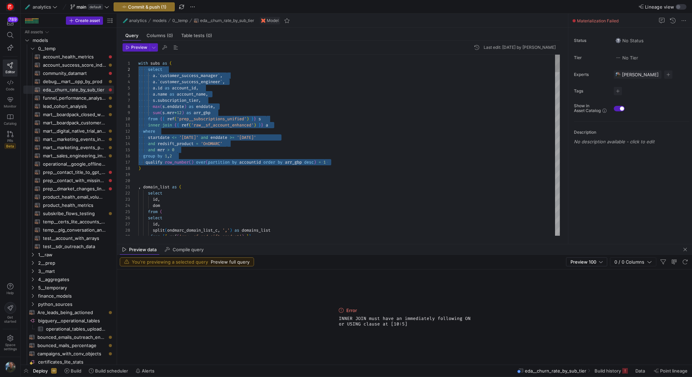
scroll to position [6, 17]
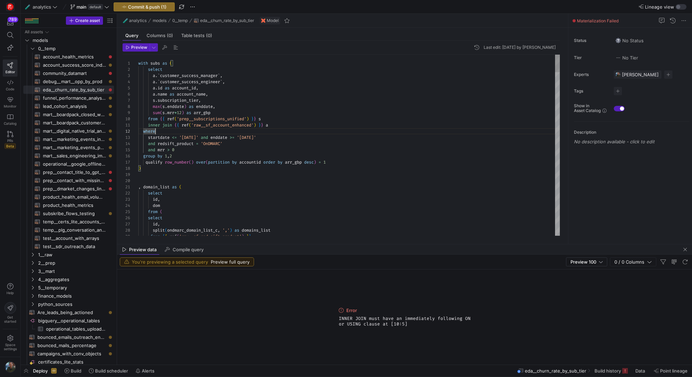
scroll to position [0, 134]
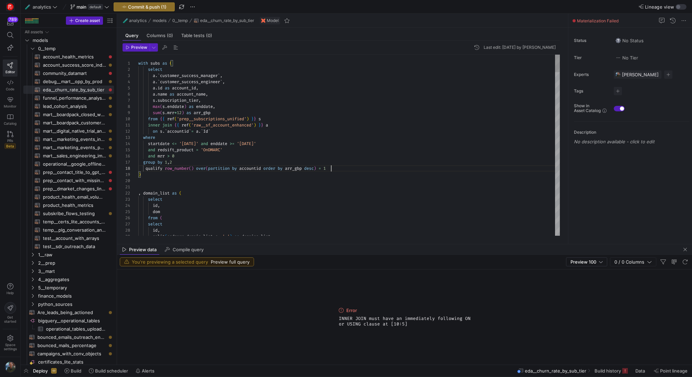
scroll to position [0, 0]
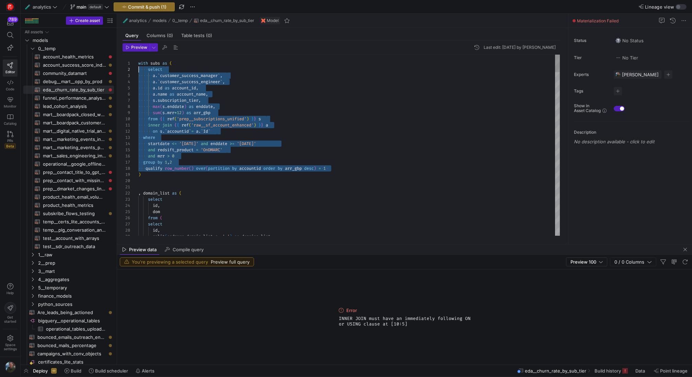
drag, startPoint x: 343, startPoint y: 169, endPoint x: 126, endPoint y: 72, distance: 237.9
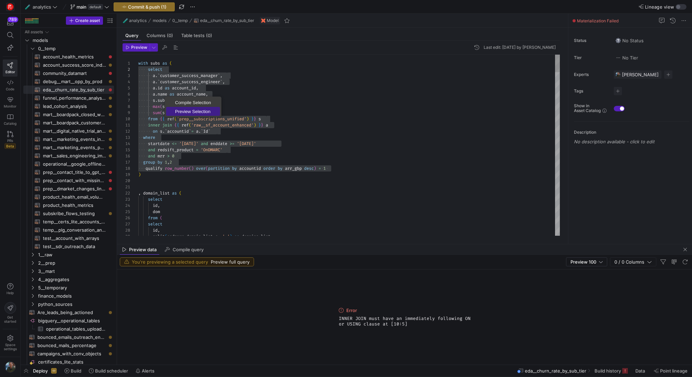
click at [180, 110] on span "Preview Selection" at bounding box center [193, 111] width 54 height 4
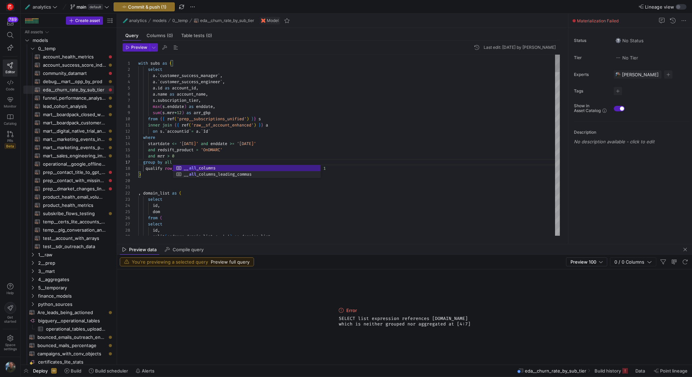
scroll to position [12, 17]
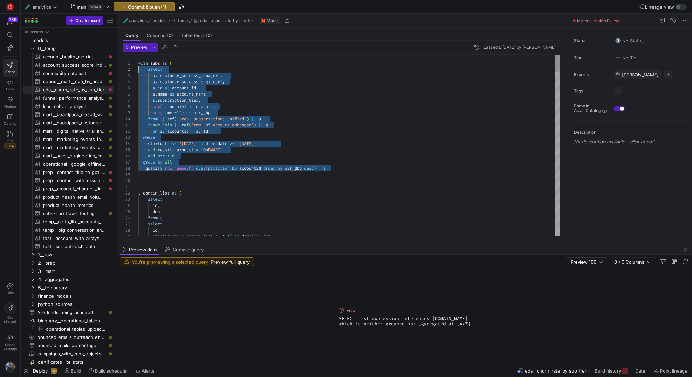
drag, startPoint x: 342, startPoint y: 169, endPoint x: 107, endPoint y: 68, distance: 255.9
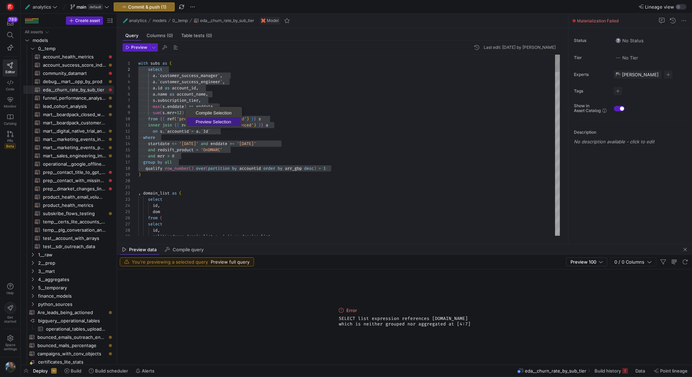
click at [204, 121] on span "Preview Selection" at bounding box center [214, 121] width 54 height 4
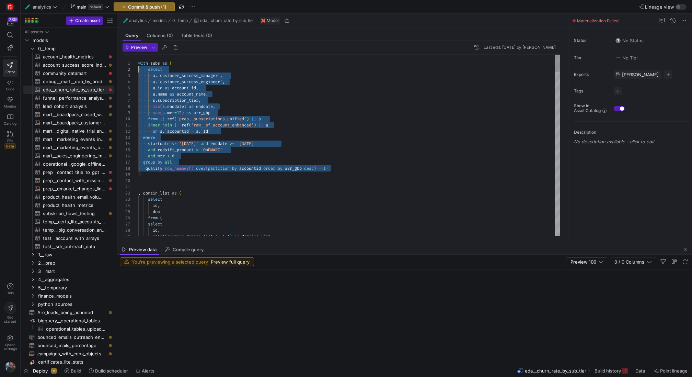
scroll to position [6, 0]
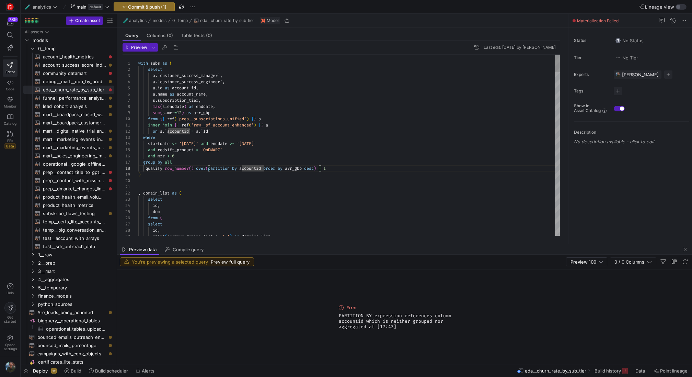
scroll to position [43, 124]
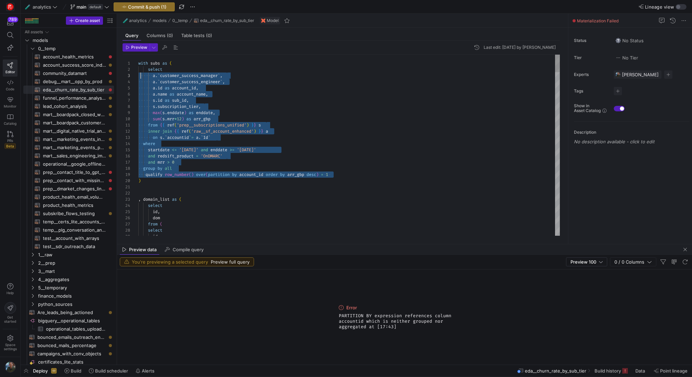
scroll to position [12, 2]
drag, startPoint x: 350, startPoint y: 175, endPoint x: 139, endPoint y: 72, distance: 234.3
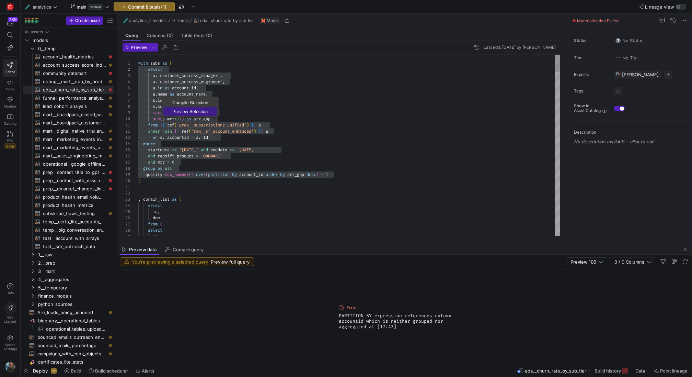
click at [183, 112] on span "Preview Selection" at bounding box center [190, 111] width 54 height 4
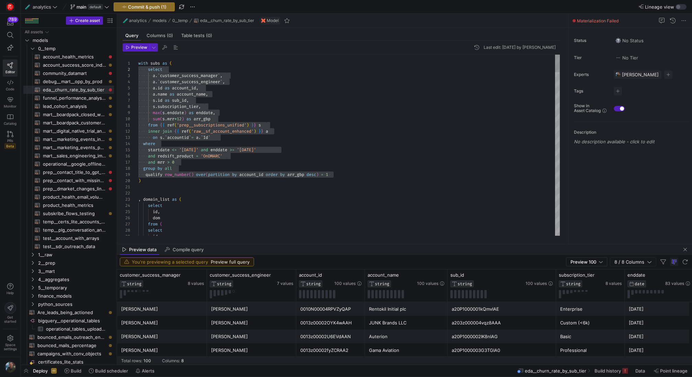
drag, startPoint x: 312, startPoint y: 243, endPoint x: 317, endPoint y: 161, distance: 82.2
click at [317, 161] on mat-tab-group "Query Columns (0) Table tests (0) Preview Last edit: Monday 22 September 2025 b…" at bounding box center [341, 136] width 448 height 216
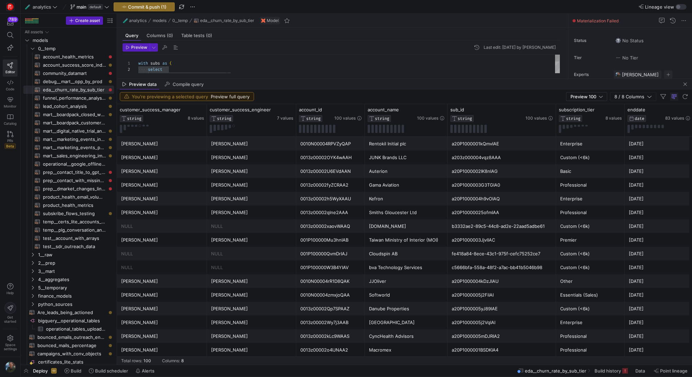
drag, startPoint x: 321, startPoint y: 243, endPoint x: 318, endPoint y: 80, distance: 162.8
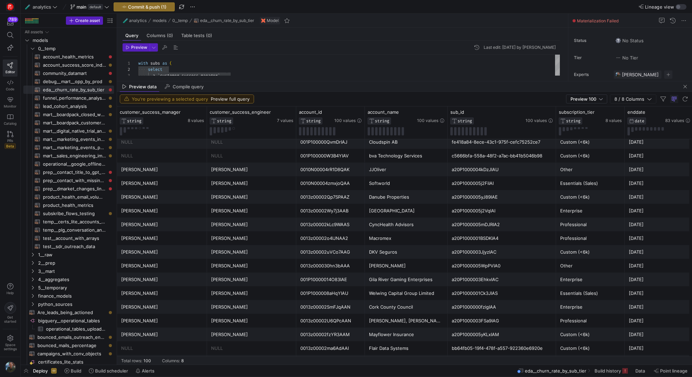
scroll to position [176, 0]
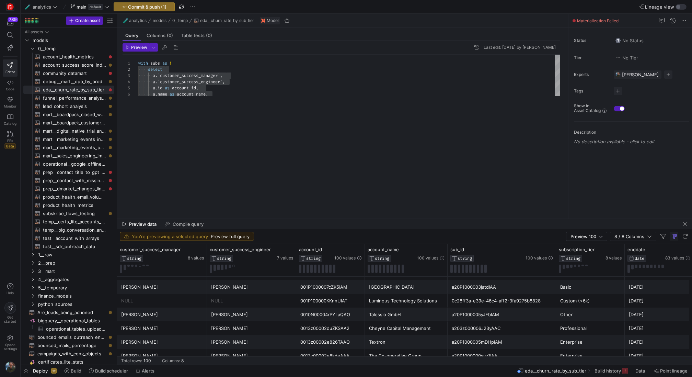
drag, startPoint x: 340, startPoint y: 80, endPoint x: 300, endPoint y: 218, distance: 142.8
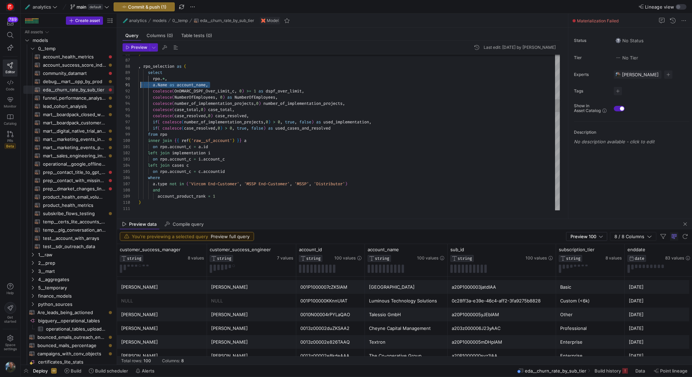
drag, startPoint x: 218, startPoint y: 85, endPoint x: 140, endPoint y: 86, distance: 77.9
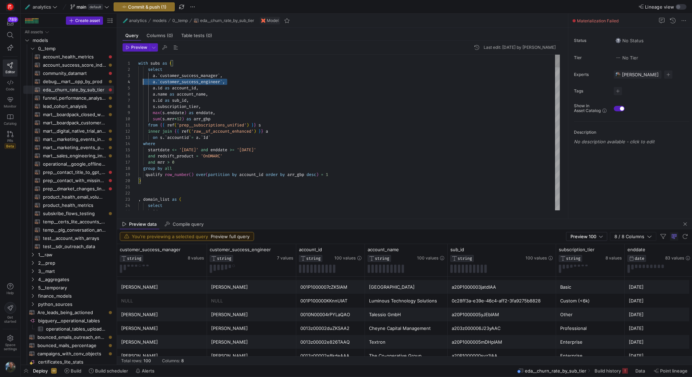
scroll to position [12, 0]
drag, startPoint x: 240, startPoint y: 81, endPoint x: 117, endPoint y: 76, distance: 122.7
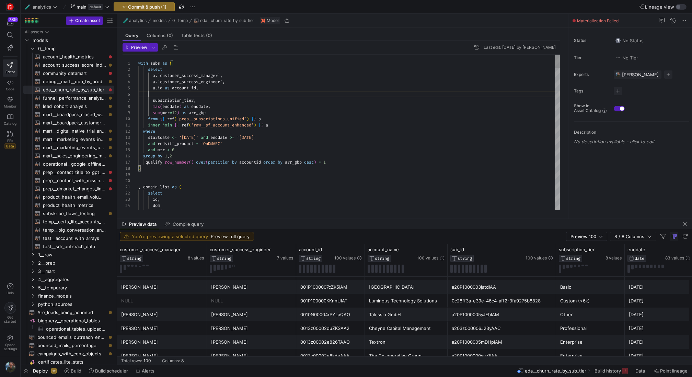
scroll to position [49, 69]
drag, startPoint x: 239, startPoint y: 82, endPoint x: 115, endPoint y: 75, distance: 124.1
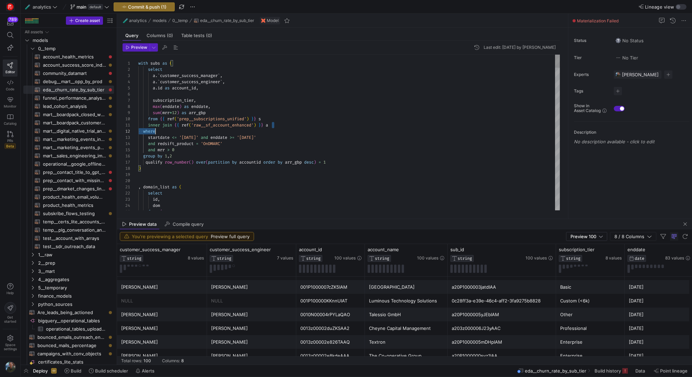
scroll to position [0, 0]
drag, startPoint x: 283, startPoint y: 127, endPoint x: 138, endPoint y: 123, distance: 145.3
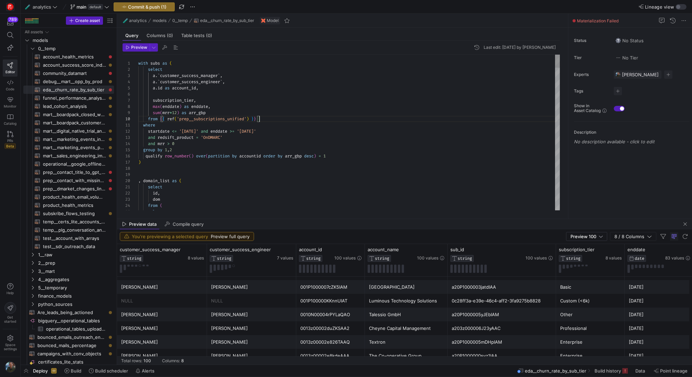
scroll to position [31, 10]
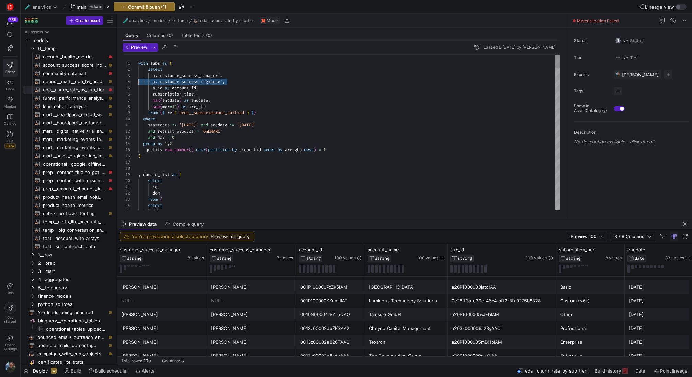
scroll to position [12, 0]
drag, startPoint x: 238, startPoint y: 80, endPoint x: 119, endPoint y: 77, distance: 118.8
drag, startPoint x: 173, startPoint y: 89, endPoint x: 125, endPoint y: 72, distance: 50.7
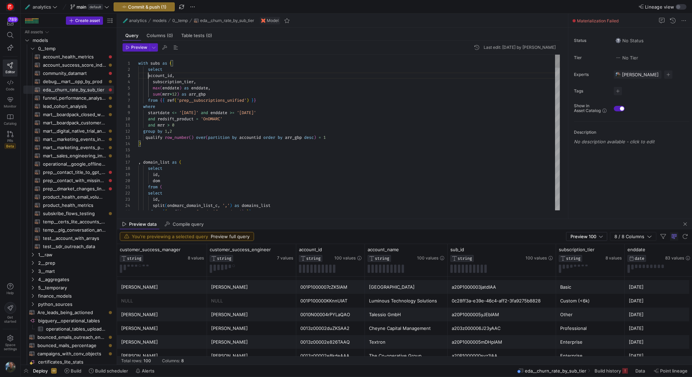
scroll to position [12, 15]
drag, startPoint x: 172, startPoint y: 75, endPoint x: 196, endPoint y: 75, distance: 24.0
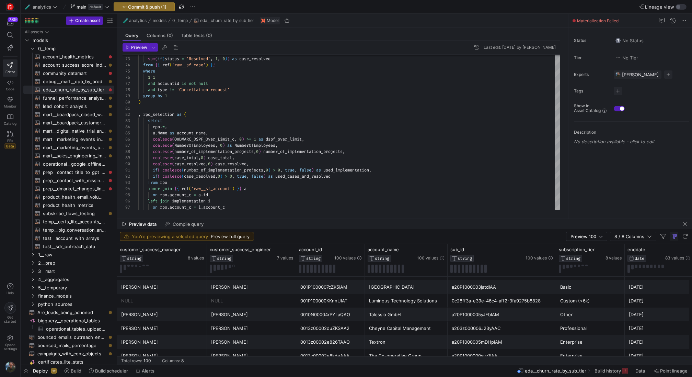
click at [689, 225] on div "Preview data Compile query" at bounding box center [404, 224] width 575 height 10
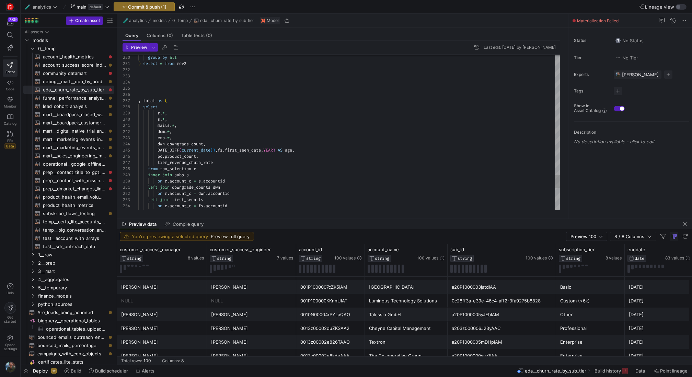
scroll to position [19, 69]
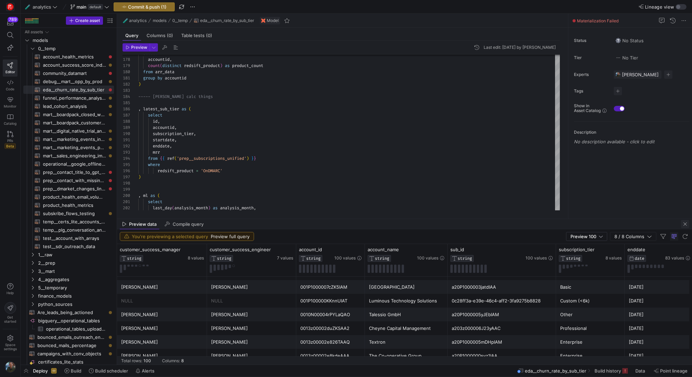
click at [684, 223] on span "button" at bounding box center [685, 224] width 8 height 8
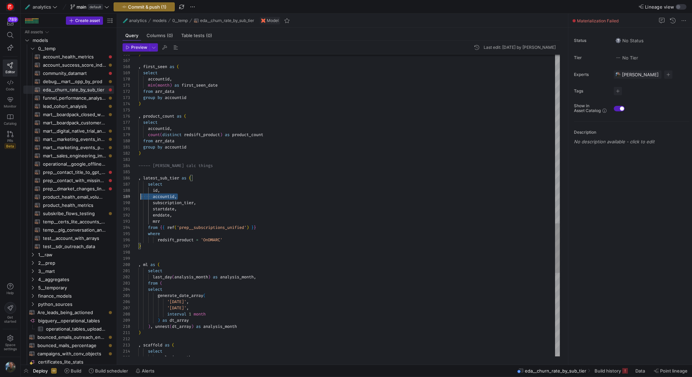
scroll to position [43, 0]
drag, startPoint x: 185, startPoint y: 198, endPoint x: 132, endPoint y: 192, distance: 53.9
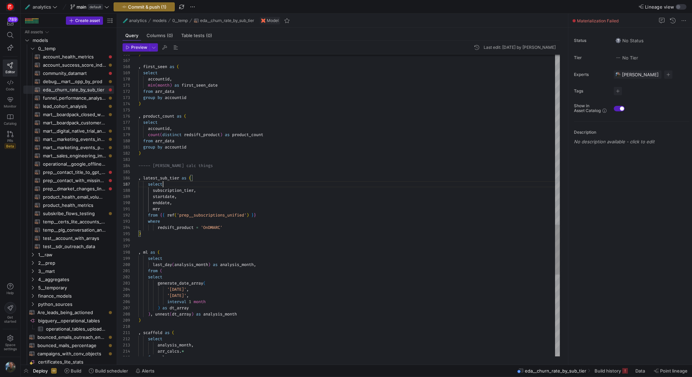
scroll to position [37, 25]
click at [266, 198] on div at bounding box center [346, 188] width 692 height 377
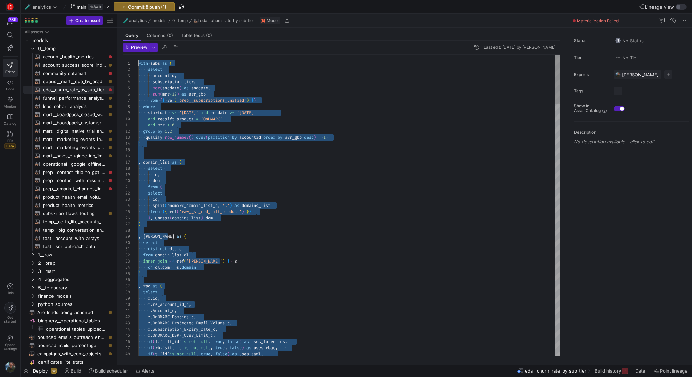
drag, startPoint x: 197, startPoint y: 213, endPoint x: 151, endPoint y: -73, distance: 289.3
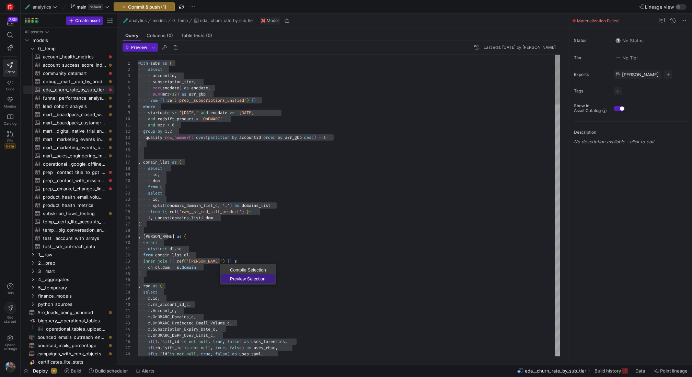
click at [248, 277] on span "Preview Selection" at bounding box center [248, 278] width 54 height 4
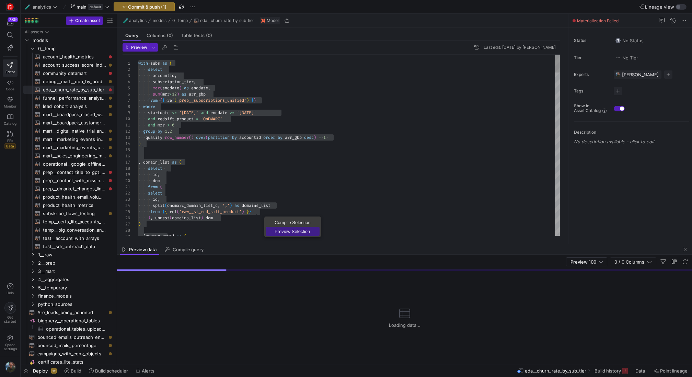
click at [290, 231] on span "Preview Selection" at bounding box center [293, 231] width 54 height 4
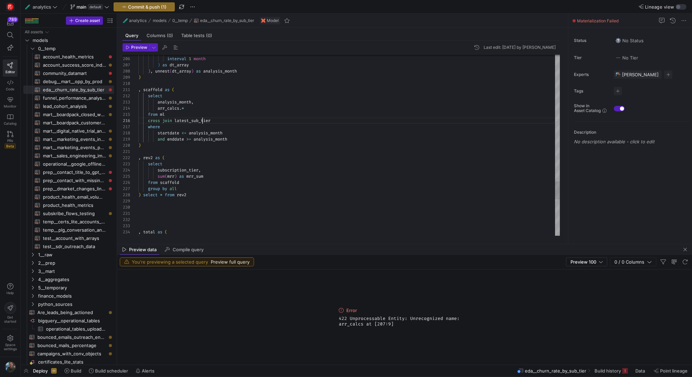
scroll to position [31, 74]
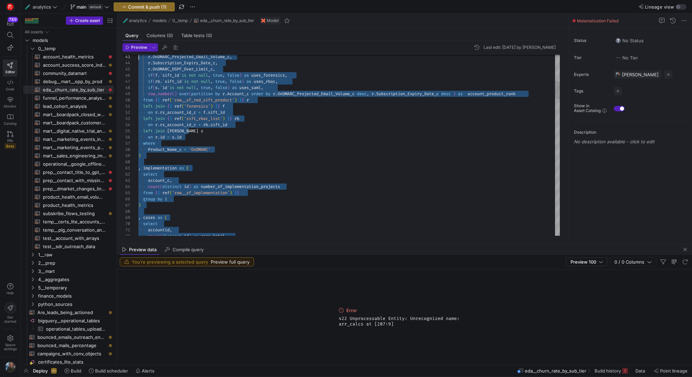
drag, startPoint x: 206, startPoint y: 196, endPoint x: 161, endPoint y: -73, distance: 272.7
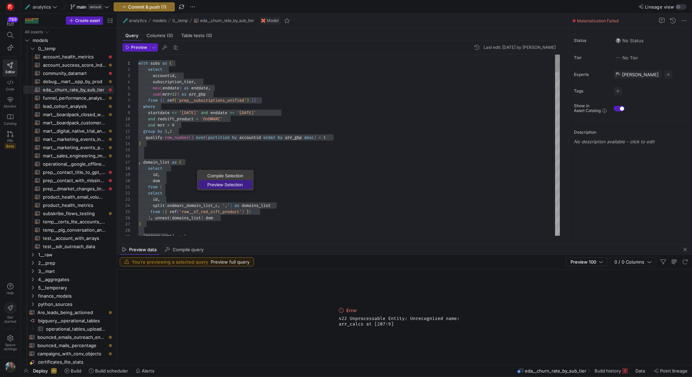
click at [219, 181] on link "Preview Selection" at bounding box center [225, 184] width 54 height 9
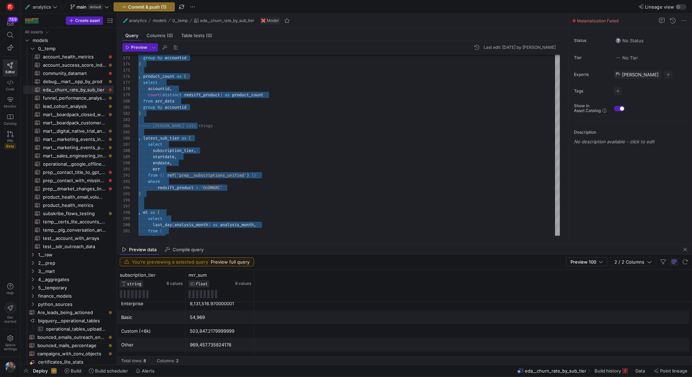
scroll to position [0, 0]
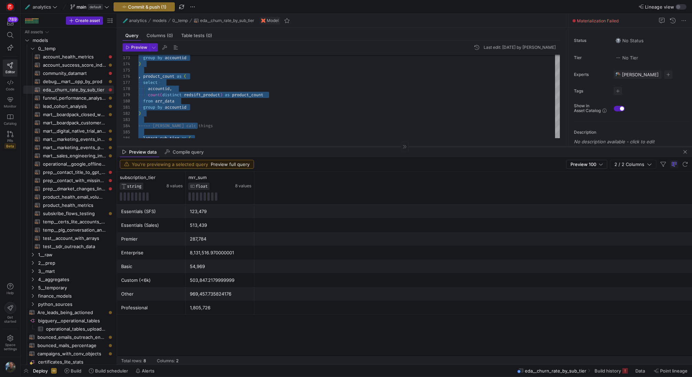
drag, startPoint x: 269, startPoint y: 244, endPoint x: 290, endPoint y: 147, distance: 99.7
click at [290, 147] on div at bounding box center [404, 146] width 575 height 0
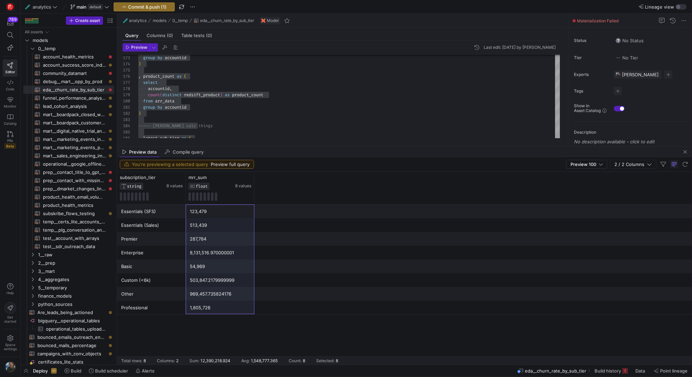
drag, startPoint x: 224, startPoint y: 209, endPoint x: 219, endPoint y: 312, distance: 102.8
click at [219, 312] on div "Essentials (SFS) 123,479 Essentials (Sales) 513,439 Premier 287,784 Enterprise …" at bounding box center [404, 259] width 575 height 110
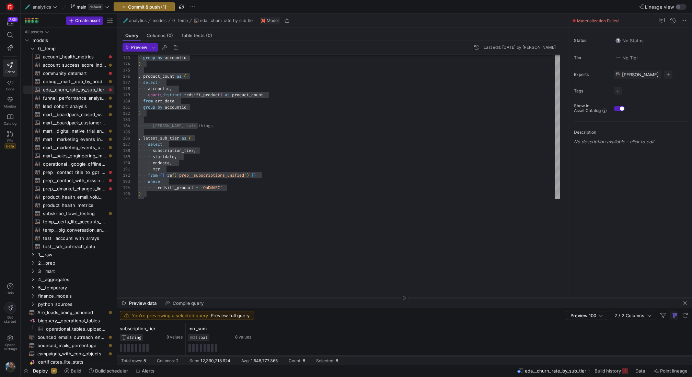
drag, startPoint x: 295, startPoint y: 146, endPoint x: 267, endPoint y: 297, distance: 153.5
click at [267, 297] on div at bounding box center [404, 297] width 575 height 0
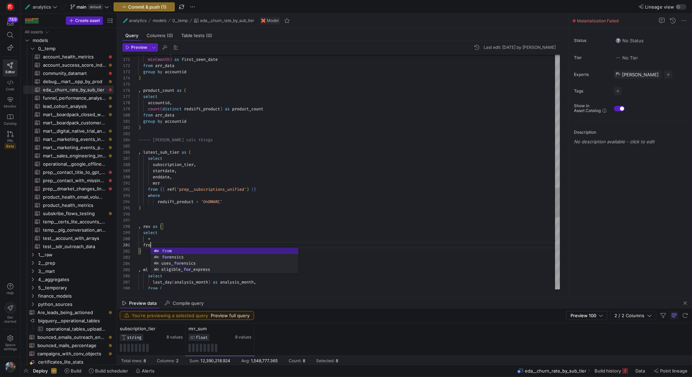
scroll to position [0, 17]
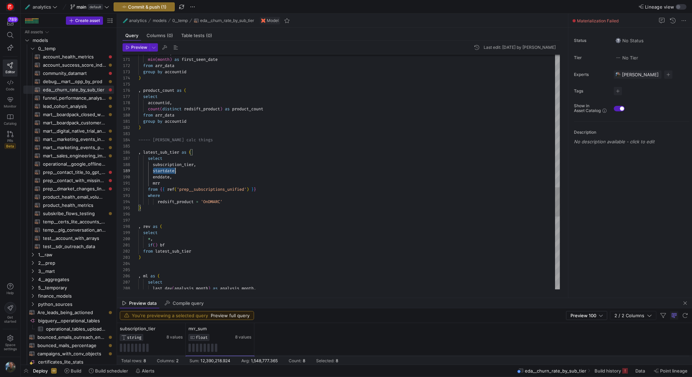
scroll to position [49, 37]
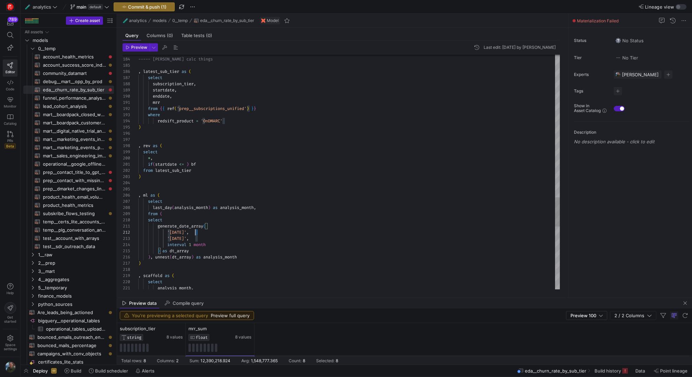
scroll to position [6, 30]
drag, startPoint x: 198, startPoint y: 231, endPoint x: 167, endPoint y: 231, distance: 30.6
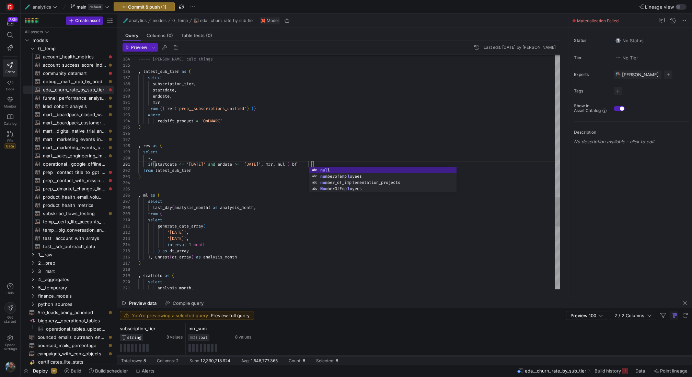
scroll to position [0, 173]
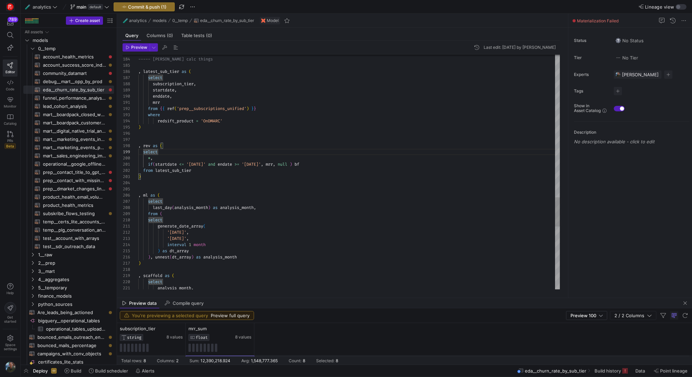
scroll to position [6, 54]
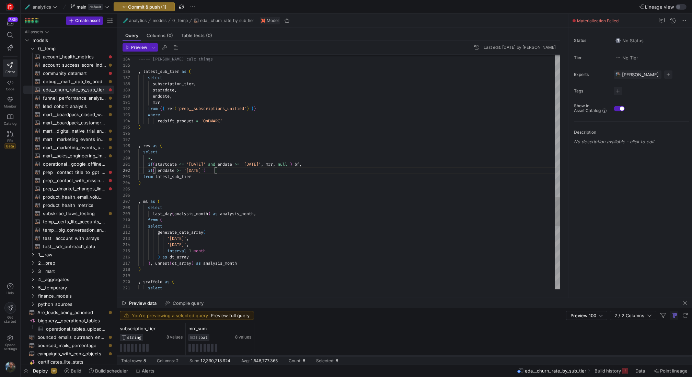
scroll to position [6, 79]
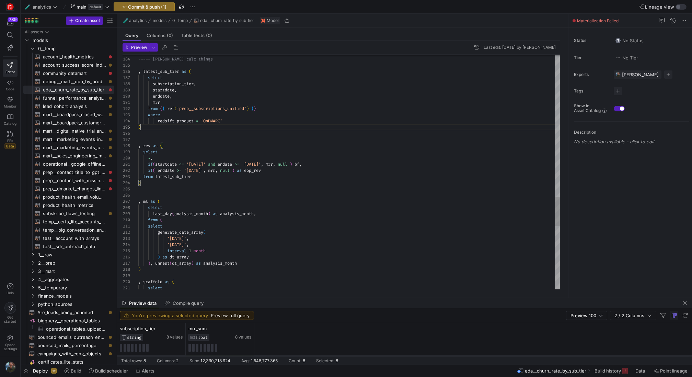
drag, startPoint x: 287, startPoint y: 171, endPoint x: 128, endPoint y: 162, distance: 159.6
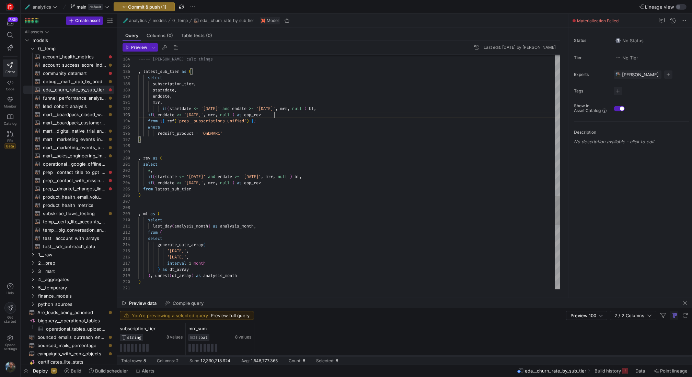
scroll to position [12, 136]
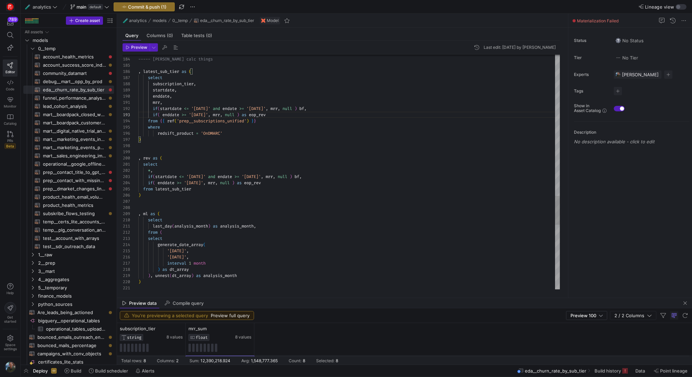
drag, startPoint x: 286, startPoint y: 182, endPoint x: 130, endPoint y: 170, distance: 156.3
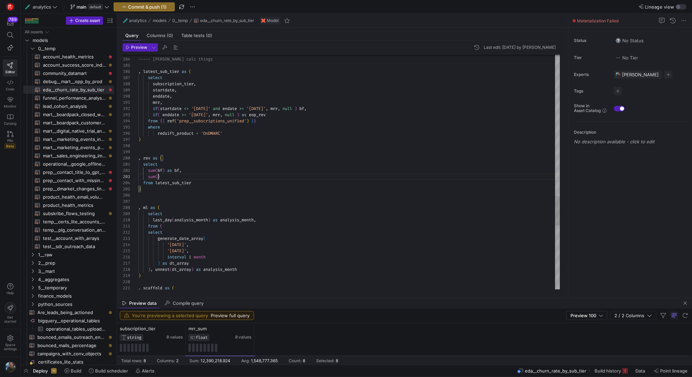
scroll to position [12, 20]
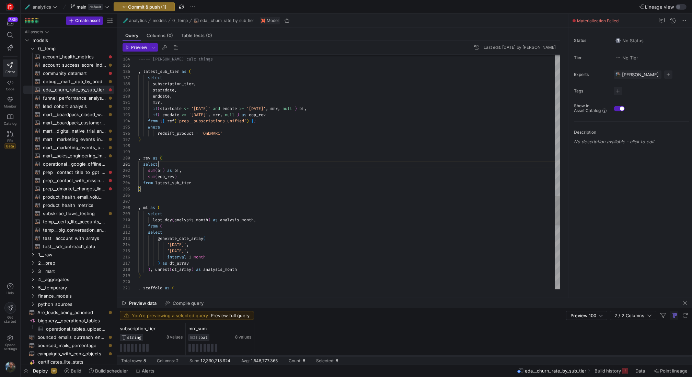
scroll to position [0, 20]
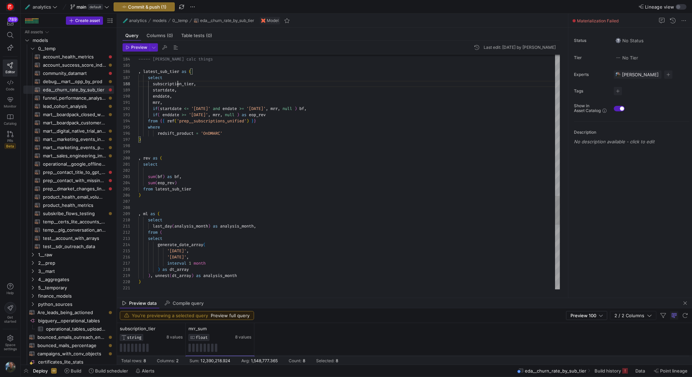
scroll to position [43, 57]
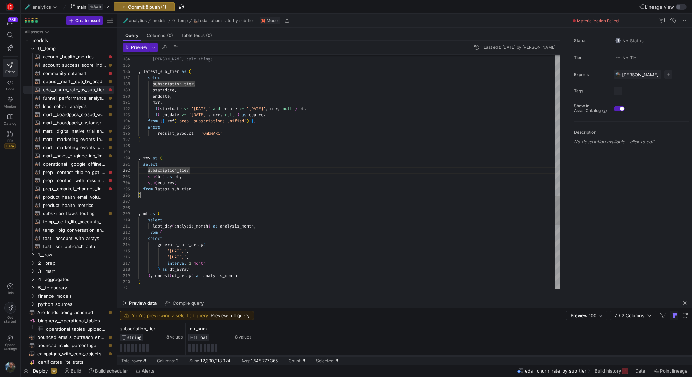
scroll to position [6, 54]
drag, startPoint x: 166, startPoint y: 178, endPoint x: 147, endPoint y: 178, distance: 18.9
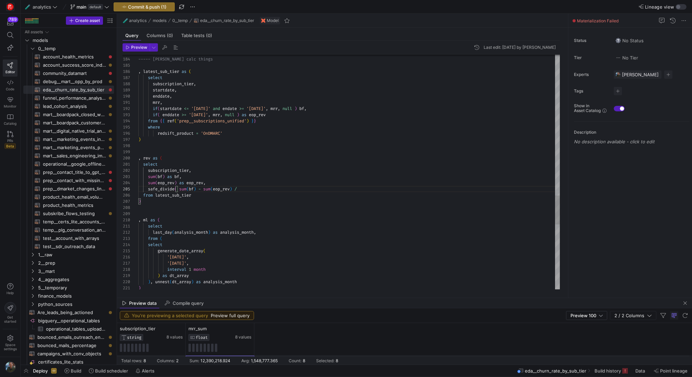
drag, startPoint x: 235, startPoint y: 187, endPoint x: 206, endPoint y: 189, distance: 29.3
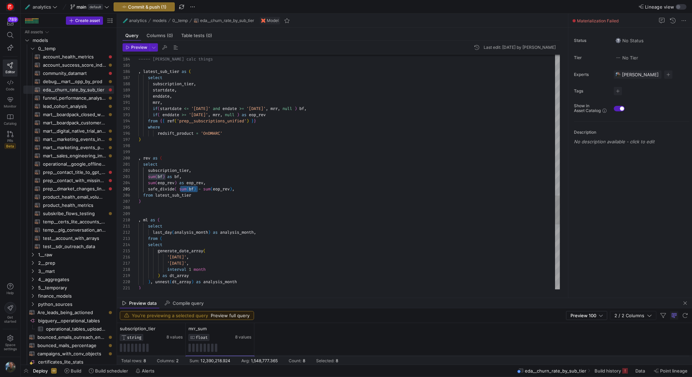
drag, startPoint x: 198, startPoint y: 189, endPoint x: 180, endPoint y: 189, distance: 18.9
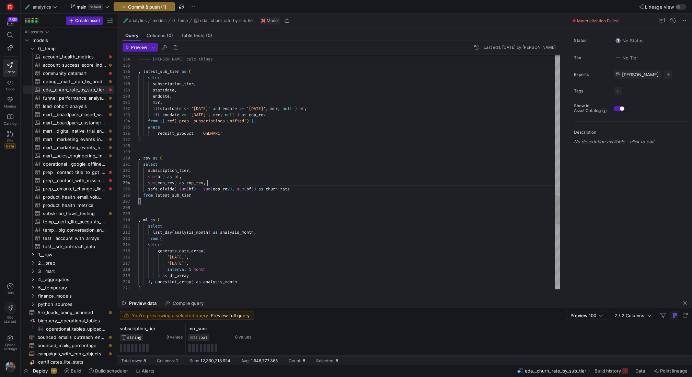
scroll to position [43, 0]
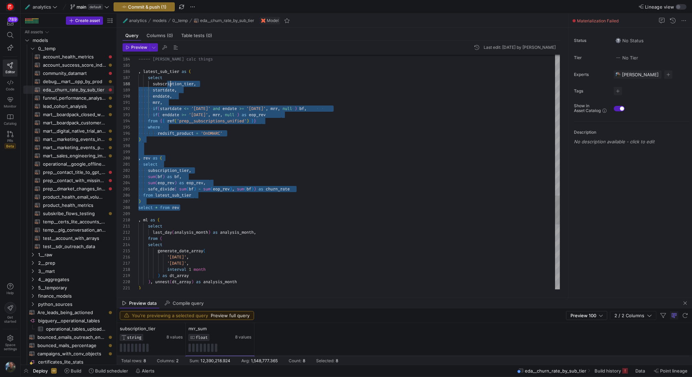
scroll to position [25, 0]
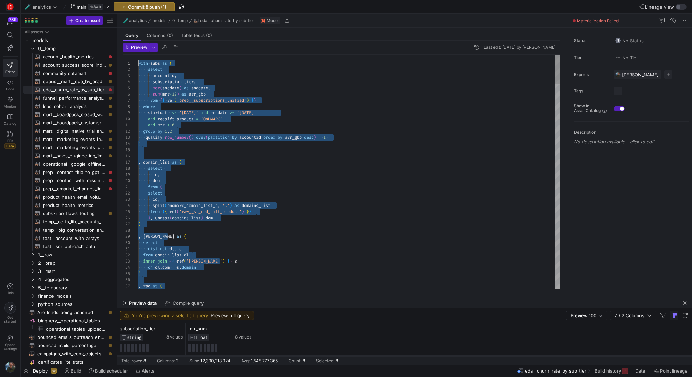
drag, startPoint x: 200, startPoint y: 208, endPoint x: 161, endPoint y: -73, distance: 283.2
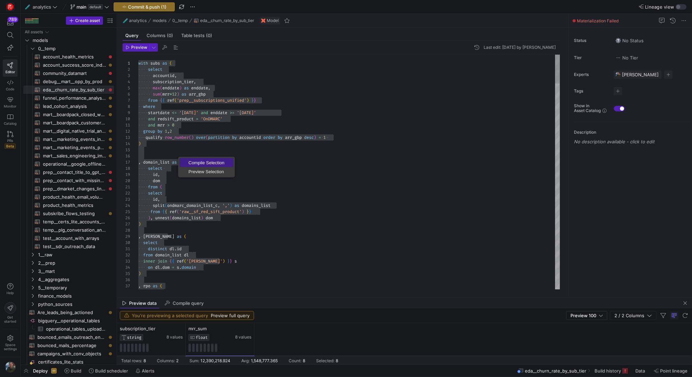
click at [196, 166] on link "Compile Selection" at bounding box center [207, 162] width 54 height 9
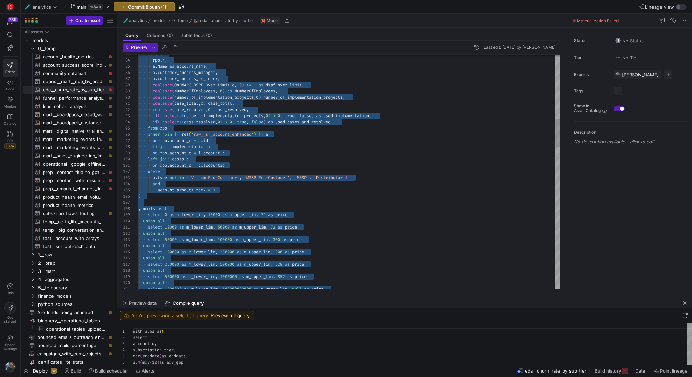
scroll to position [62, 0]
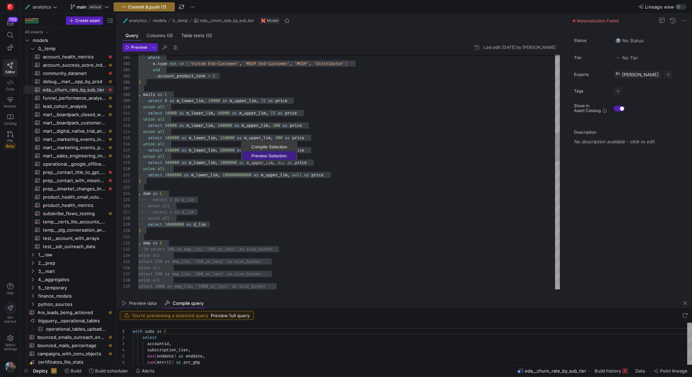
click at [268, 155] on span "Preview Selection" at bounding box center [269, 155] width 54 height 4
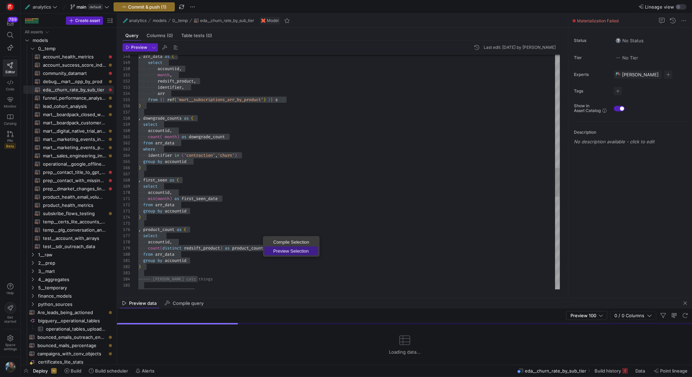
click at [283, 253] on span "Preview Selection" at bounding box center [291, 251] width 54 height 4
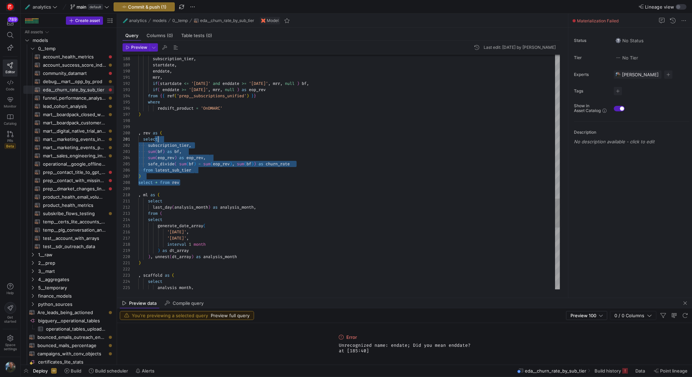
scroll to position [19, 0]
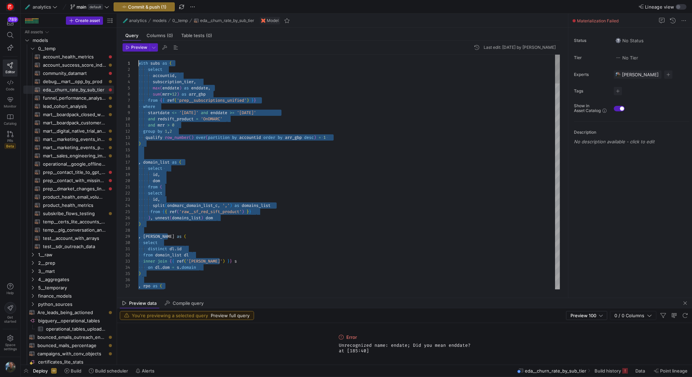
drag, startPoint x: 190, startPoint y: 183, endPoint x: 123, endPoint y: -70, distance: 261.5
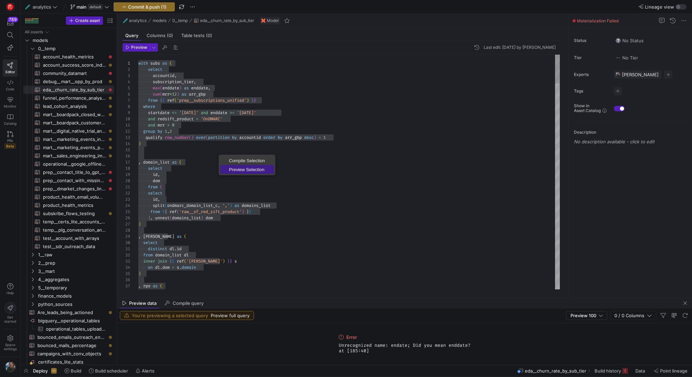
click at [249, 170] on span "Preview Selection" at bounding box center [247, 169] width 54 height 4
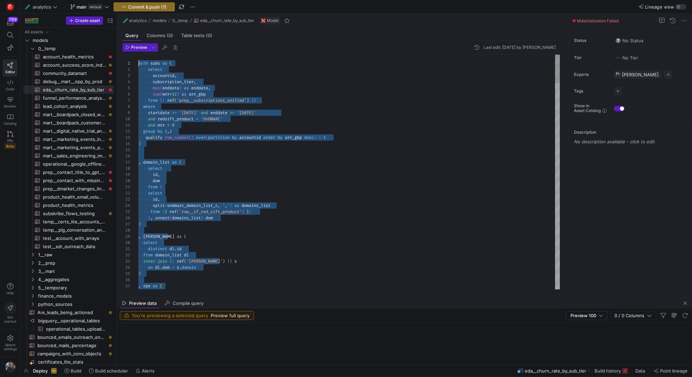
scroll to position [0, 0]
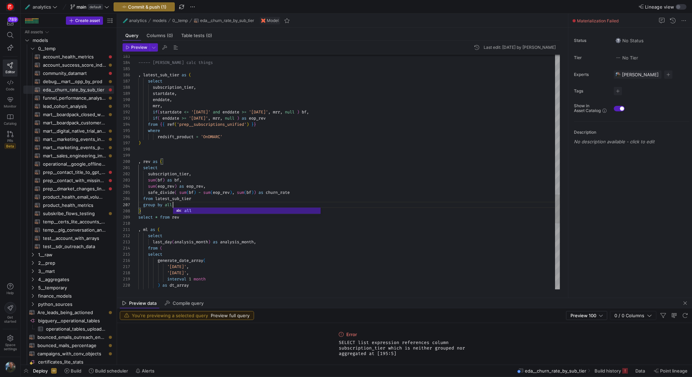
scroll to position [37, 35]
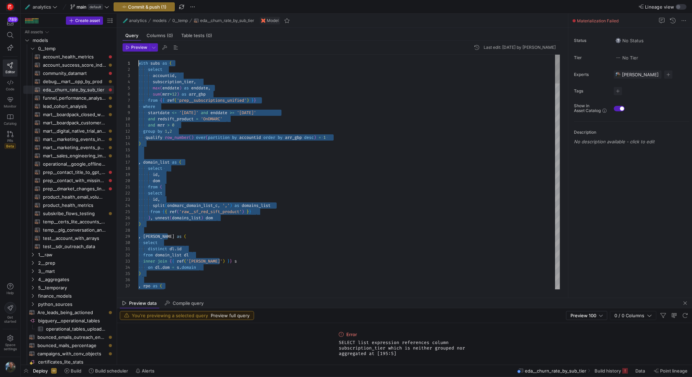
drag, startPoint x: 195, startPoint y: 216, endPoint x: 152, endPoint y: -73, distance: 291.9
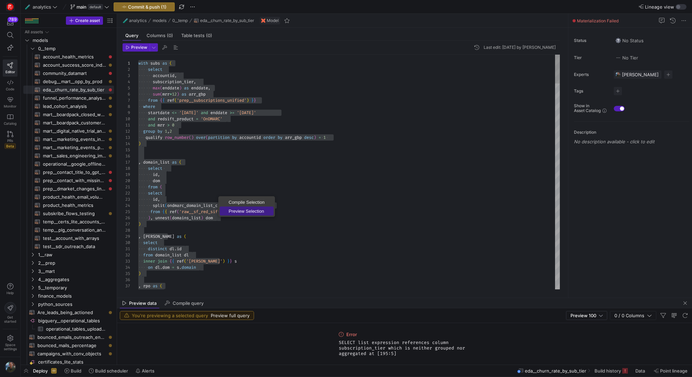
click at [239, 209] on span "Preview Selection" at bounding box center [247, 211] width 54 height 4
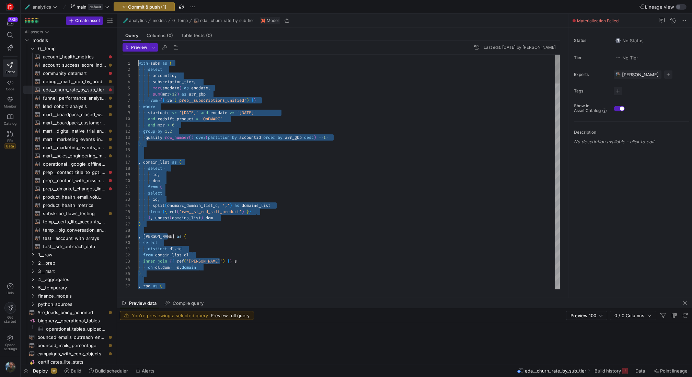
scroll to position [0, 0]
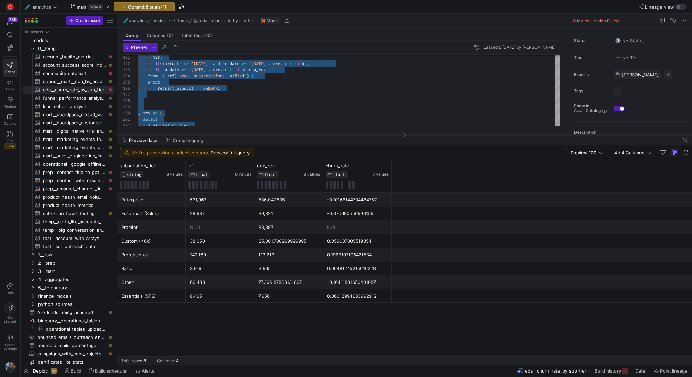
drag, startPoint x: 266, startPoint y: 297, endPoint x: 283, endPoint y: 135, distance: 163.6
click at [283, 135] on div at bounding box center [404, 135] width 575 height 0
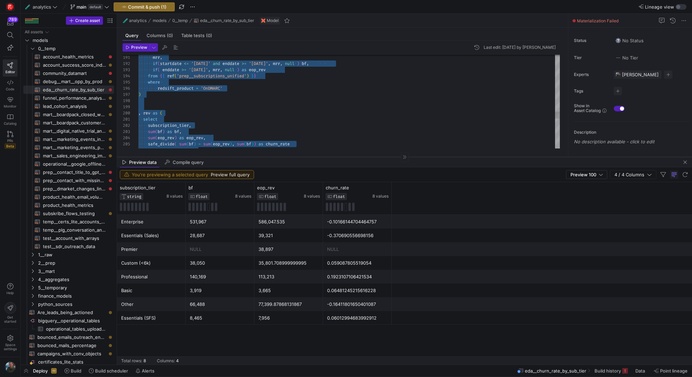
drag, startPoint x: 356, startPoint y: 135, endPoint x: 355, endPoint y: 157, distance: 22.0
click at [355, 157] on div at bounding box center [404, 157] width 575 height 0
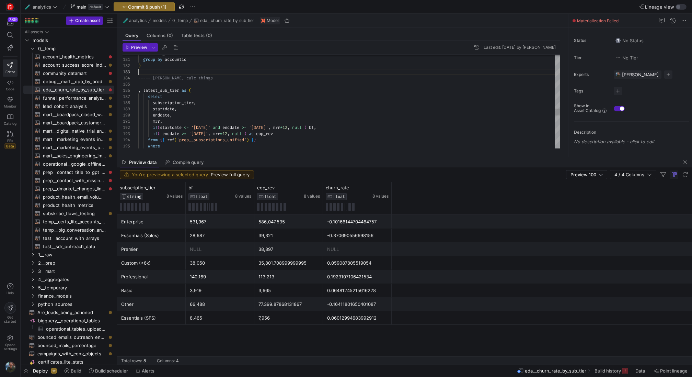
scroll to position [12, 0]
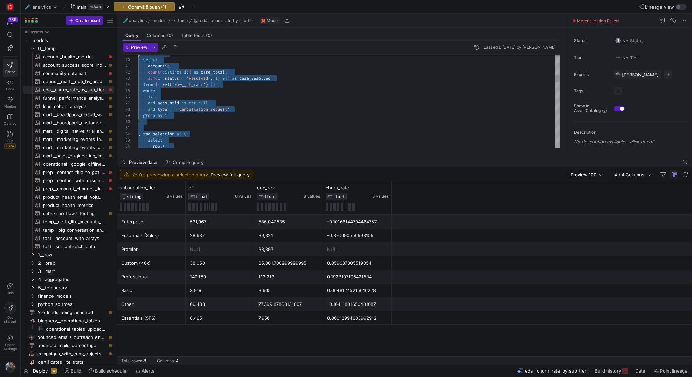
scroll to position [31, 0]
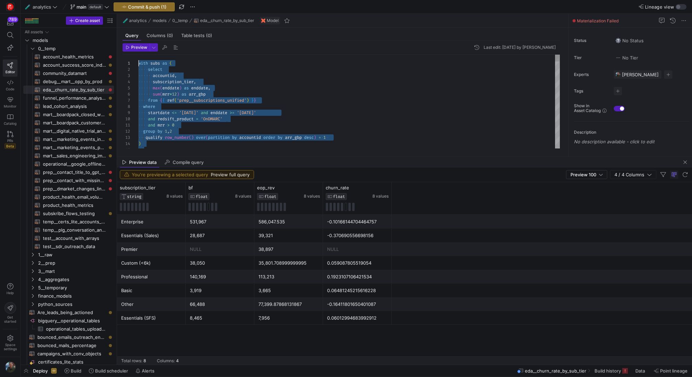
drag, startPoint x: 195, startPoint y: 98, endPoint x: 149, endPoint y: -10, distance: 117.5
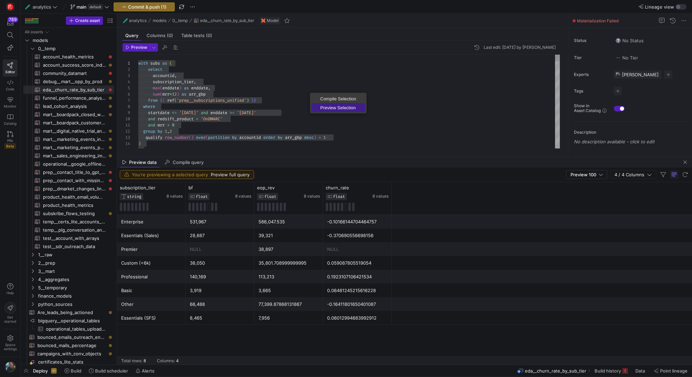
click at [324, 108] on span "Preview Selection" at bounding box center [338, 107] width 54 height 4
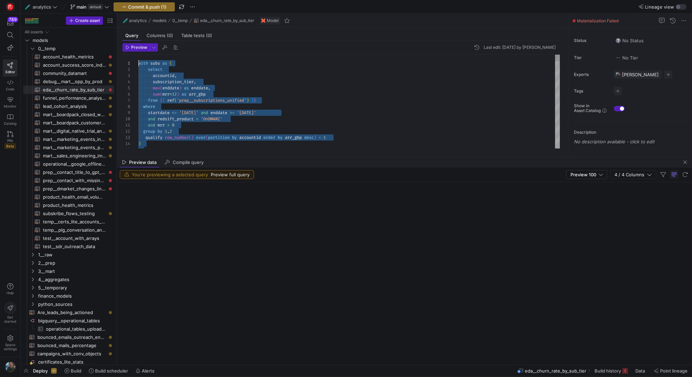
scroll to position [0, 0]
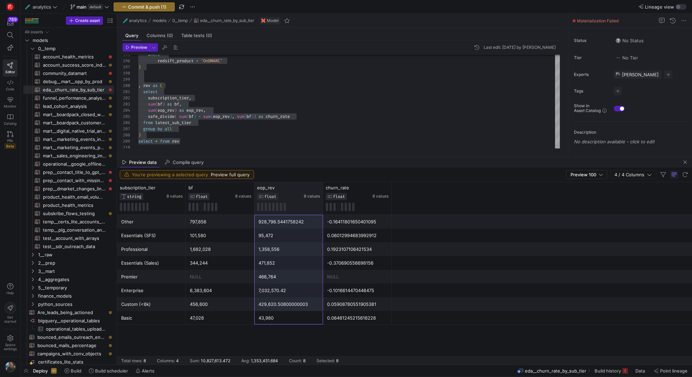
drag, startPoint x: 284, startPoint y: 319, endPoint x: 288, endPoint y: 211, distance: 108.2
click at [288, 211] on div "subscription_tier STRING 8 values bf FLOAT 8 values eop_rev FLOAT 8 values chur…" at bounding box center [404, 273] width 575 height 182
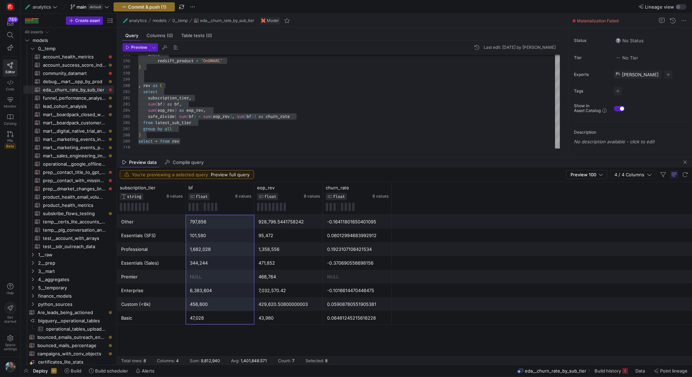
drag, startPoint x: 218, startPoint y: 321, endPoint x: 220, endPoint y: 223, distance: 98.2
click at [220, 223] on div "Other 797,856 928,798.5441758242 -0.16411801650401095 Essentials (SFS) 101,580 …" at bounding box center [404, 270] width 575 height 110
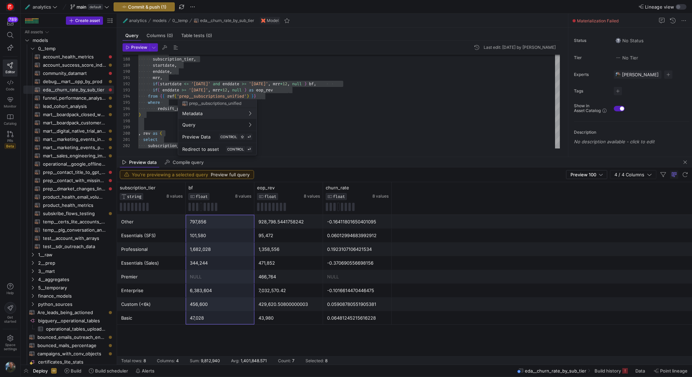
click at [233, 79] on div at bounding box center [346, 188] width 692 height 377
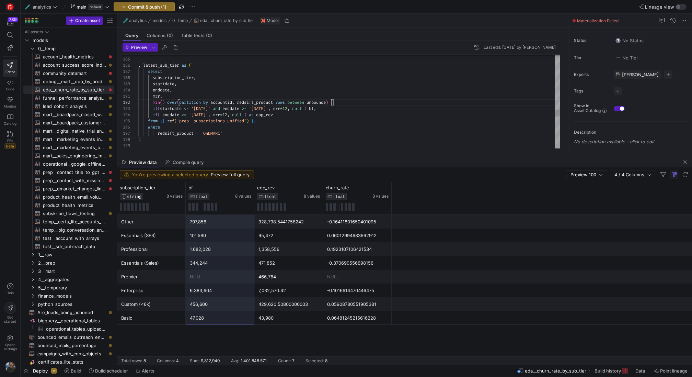
scroll to position [6, 195]
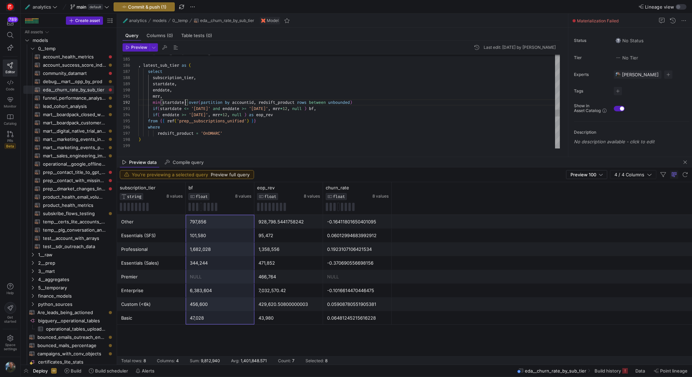
scroll to position [6, 47]
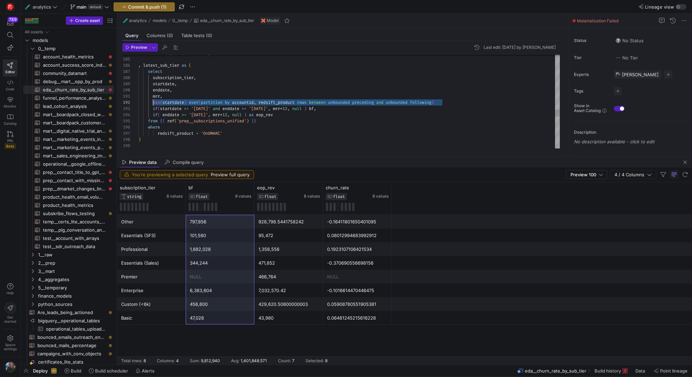
scroll to position [6, 15]
drag, startPoint x: 447, startPoint y: 103, endPoint x: 153, endPoint y: 102, distance: 293.9
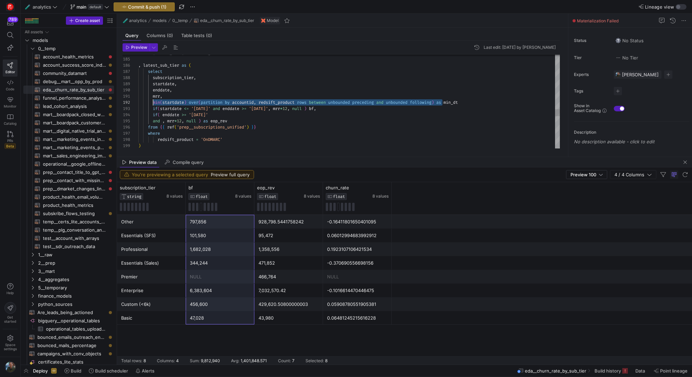
scroll to position [6, 15]
drag, startPoint x: 444, startPoint y: 102, endPoint x: 152, endPoint y: 101, distance: 291.2
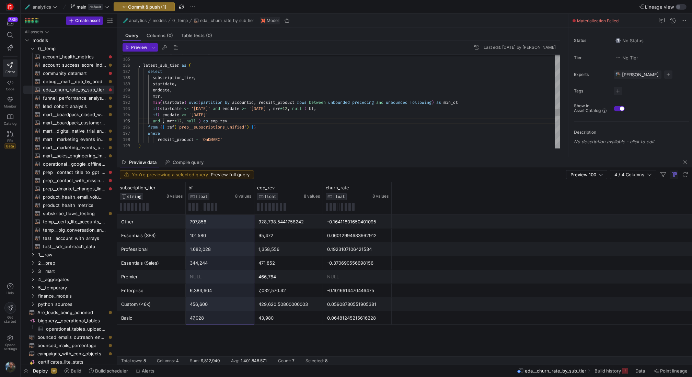
click at [160, 121] on div at bounding box center [346, 188] width 692 height 377
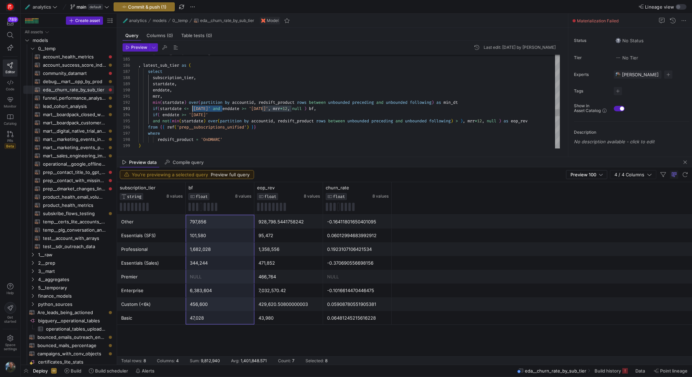
drag, startPoint x: 223, startPoint y: 108, endPoint x: 194, endPoint y: 108, distance: 29.2
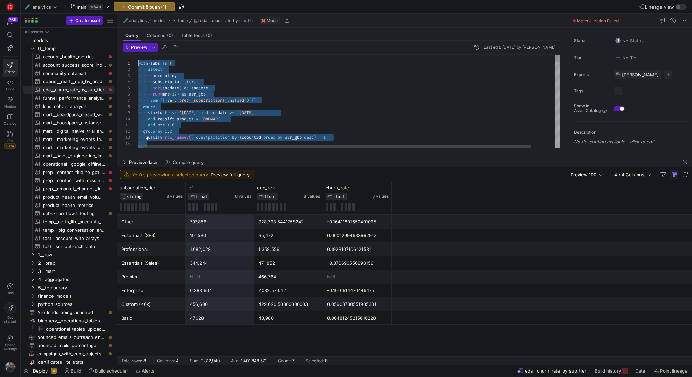
scroll to position [0, 0]
drag, startPoint x: 194, startPoint y: 137, endPoint x: 124, endPoint y: 38, distance: 120.9
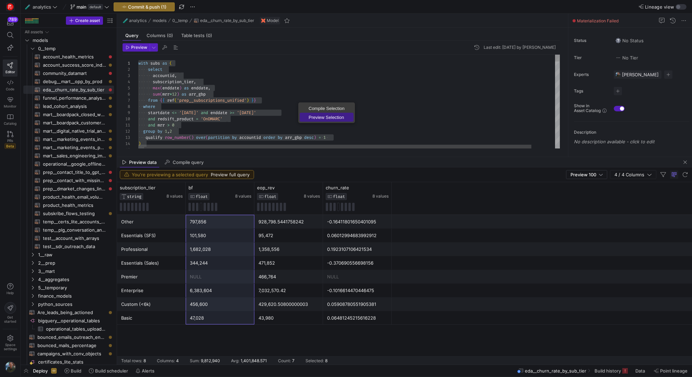
click at [321, 116] on span "Preview Selection" at bounding box center [327, 117] width 54 height 4
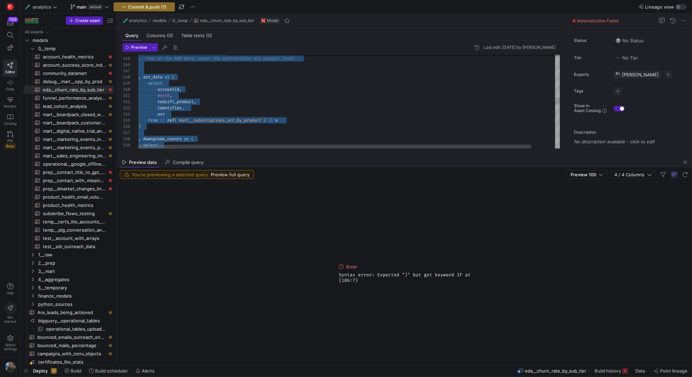
scroll to position [31, 0]
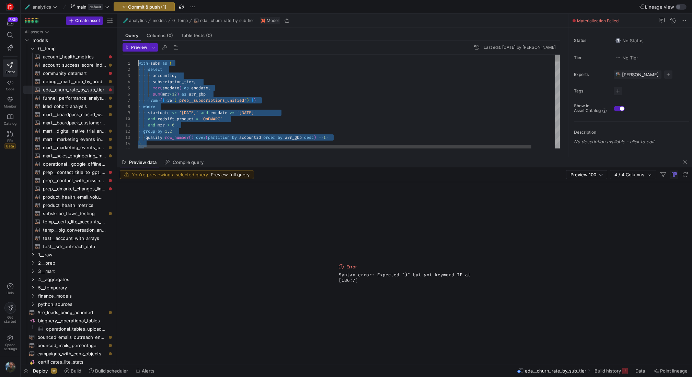
drag, startPoint x: 203, startPoint y: 130, endPoint x: 141, endPoint y: -39, distance: 180.0
type textarea "with subs as ( select accountid, subscription_tier, max(enddate) as enddate, su…"
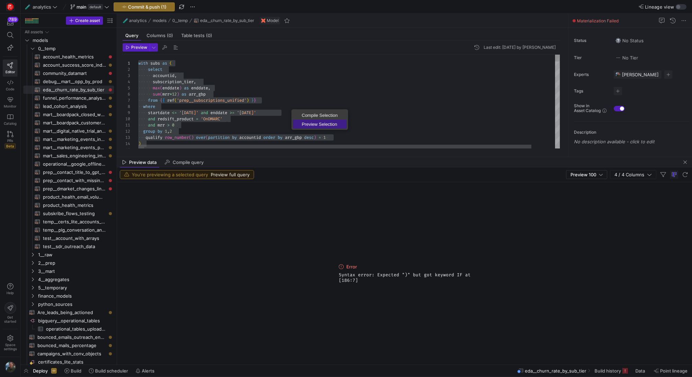
drag, startPoint x: 319, startPoint y: 121, endPoint x: 315, endPoint y: 121, distance: 3.8
click at [319, 122] on span "Preview Selection" at bounding box center [320, 124] width 54 height 4
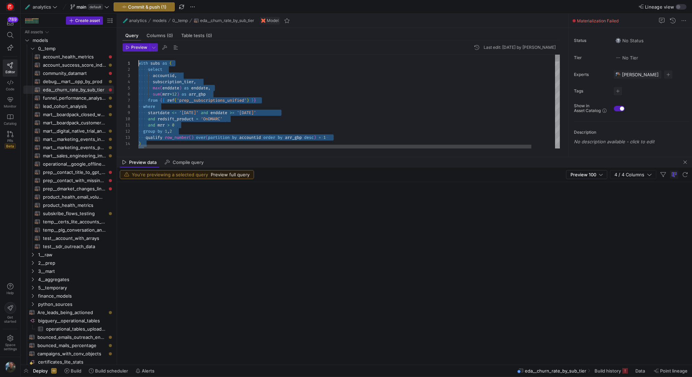
scroll to position [0, 0]
